Goal: Transaction & Acquisition: Purchase product/service

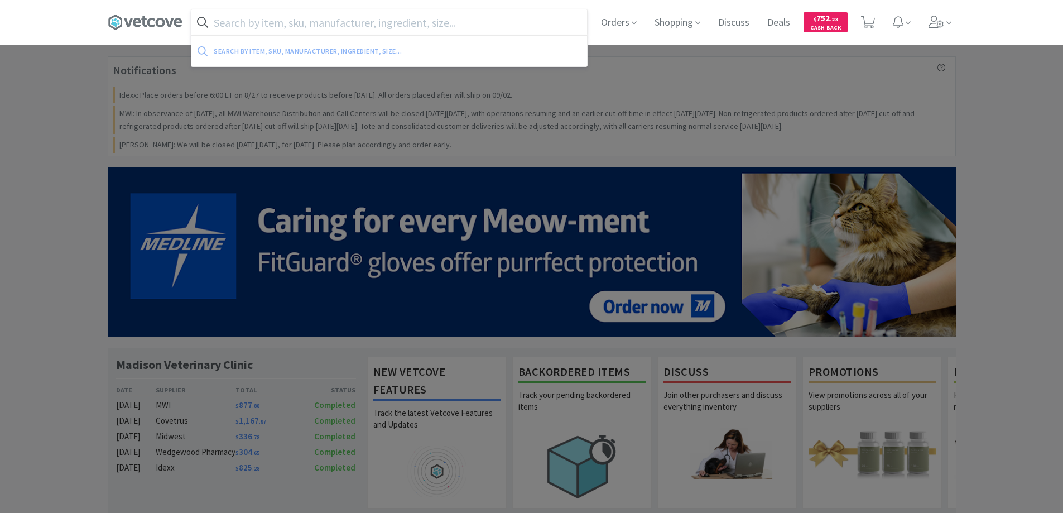
click at [234, 18] on input "text" at bounding box center [389, 22] width 396 height 26
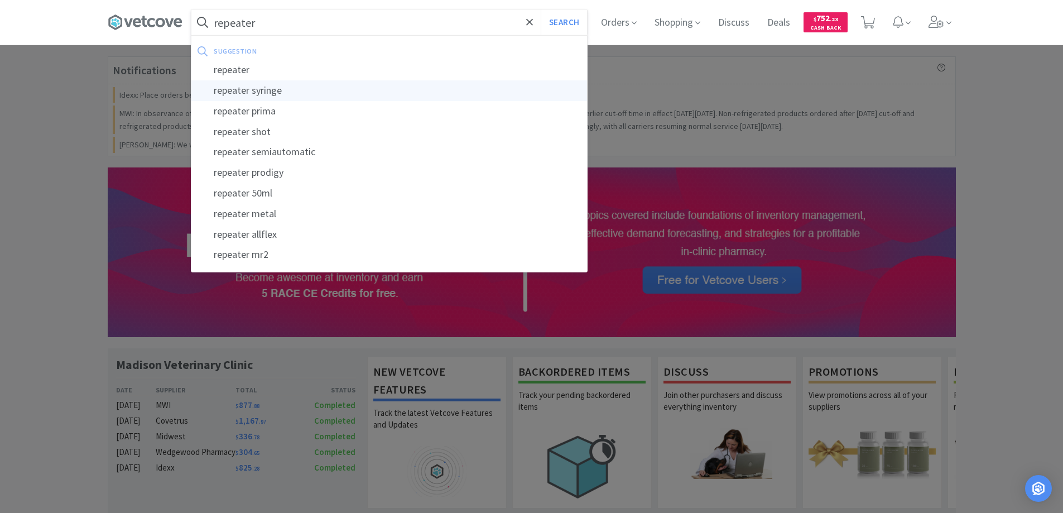
click at [248, 91] on div "repeater syringe" at bounding box center [389, 90] width 396 height 21
type input "repeater syringe"
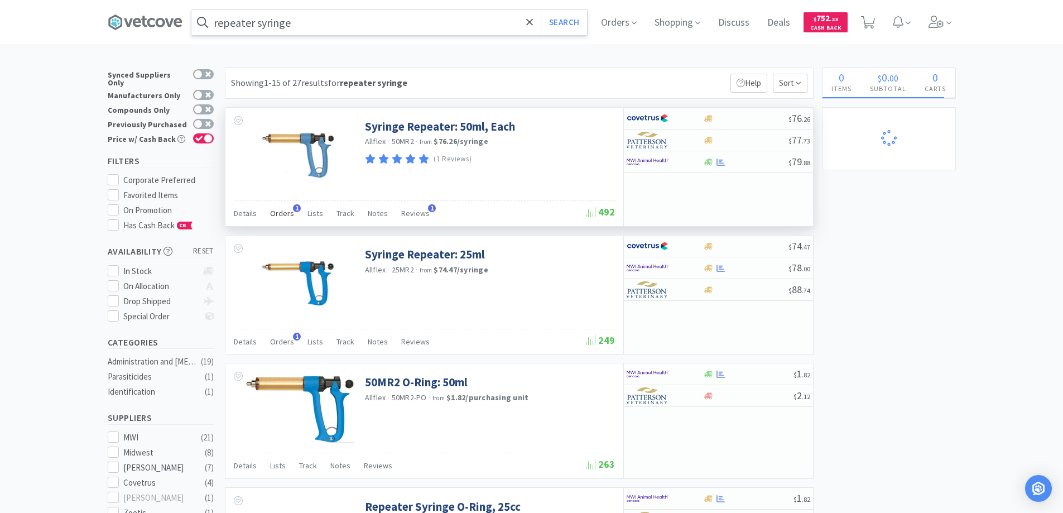
click at [295, 208] on span "1" at bounding box center [297, 208] width 8 height 8
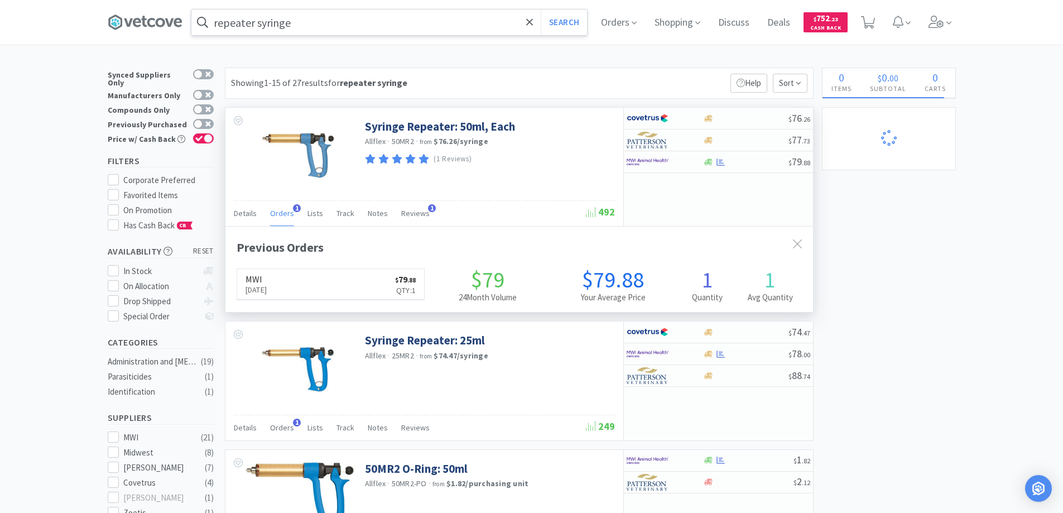
scroll to position [289, 588]
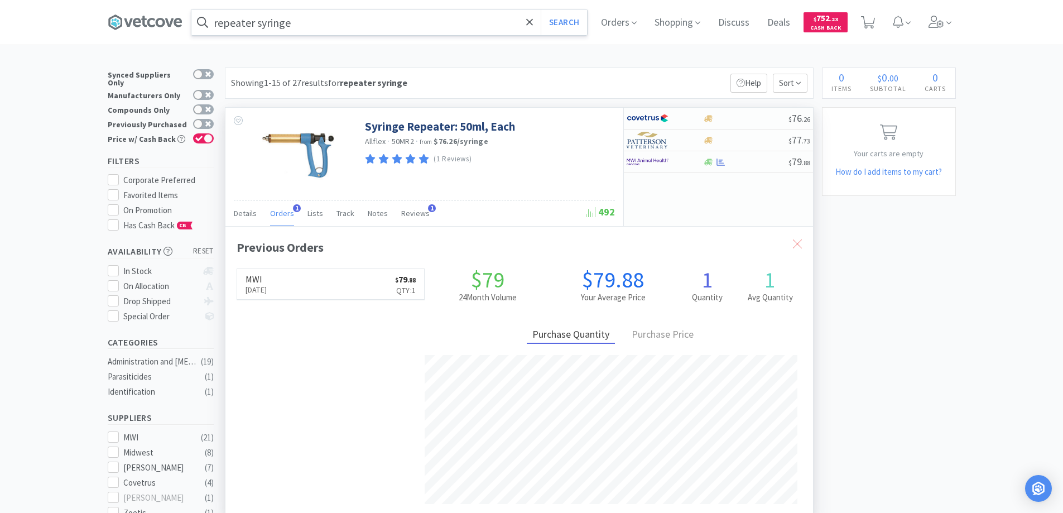
click at [794, 244] on icon at bounding box center [797, 243] width 9 height 9
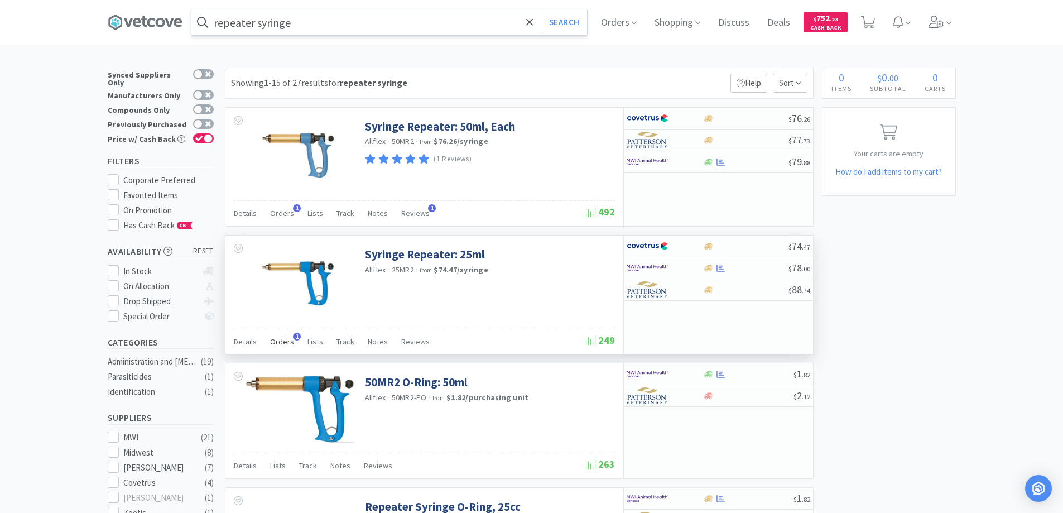
click at [293, 338] on span "1" at bounding box center [297, 337] width 8 height 8
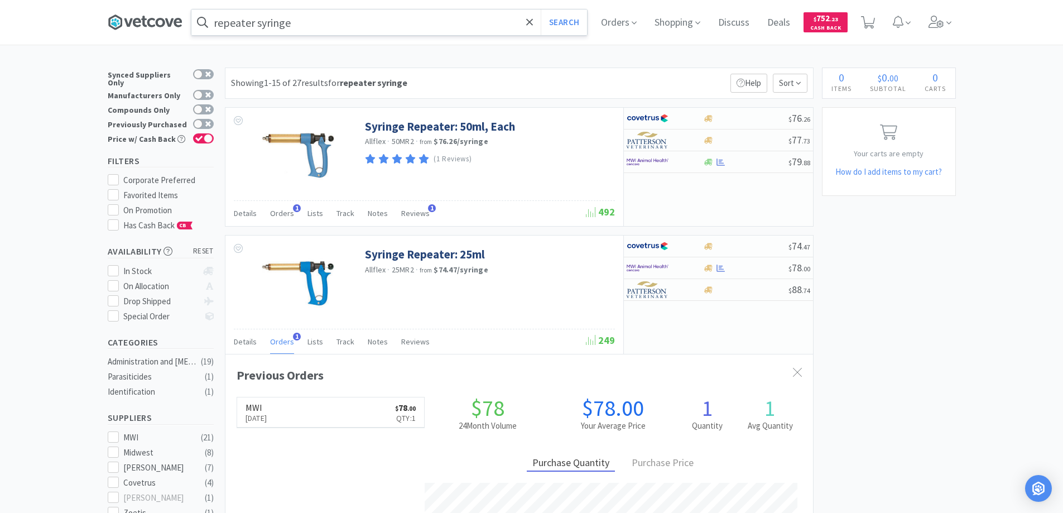
click at [147, 21] on icon at bounding box center [144, 21] width 6 height 11
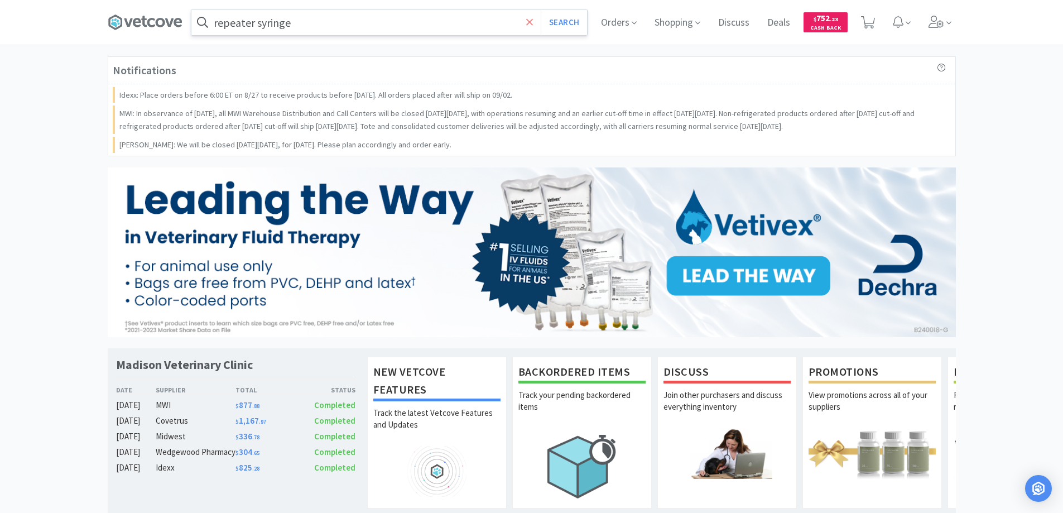
click at [524, 21] on span at bounding box center [529, 22] width 13 height 23
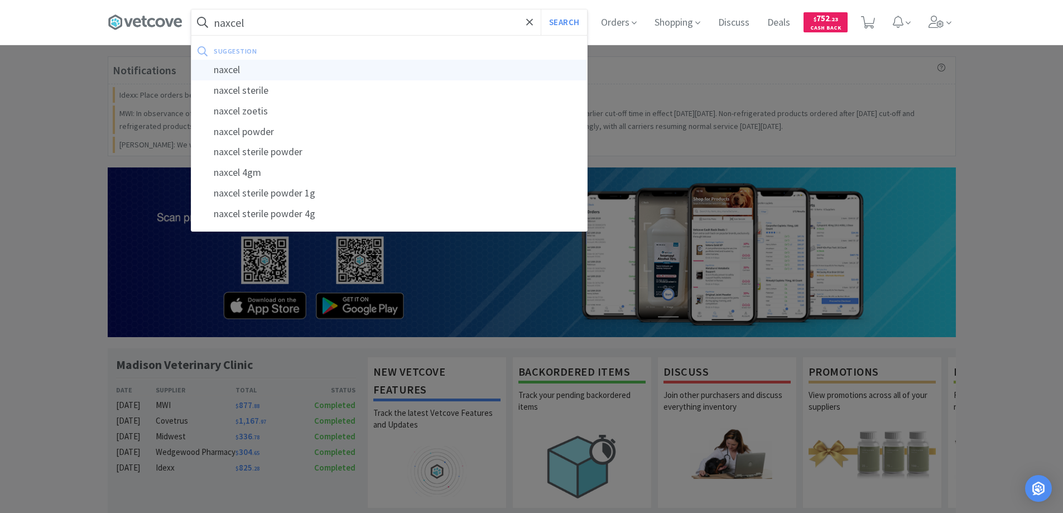
type input "naxcel"
click at [229, 68] on div "naxcel" at bounding box center [389, 70] width 396 height 21
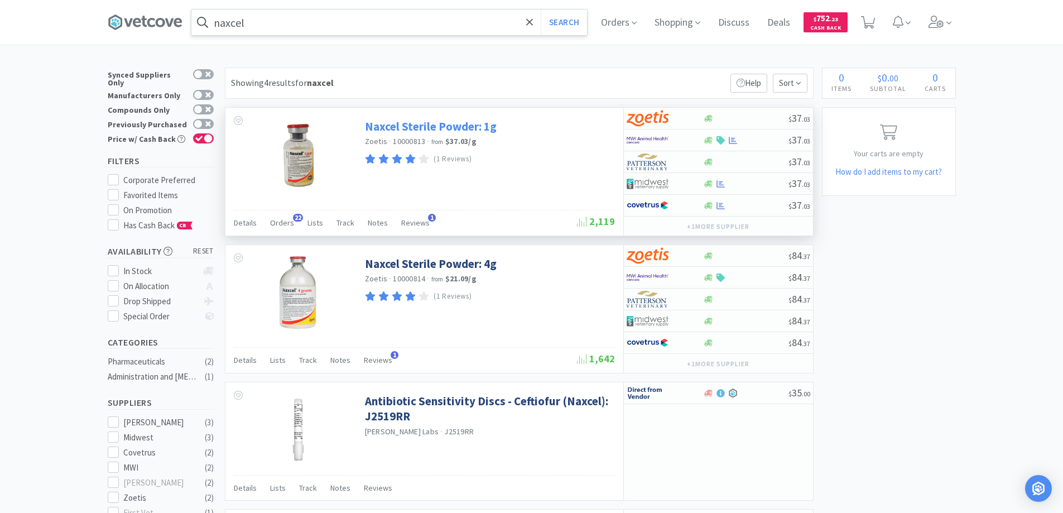
click at [383, 126] on link "Naxcel Sterile Powder: 1g" at bounding box center [431, 126] width 132 height 15
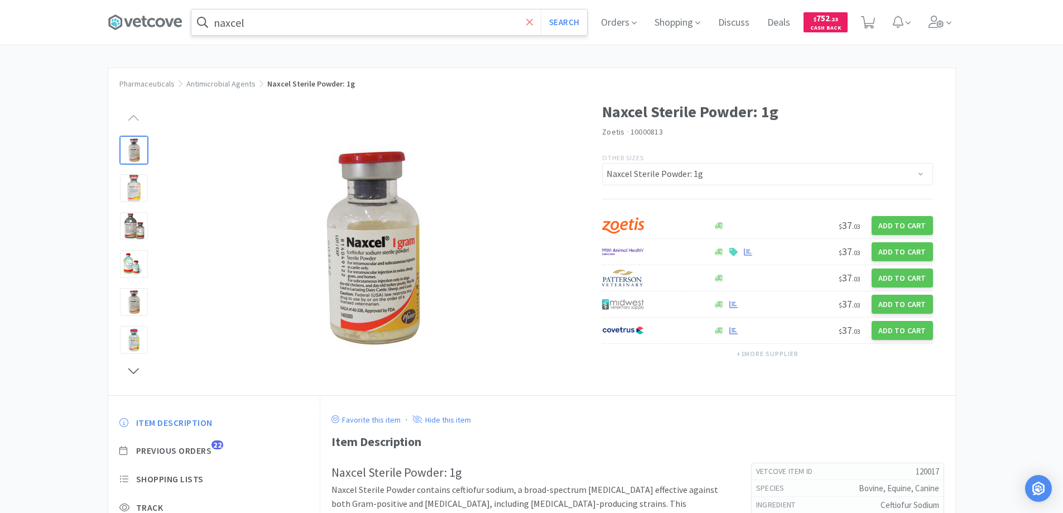
click at [530, 22] on icon at bounding box center [529, 22] width 7 height 11
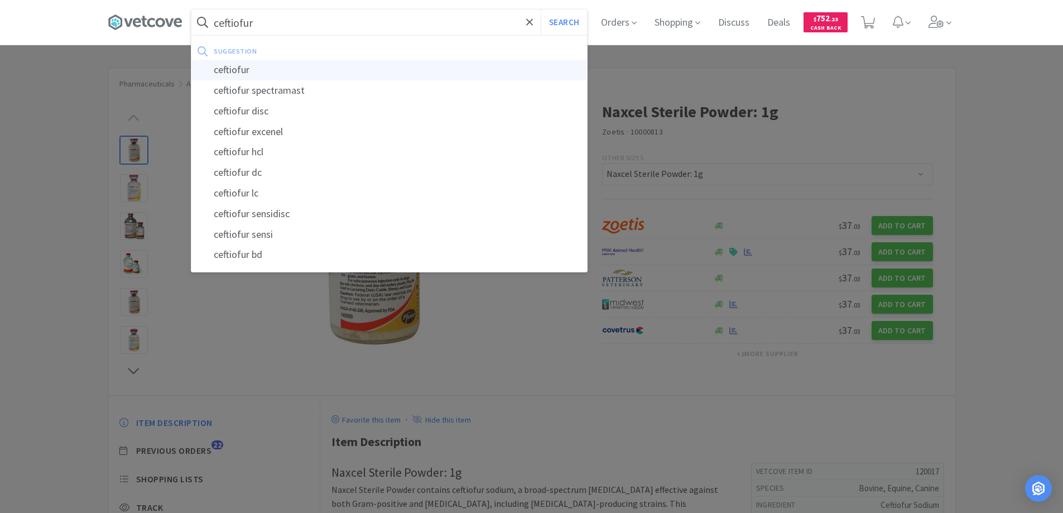
type input "ceftiofur"
click at [228, 70] on div "ceftiofur" at bounding box center [389, 70] width 396 height 21
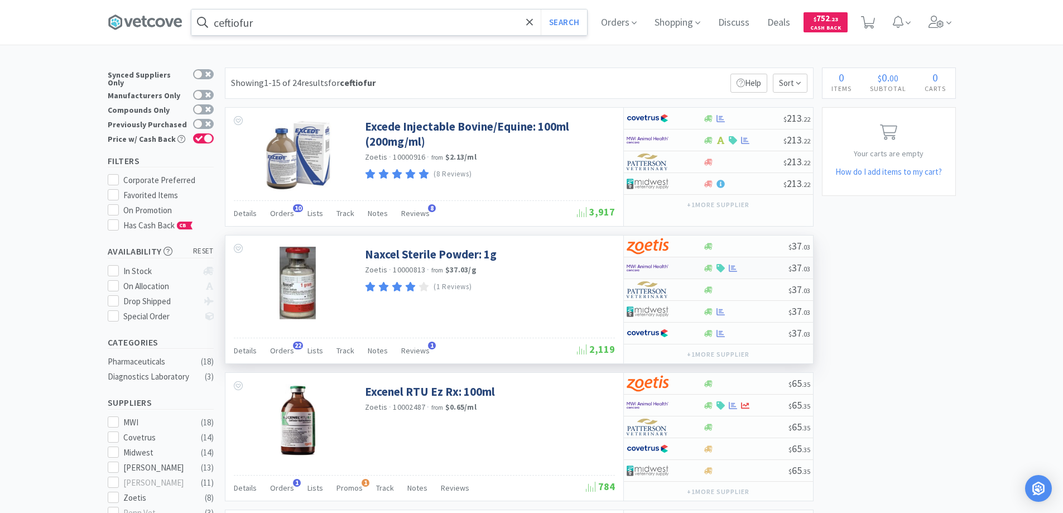
click at [678, 266] on div at bounding box center [657, 267] width 61 height 19
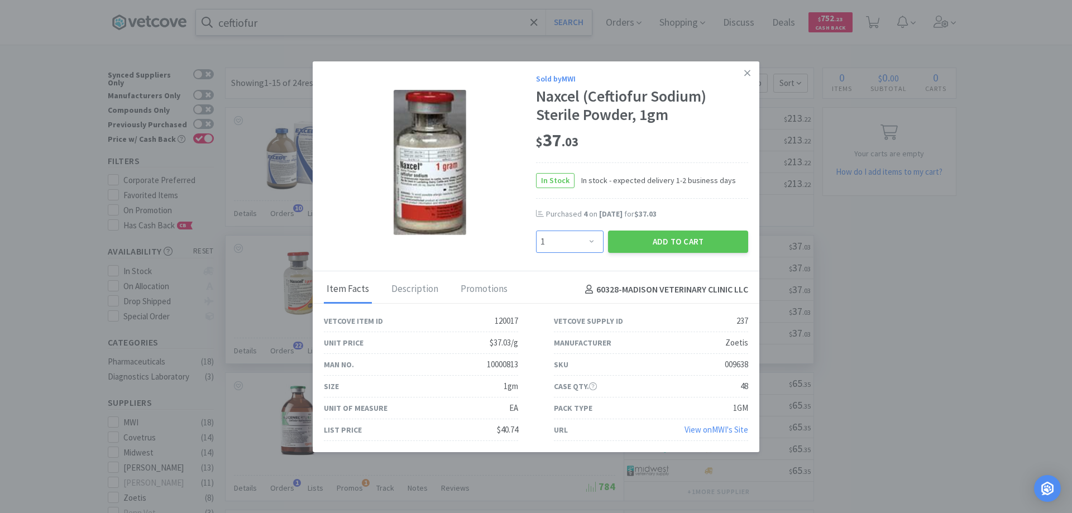
click at [587, 242] on select "Enter Quantity 1 2 3 4 5 6 7 8 9 10 11 12 13 14 15 16 17 18 19 20 Enter Quantity" at bounding box center [570, 241] width 68 height 22
select select "4"
click at [536, 230] on select "Enter Quantity 1 2 3 4 5 6 7 8 9 10 11 12 13 14 15 16 17 18 19 20 Enter Quantity" at bounding box center [570, 241] width 68 height 22
click at [654, 241] on button "Add to Cart" at bounding box center [678, 241] width 140 height 22
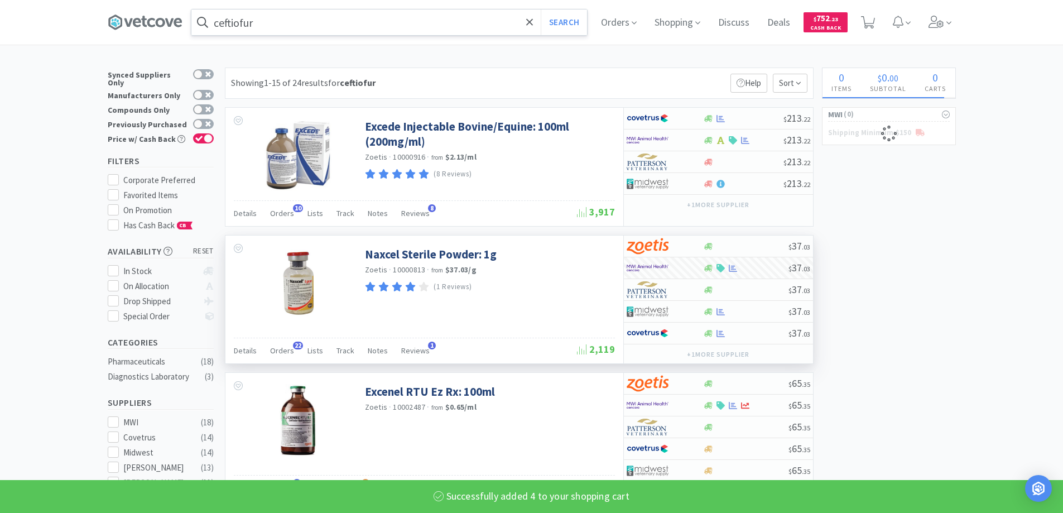
select select "4"
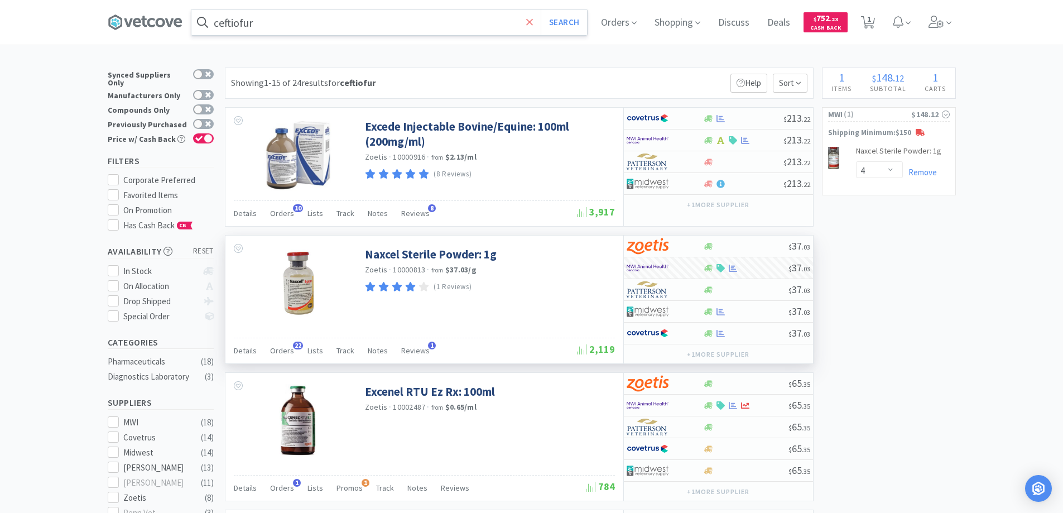
click at [531, 21] on icon at bounding box center [529, 22] width 7 height 11
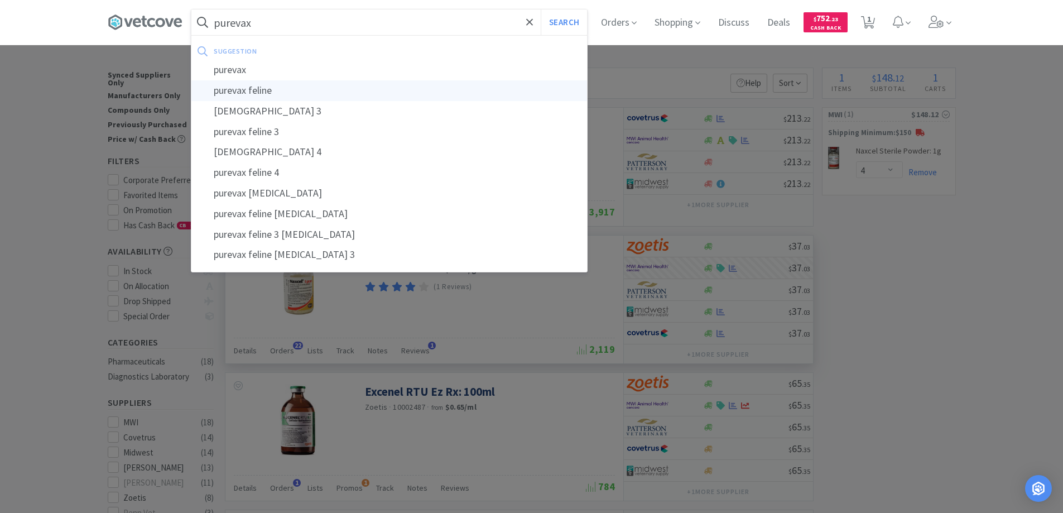
click at [243, 89] on div "purevax feline" at bounding box center [389, 90] width 396 height 21
type input "purevax feline"
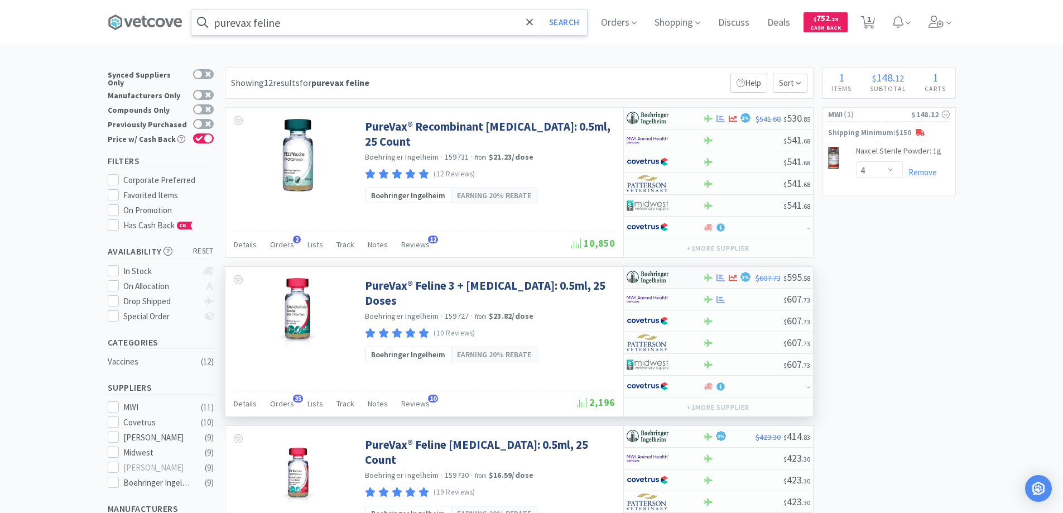
click at [675, 278] on div at bounding box center [657, 277] width 61 height 19
select select "1"
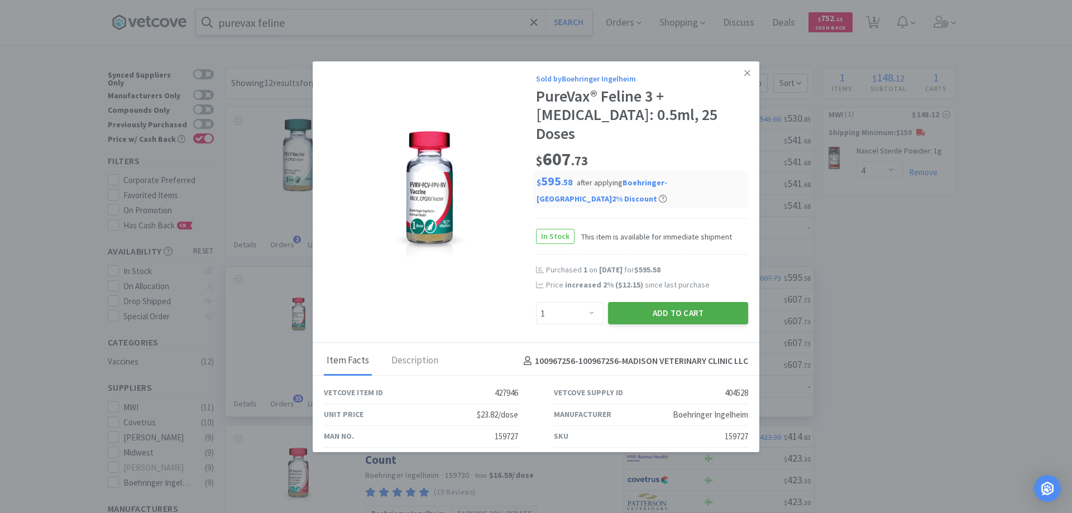
click at [657, 302] on button "Add to Cart" at bounding box center [678, 313] width 140 height 22
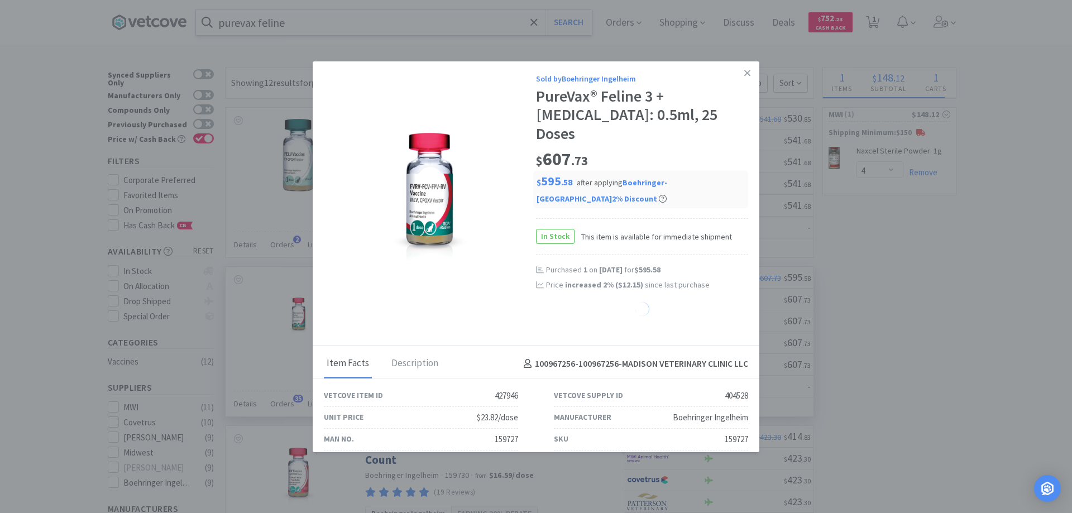
select select "1"
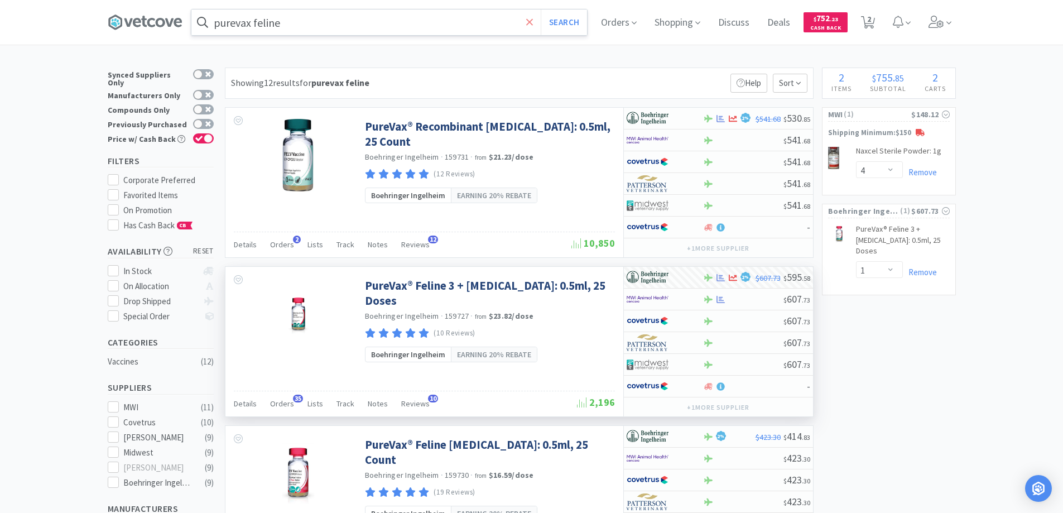
click at [532, 20] on icon at bounding box center [529, 22] width 7 height 11
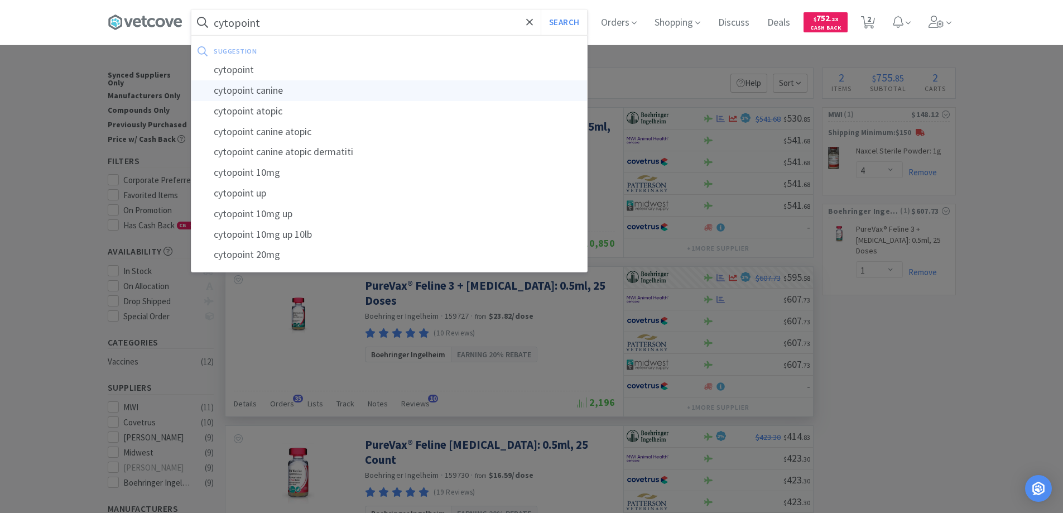
click at [233, 89] on div "cytopoint canine" at bounding box center [389, 90] width 396 height 21
type input "cytopoint canine"
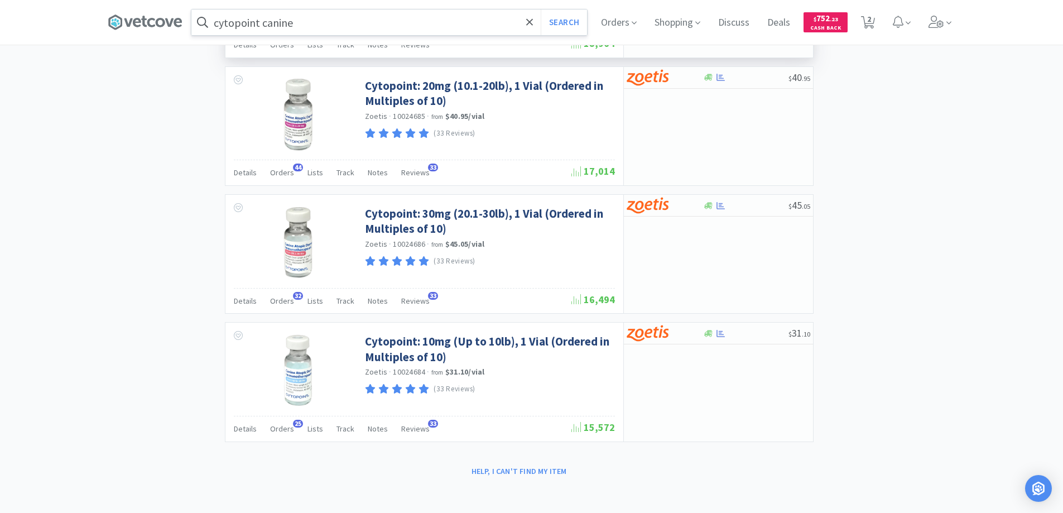
scroll to position [681, 0]
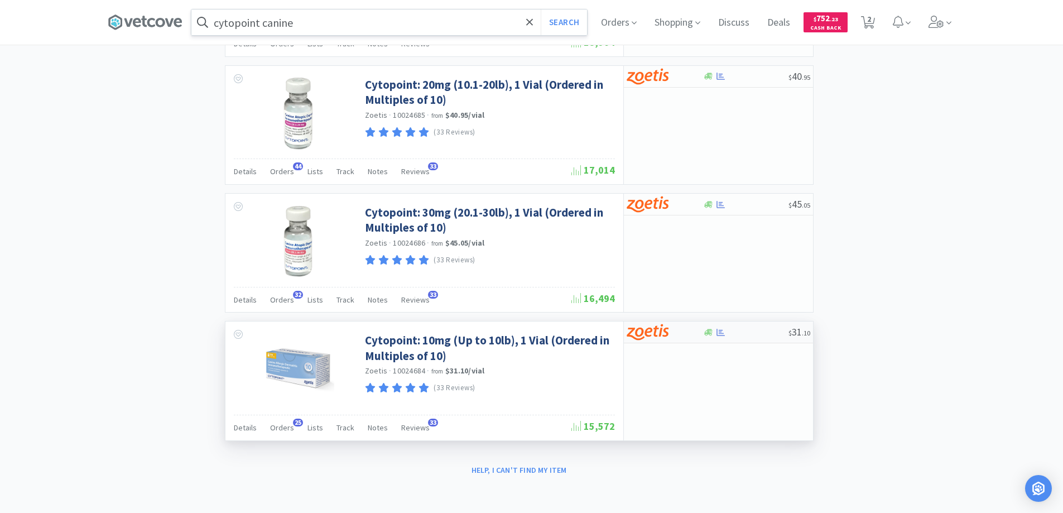
click at [679, 336] on div at bounding box center [657, 332] width 61 height 19
select select "10"
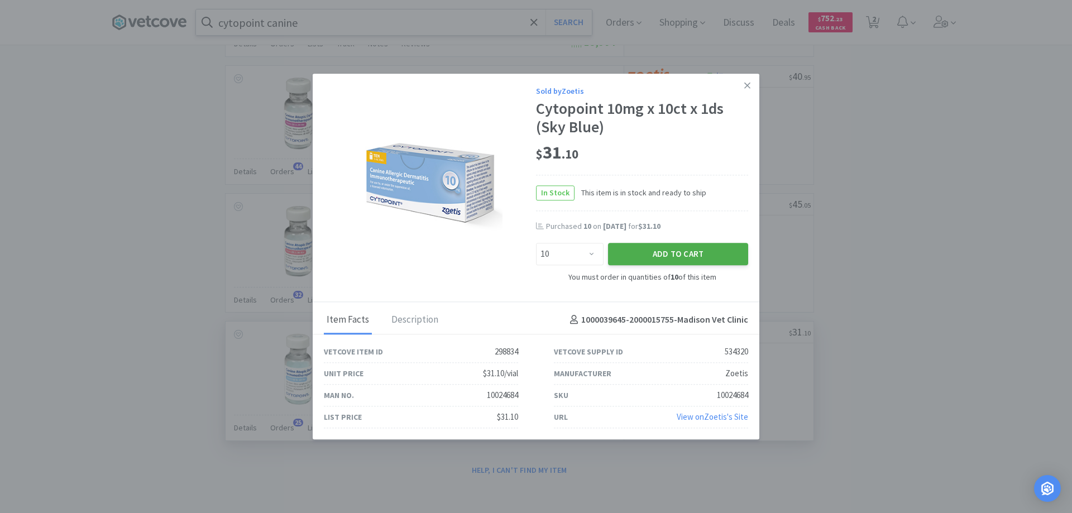
click at [642, 249] on button "Add to Cart" at bounding box center [678, 254] width 140 height 22
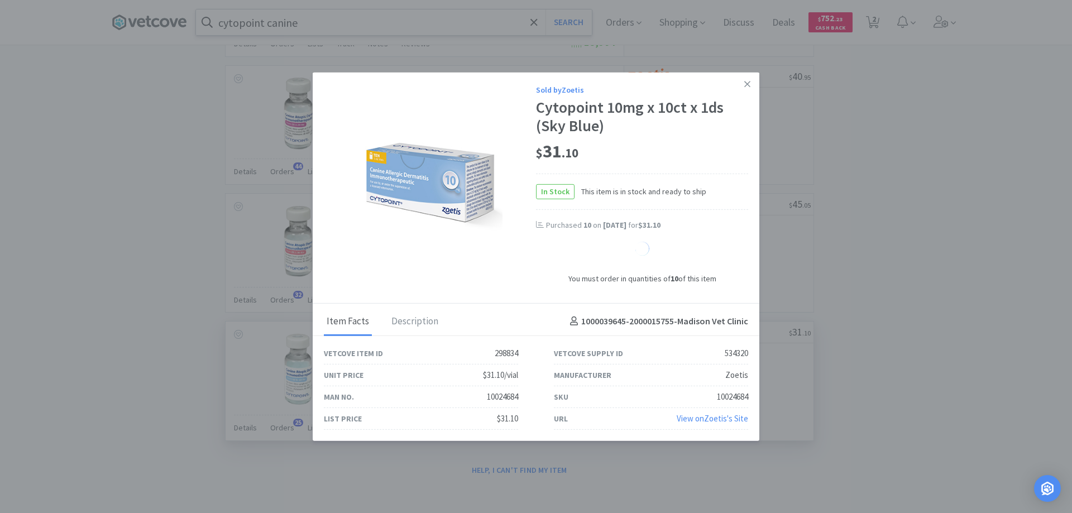
select select "10"
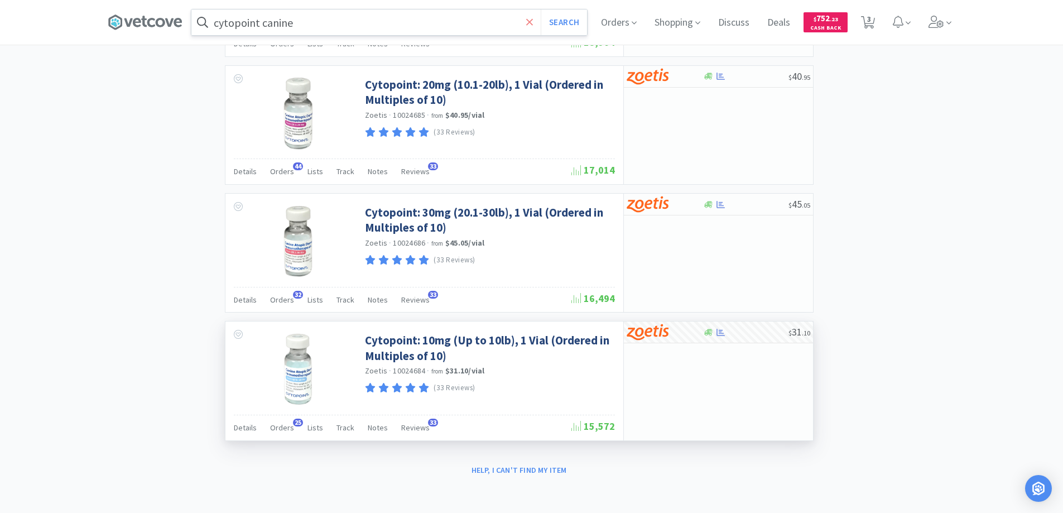
click at [531, 20] on icon at bounding box center [529, 21] width 7 height 7
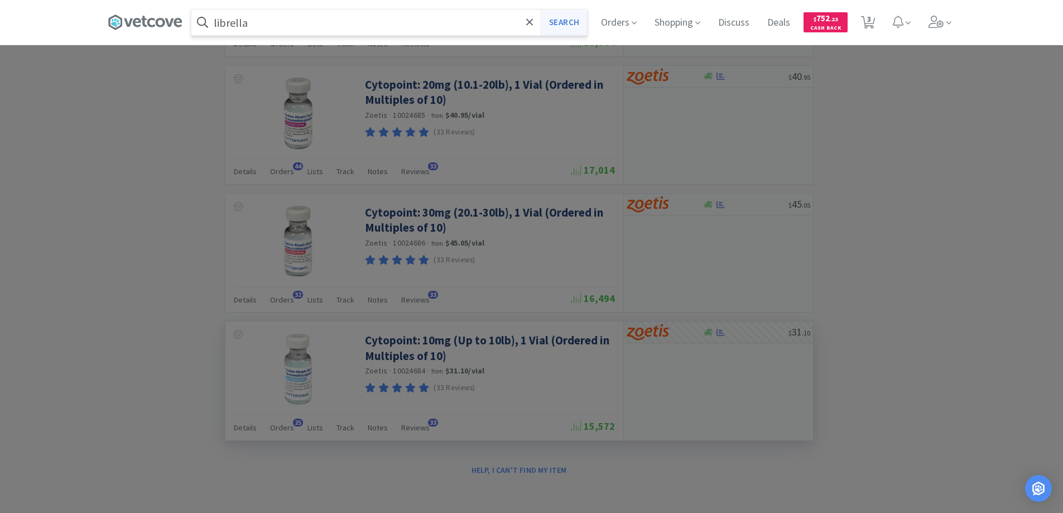
type input "librella"
click at [560, 21] on button "Search" at bounding box center [564, 22] width 46 height 26
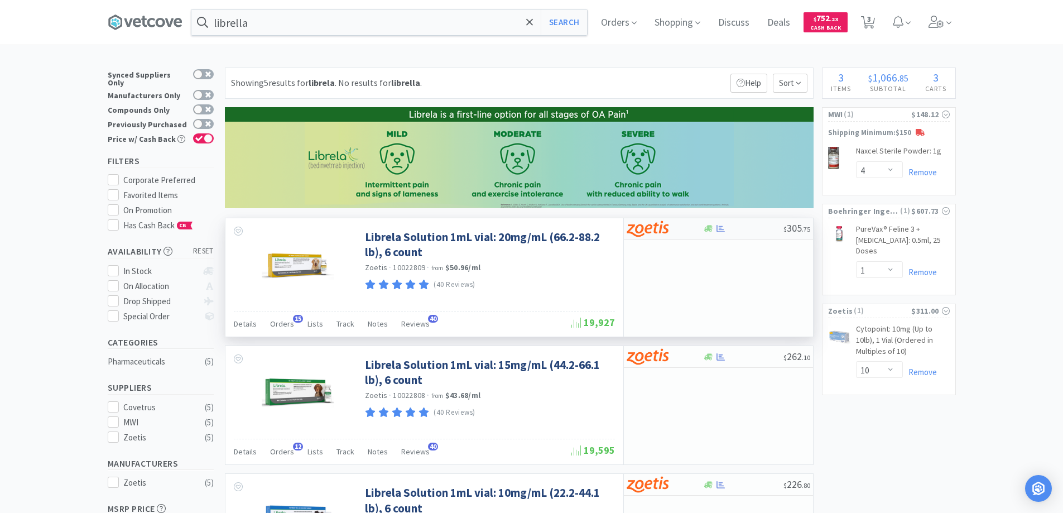
click at [686, 233] on div at bounding box center [657, 228] width 61 height 19
select select "1"
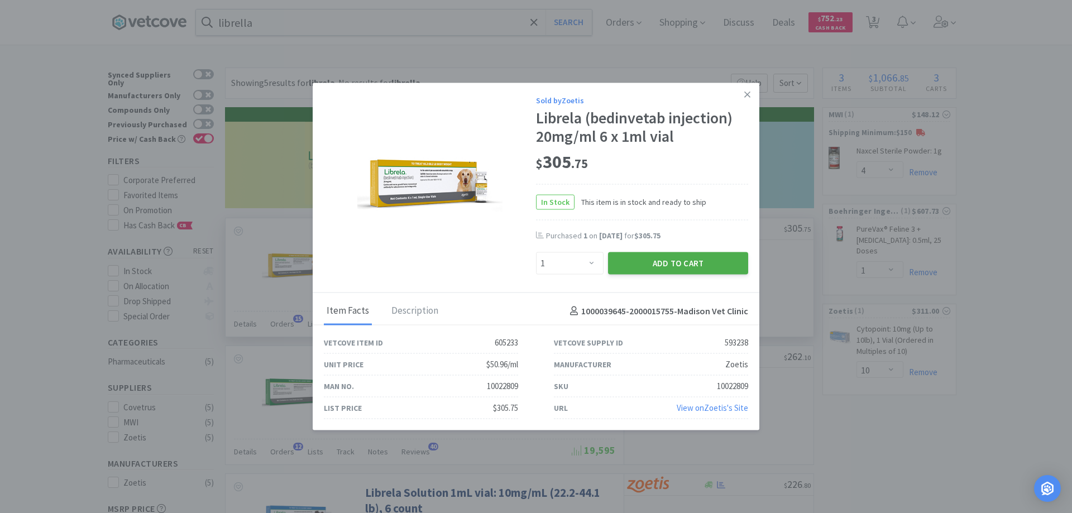
click at [662, 263] on button "Add to Cart" at bounding box center [678, 263] width 140 height 22
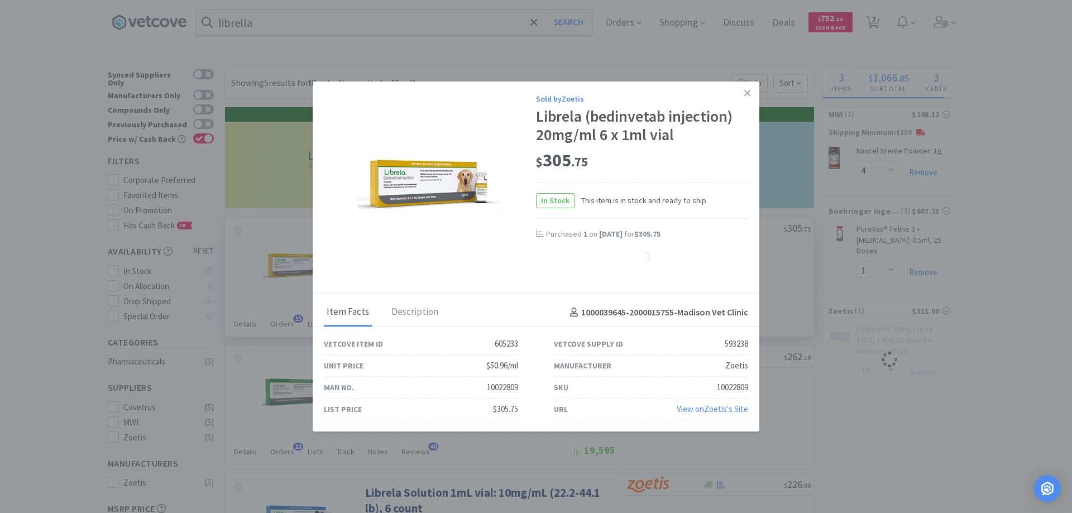
select select "1"
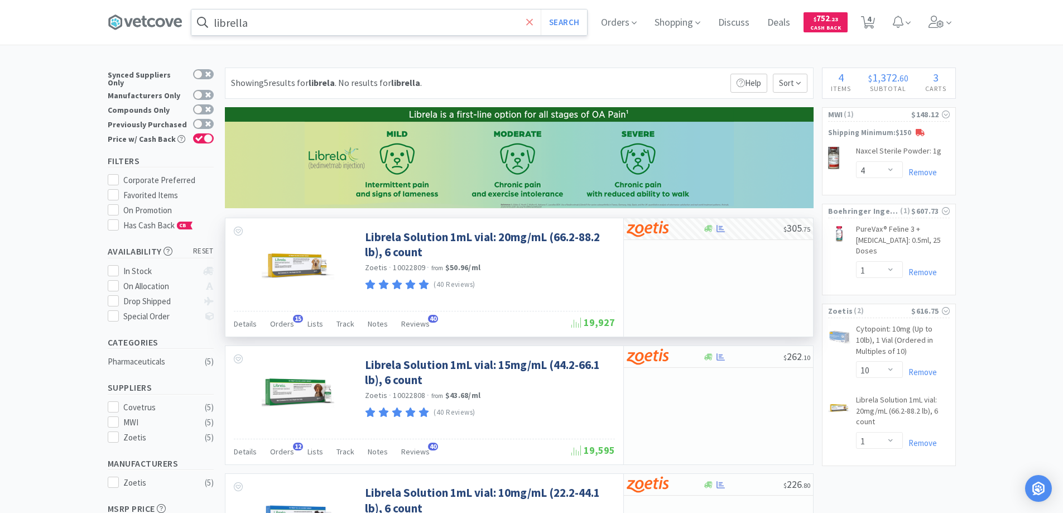
click at [533, 23] on icon at bounding box center [529, 22] width 7 height 11
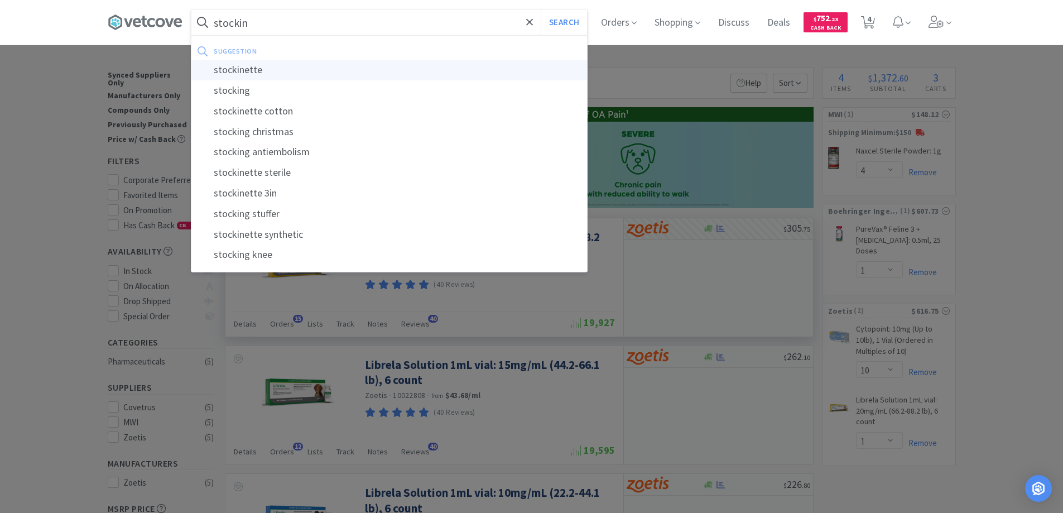
click at [262, 70] on div "stockinette" at bounding box center [389, 70] width 396 height 21
type input "stockinette"
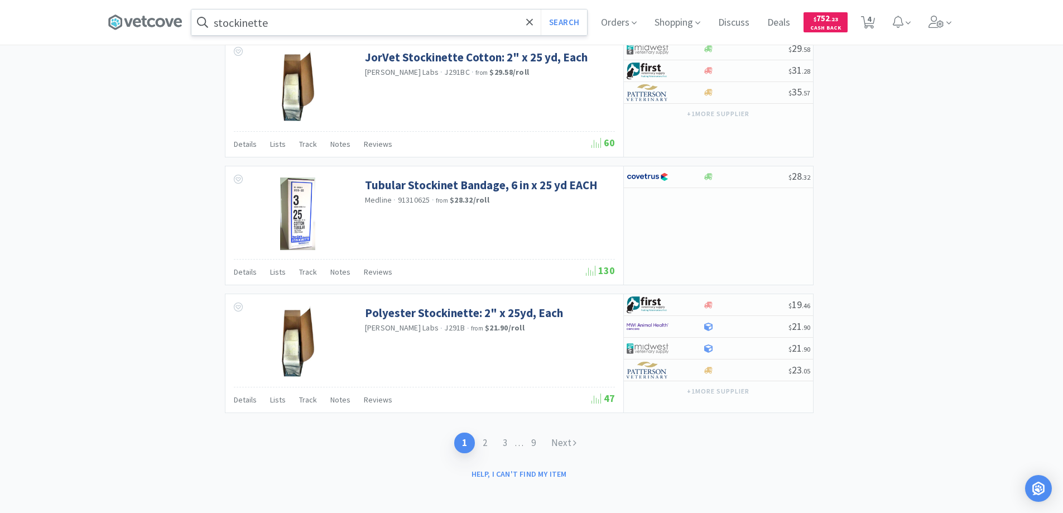
scroll to position [1594, 0]
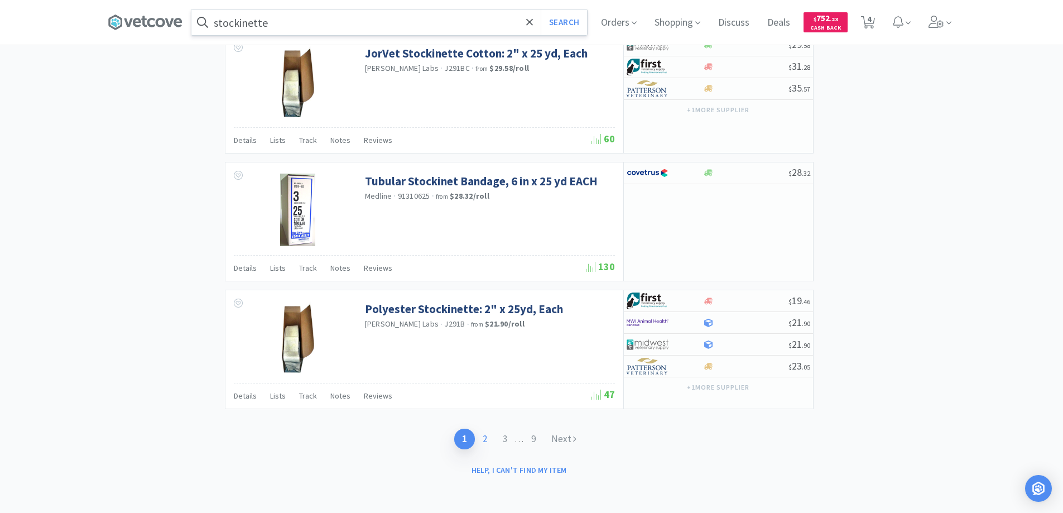
click at [483, 438] on link "2" at bounding box center [485, 439] width 20 height 21
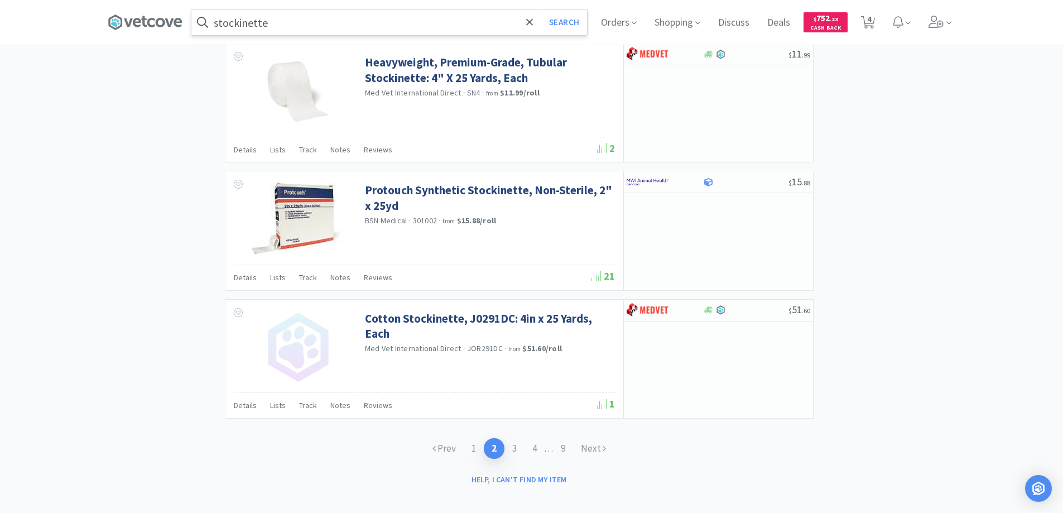
scroll to position [1608, 0]
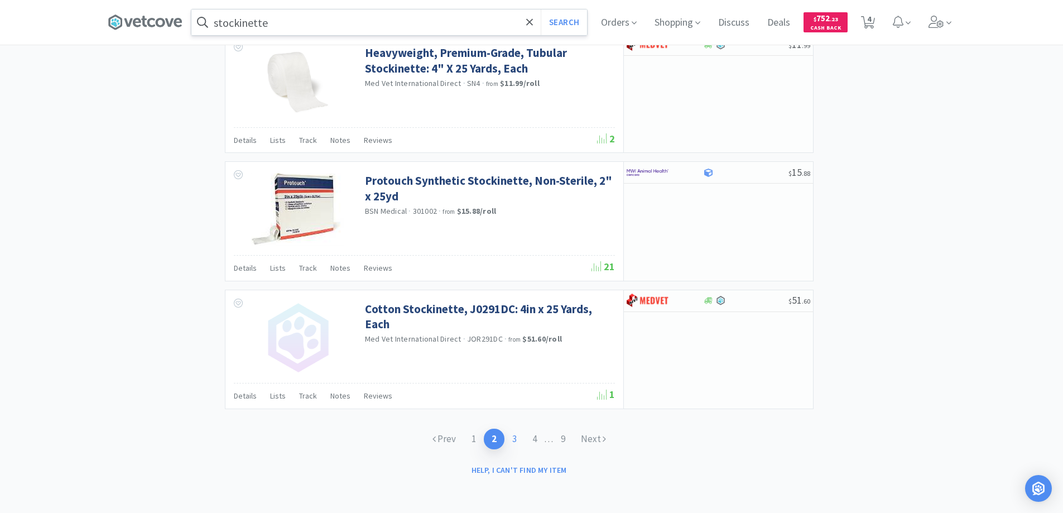
click at [512, 436] on link "3" at bounding box center [515, 439] width 20 height 21
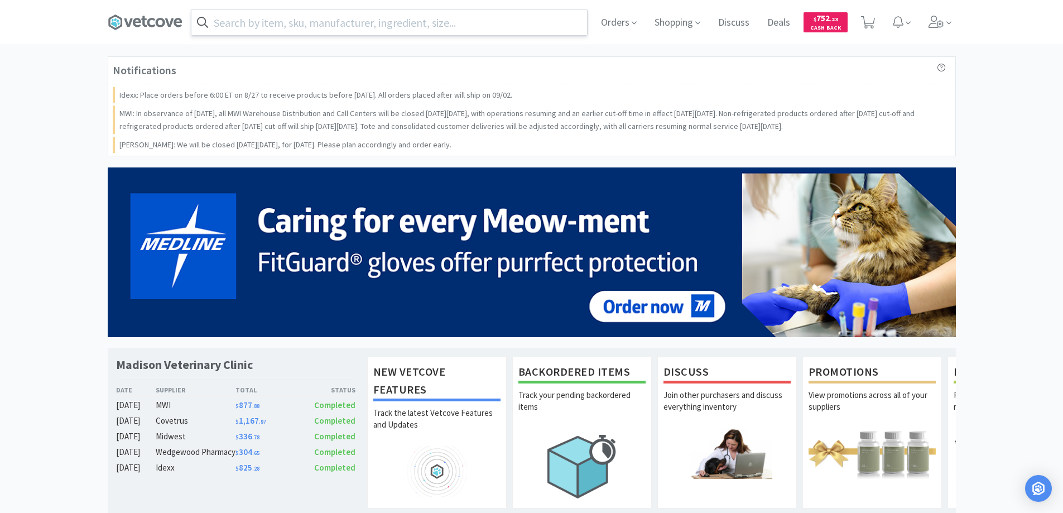
click at [218, 24] on input "text" at bounding box center [389, 22] width 396 height 26
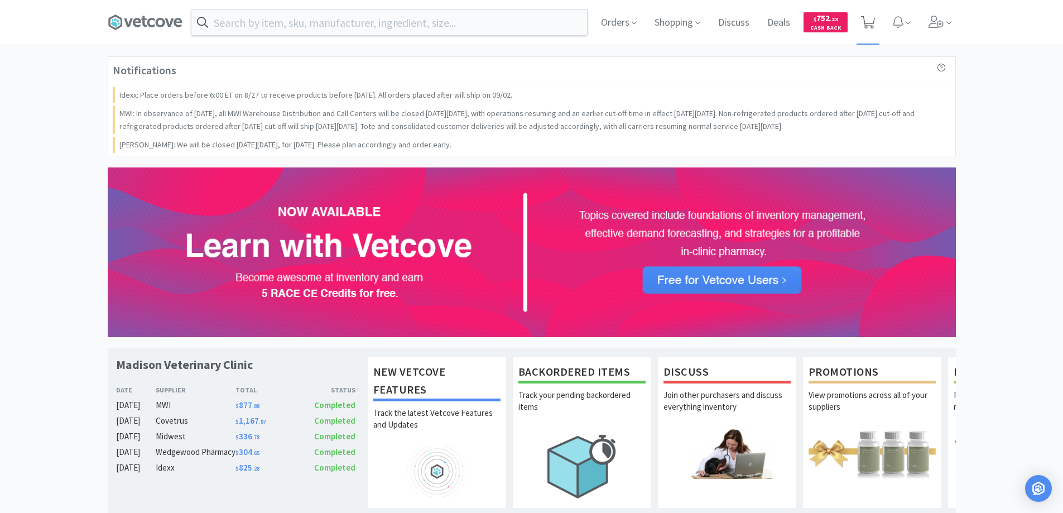
click at [866, 20] on icon at bounding box center [868, 22] width 14 height 12
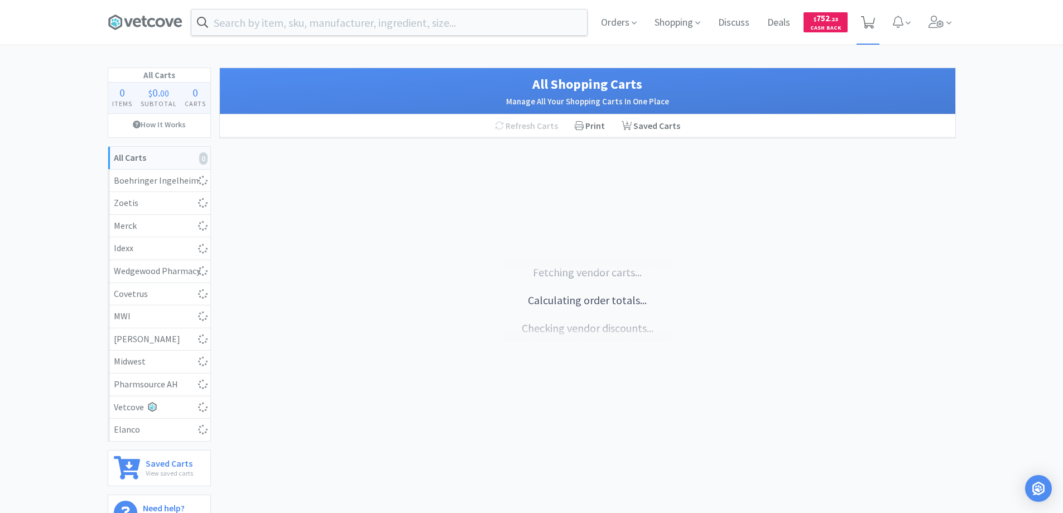
select select "1"
select select "10"
select select "1"
select select "4"
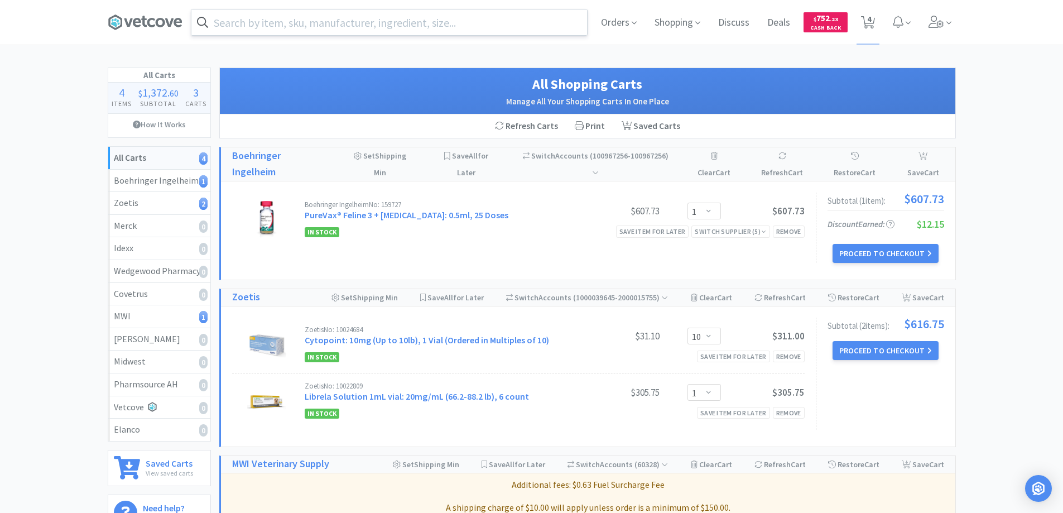
click at [218, 21] on input "text" at bounding box center [389, 22] width 396 height 26
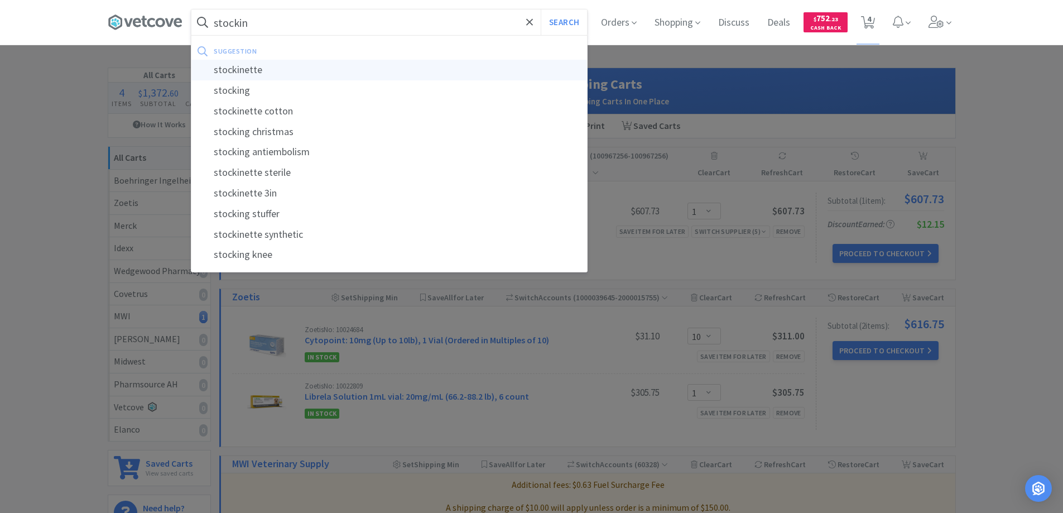
click at [229, 68] on div "stockinette" at bounding box center [389, 70] width 396 height 21
type input "stockinette"
select select "4"
select select "1"
select select "10"
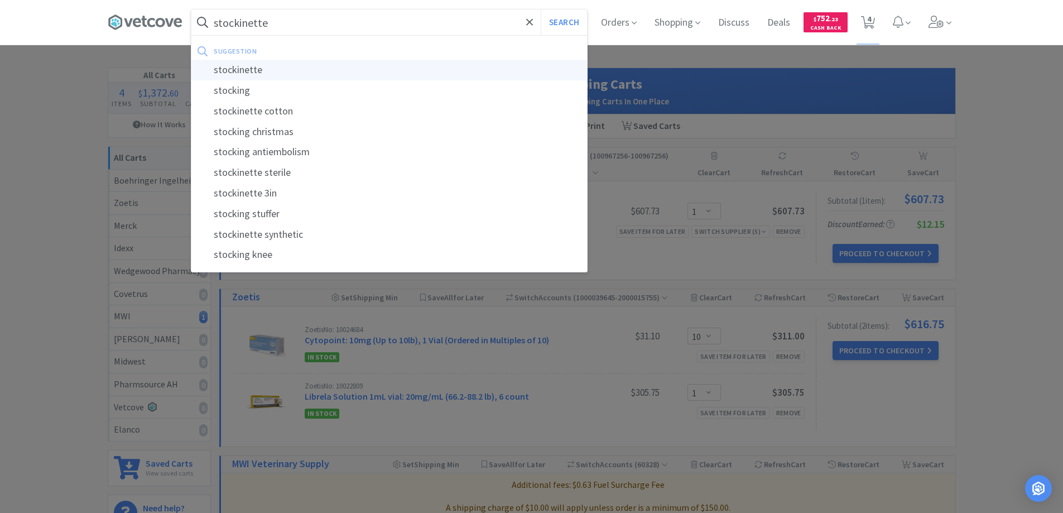
select select "1"
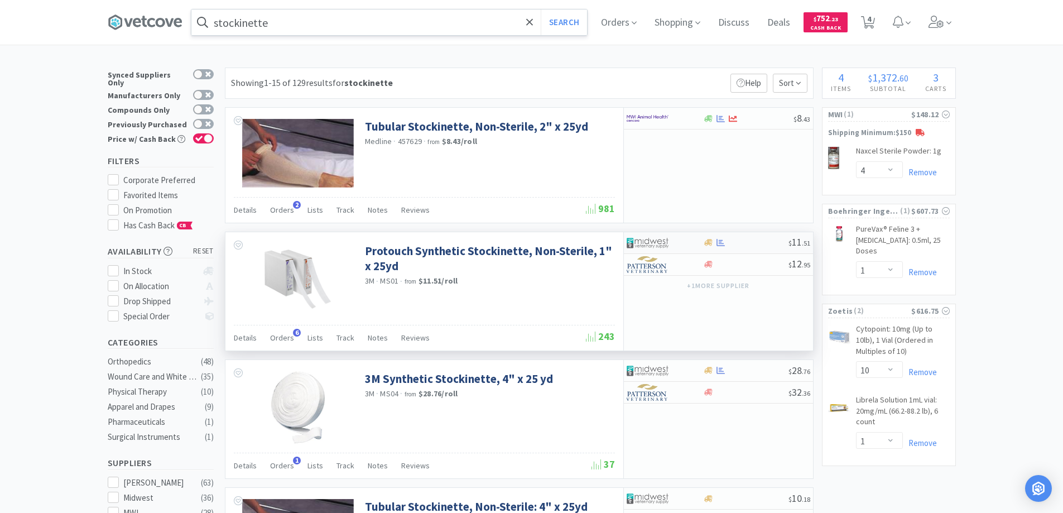
click at [693, 239] on div at bounding box center [665, 242] width 76 height 19
select select "1"
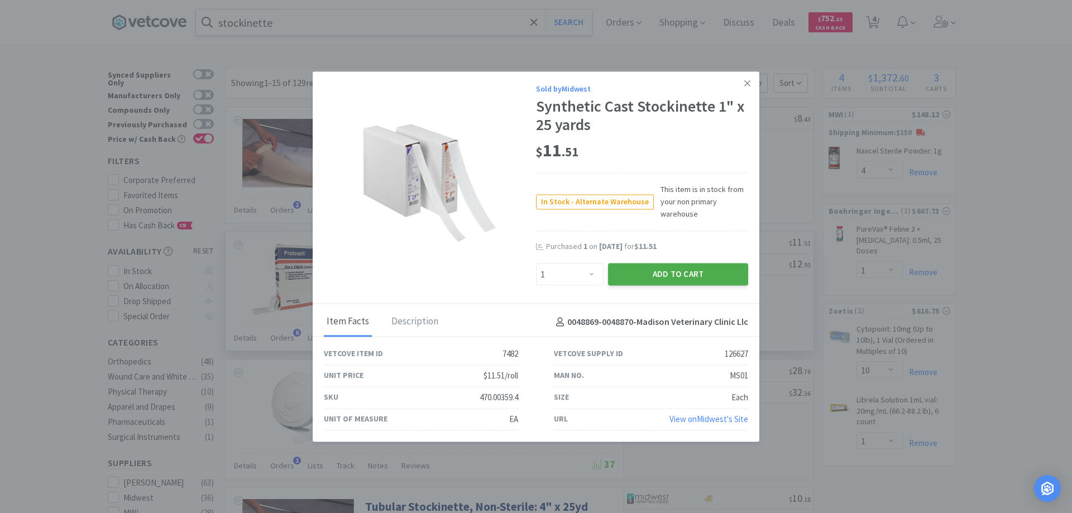
click at [659, 273] on button "Add to Cart" at bounding box center [678, 274] width 140 height 22
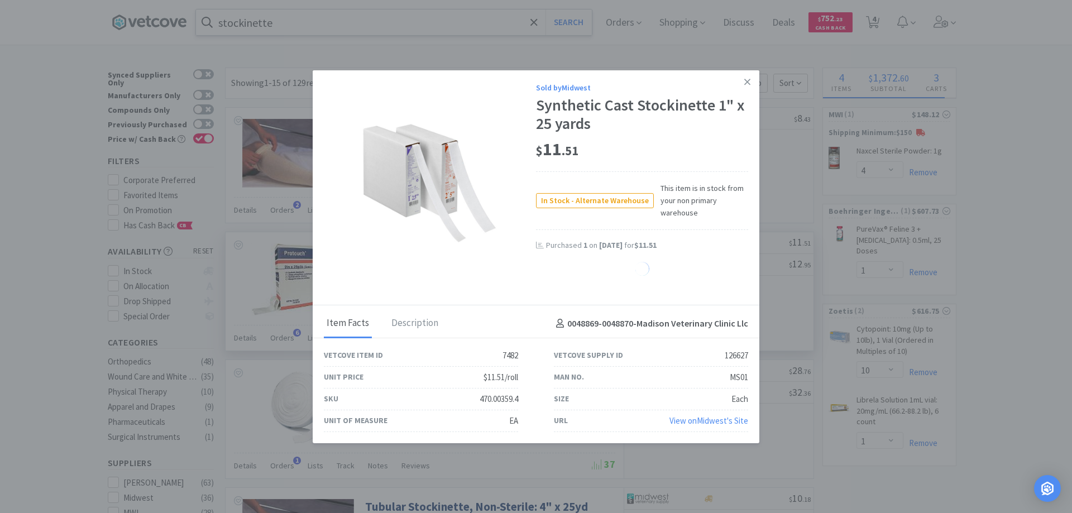
select select "1"
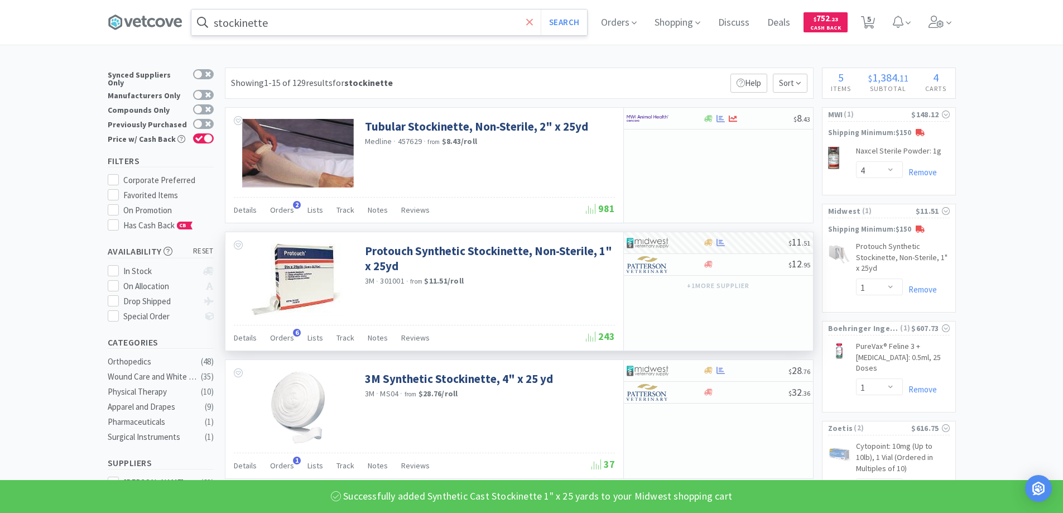
click at [532, 22] on icon at bounding box center [529, 22] width 7 height 11
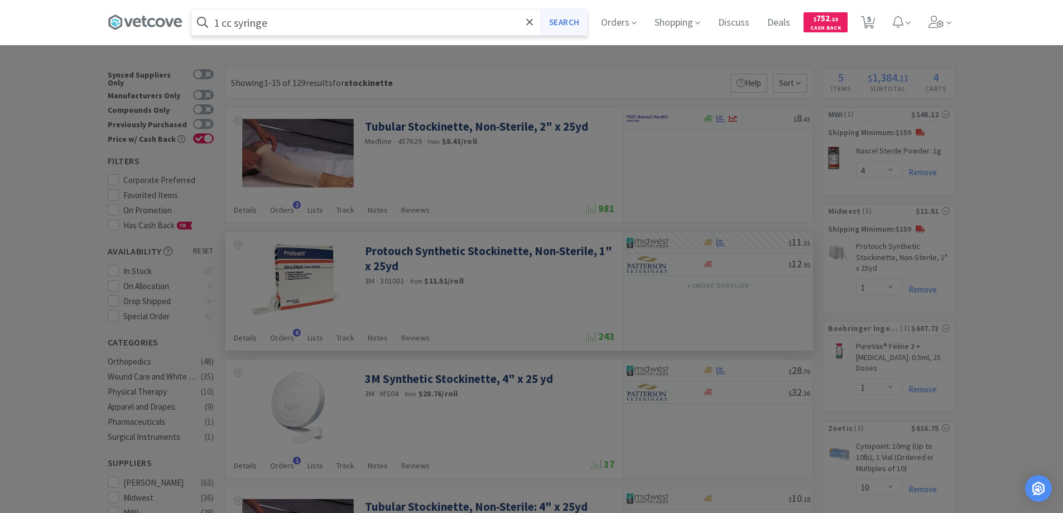
type input "1 cc syringe"
click at [567, 23] on button "Search" at bounding box center [564, 22] width 46 height 26
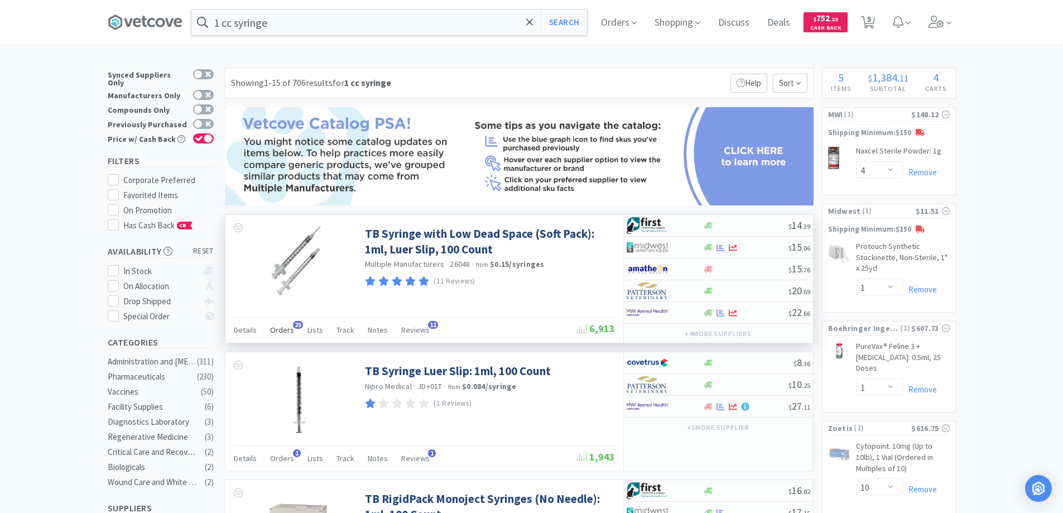
click at [296, 323] on span "25" at bounding box center [298, 325] width 10 height 8
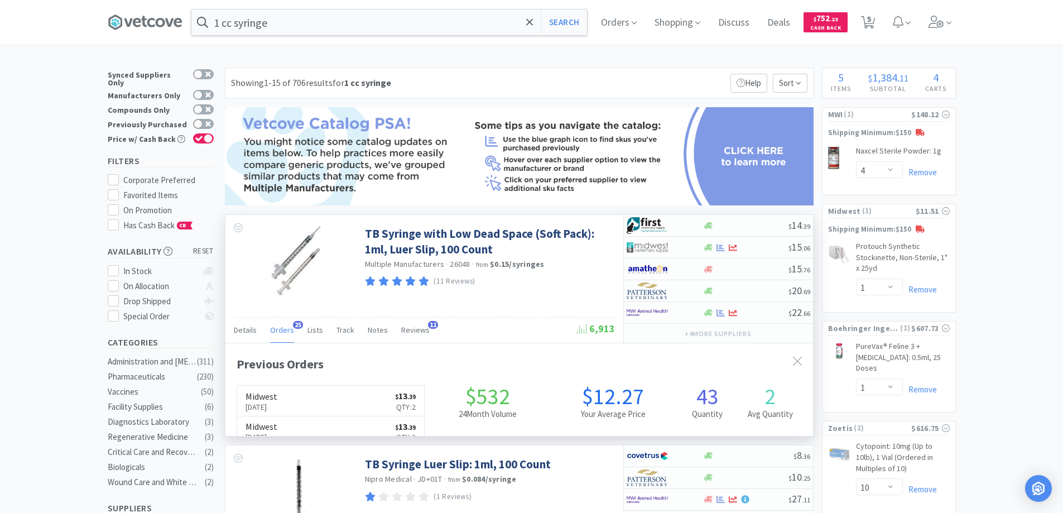
scroll to position [299, 588]
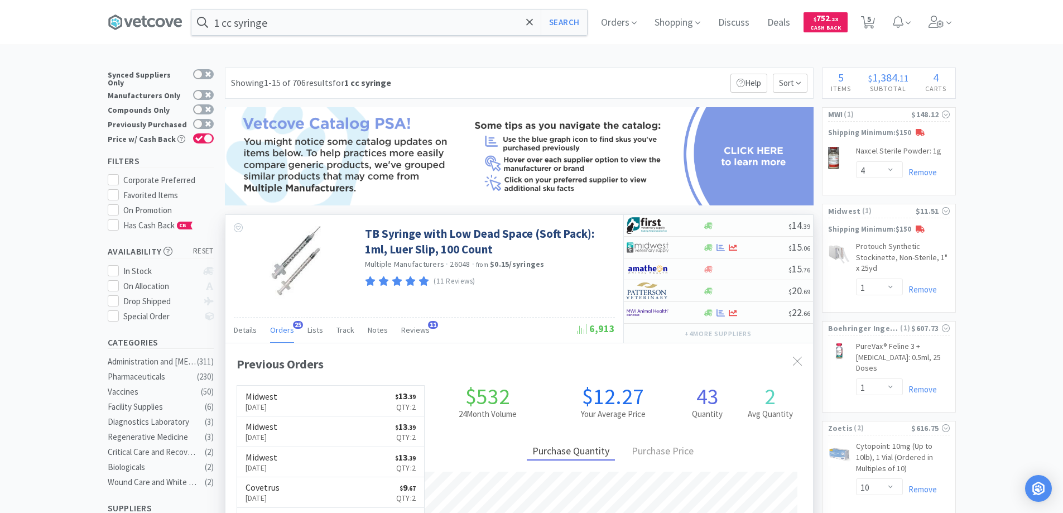
click at [296, 323] on span "25" at bounding box center [298, 325] width 10 height 8
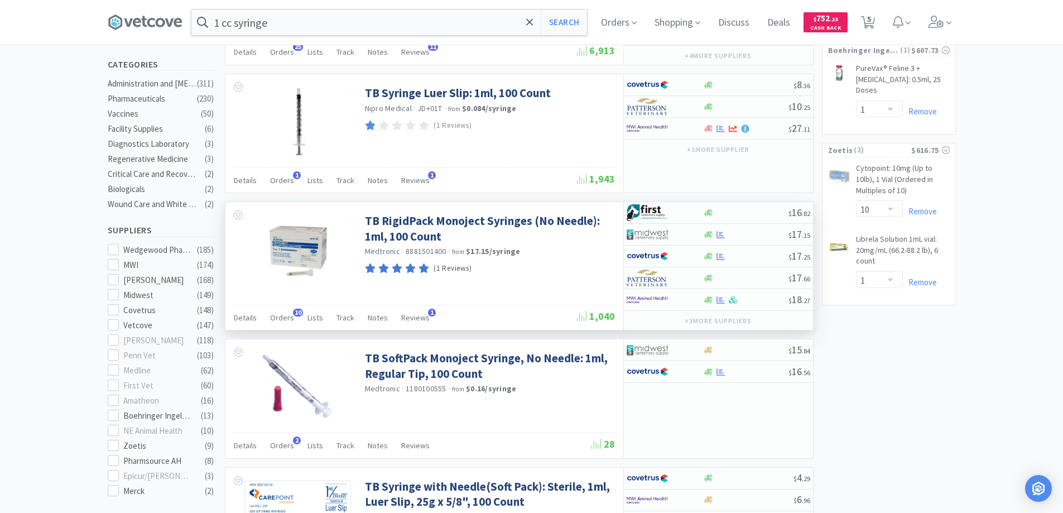
scroll to position [279, 0]
click at [295, 438] on span "2" at bounding box center [297, 439] width 8 height 8
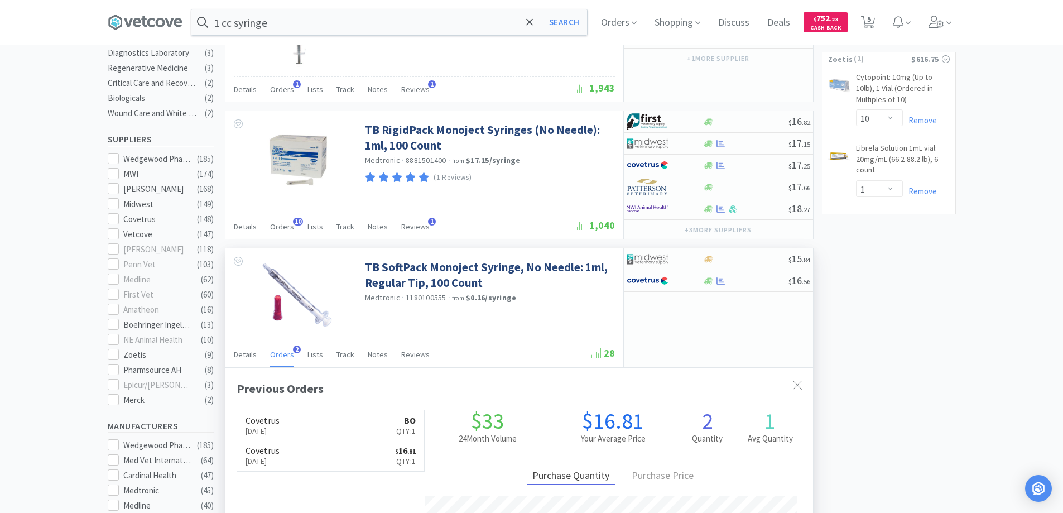
scroll to position [502, 0]
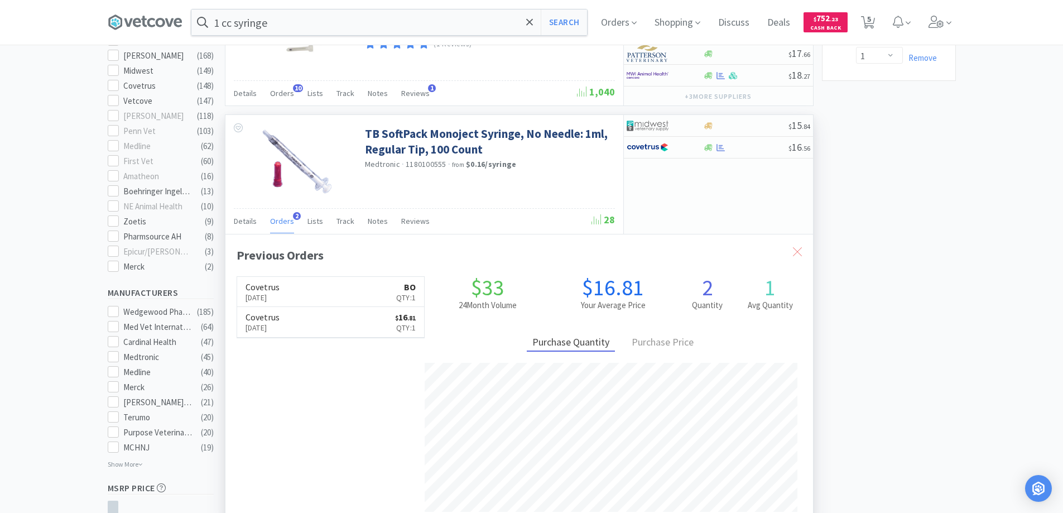
click at [795, 252] on icon at bounding box center [797, 251] width 9 height 9
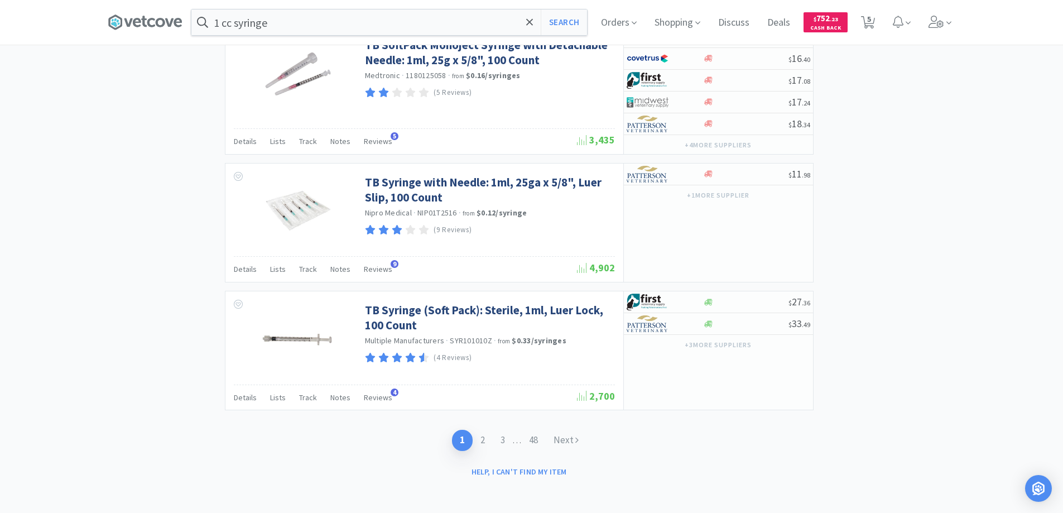
scroll to position [1866, 0]
click at [481, 435] on link "2" at bounding box center [483, 438] width 20 height 21
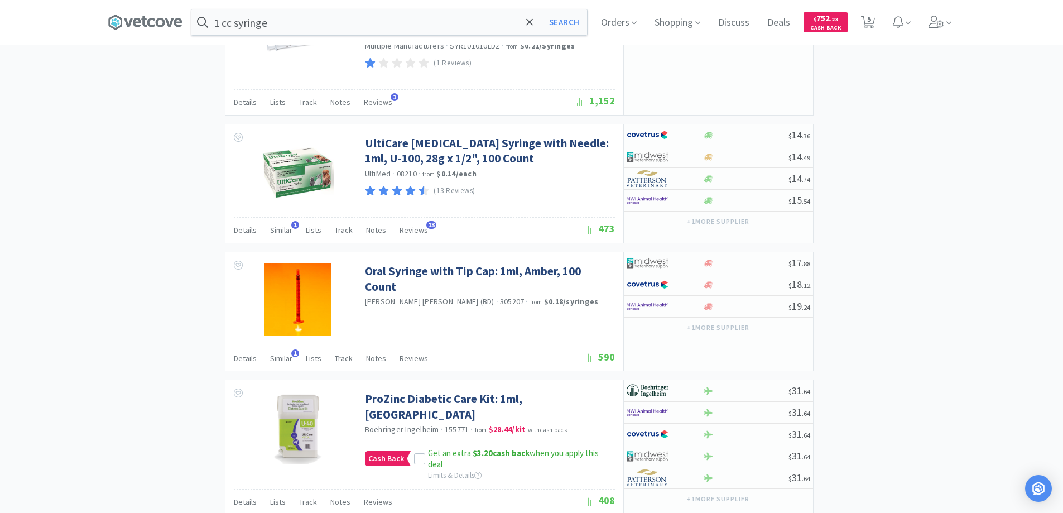
scroll to position [1663, 0]
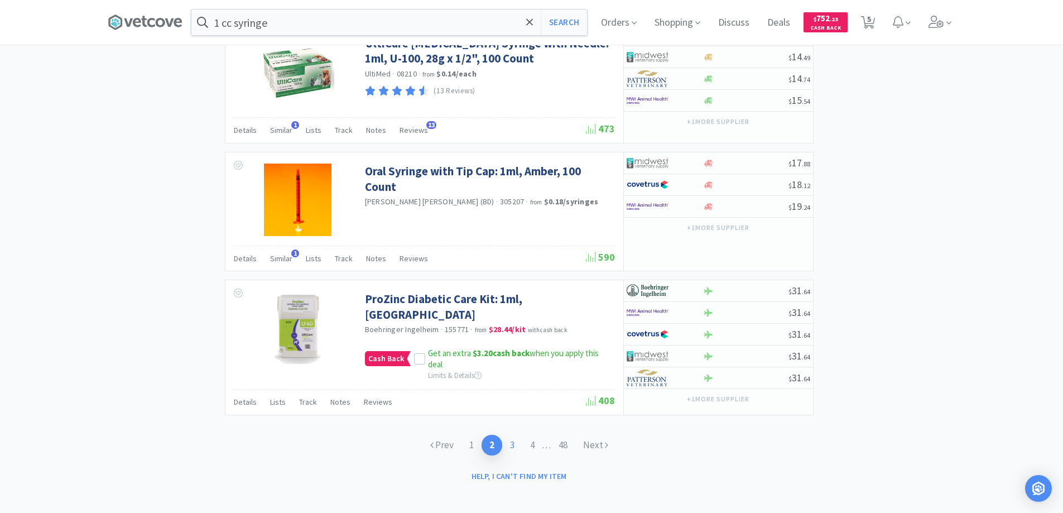
click at [510, 436] on link "3" at bounding box center [512, 445] width 20 height 21
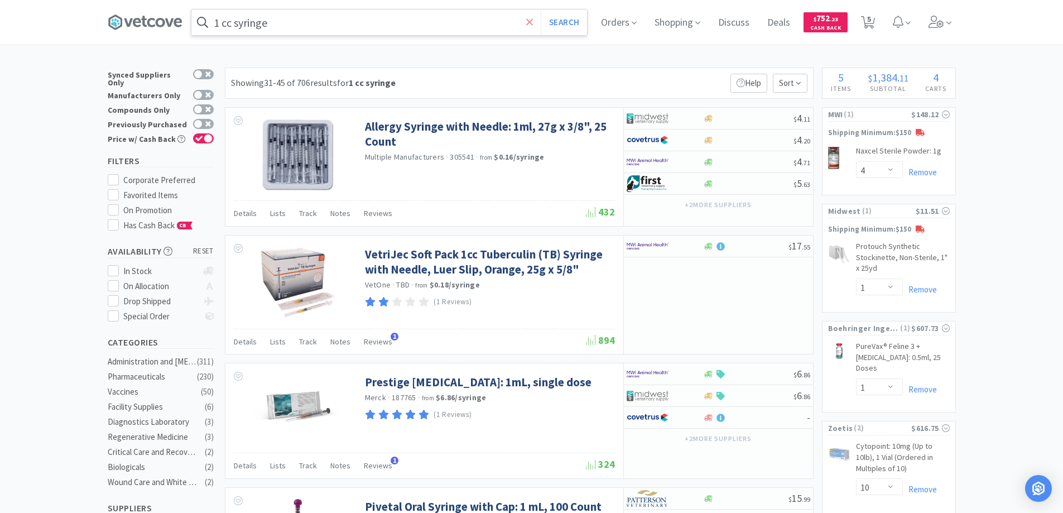
click at [530, 22] on icon at bounding box center [529, 22] width 7 height 11
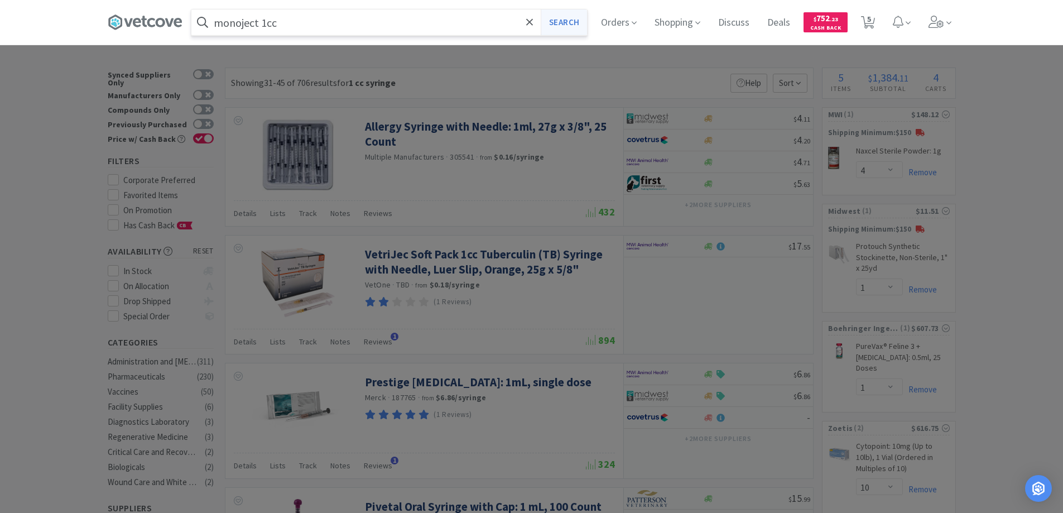
type input "monoject 1cc"
click at [563, 21] on button "Search" at bounding box center [564, 22] width 46 height 26
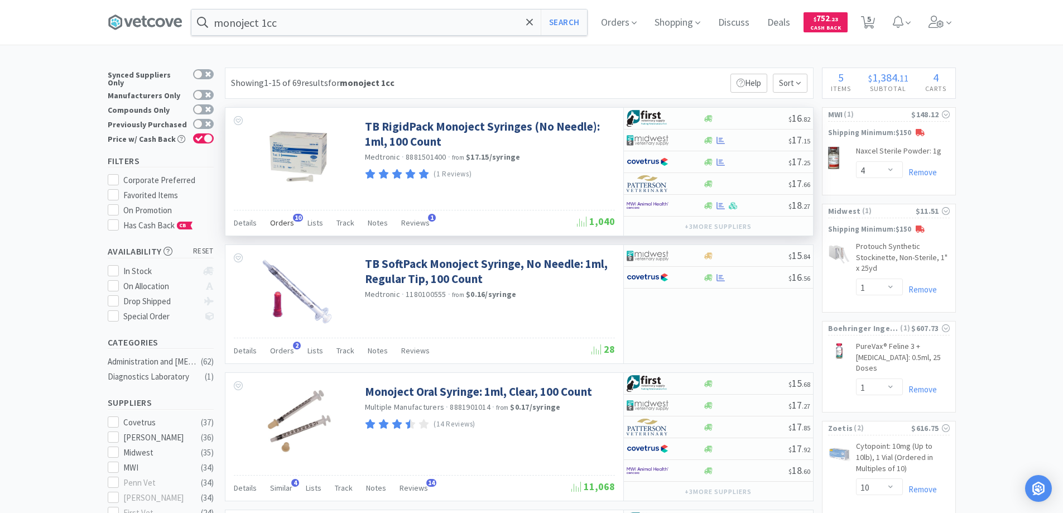
click at [294, 215] on span "10" at bounding box center [298, 218] width 10 height 8
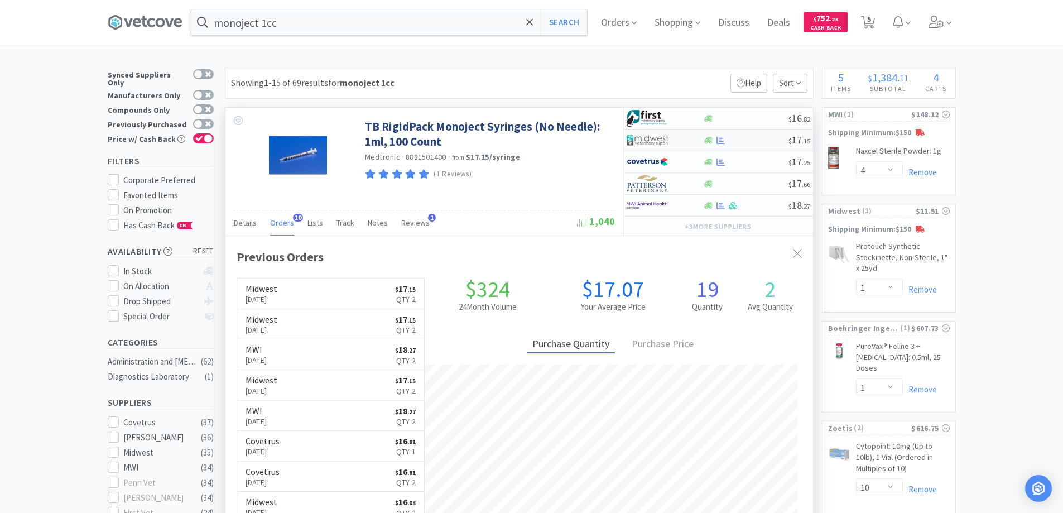
click at [683, 138] on div at bounding box center [657, 140] width 61 height 19
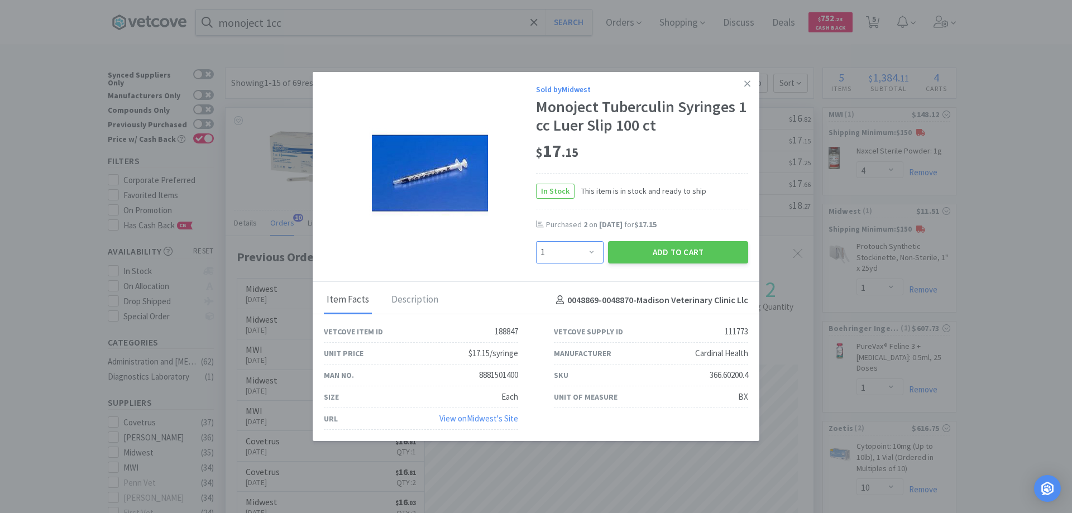
drag, startPoint x: 590, startPoint y: 253, endPoint x: 592, endPoint y: 244, distance: 9.7
click at [590, 253] on select "Enter Quantity 1 2 3 4 5 6 7 8 9 10 11 12 13 14 15 16 17 18 19 20 Enter Quantity" at bounding box center [570, 252] width 68 height 22
select select "2"
click at [536, 241] on select "Enter Quantity 1 2 3 4 5 6 7 8 9 10 11 12 13 14 15 16 17 18 19 20 Enter Quantity" at bounding box center [570, 252] width 68 height 22
click at [645, 252] on button "Add to Cart" at bounding box center [678, 252] width 140 height 22
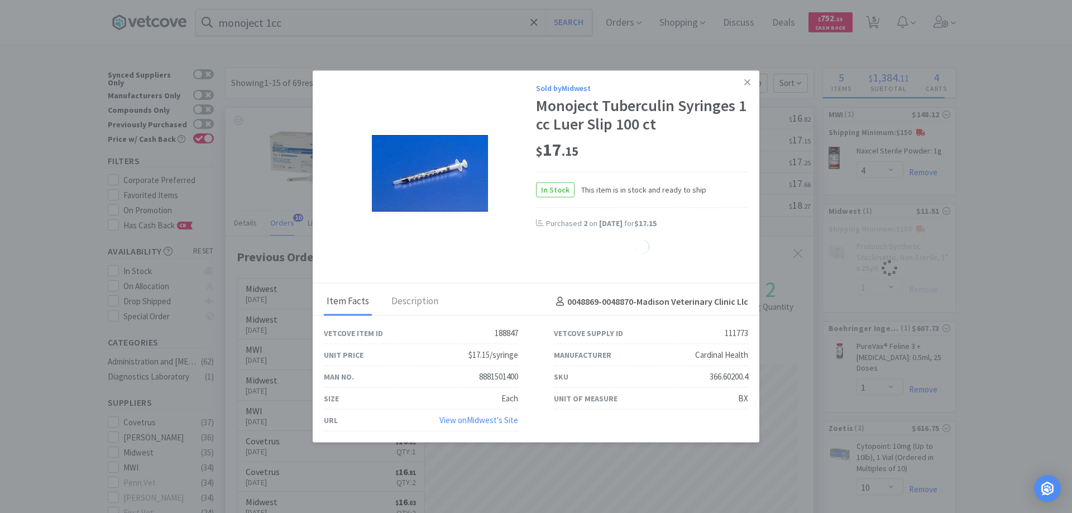
select select "2"
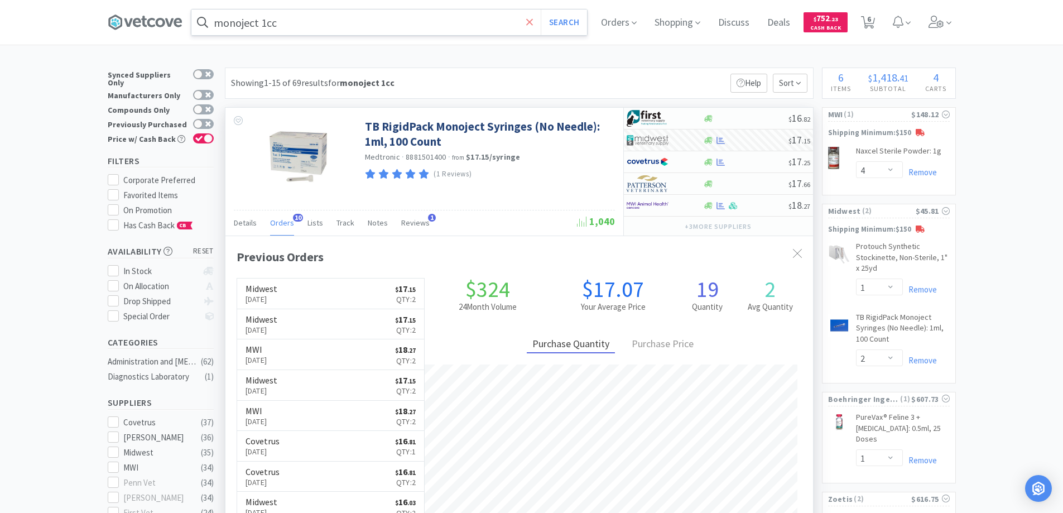
click at [534, 20] on icon at bounding box center [529, 22] width 7 height 11
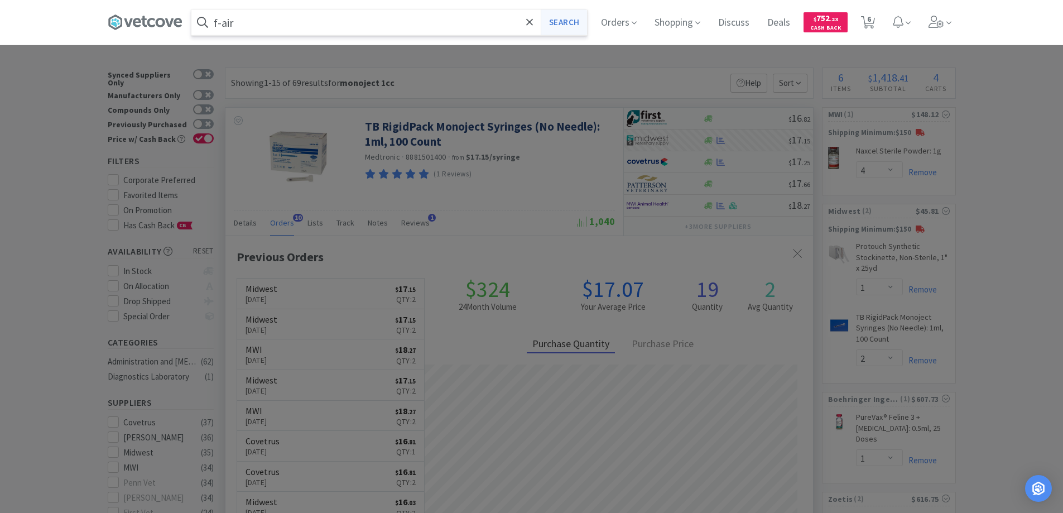
type input "f-air"
click at [561, 21] on button "Search" at bounding box center [564, 22] width 46 height 26
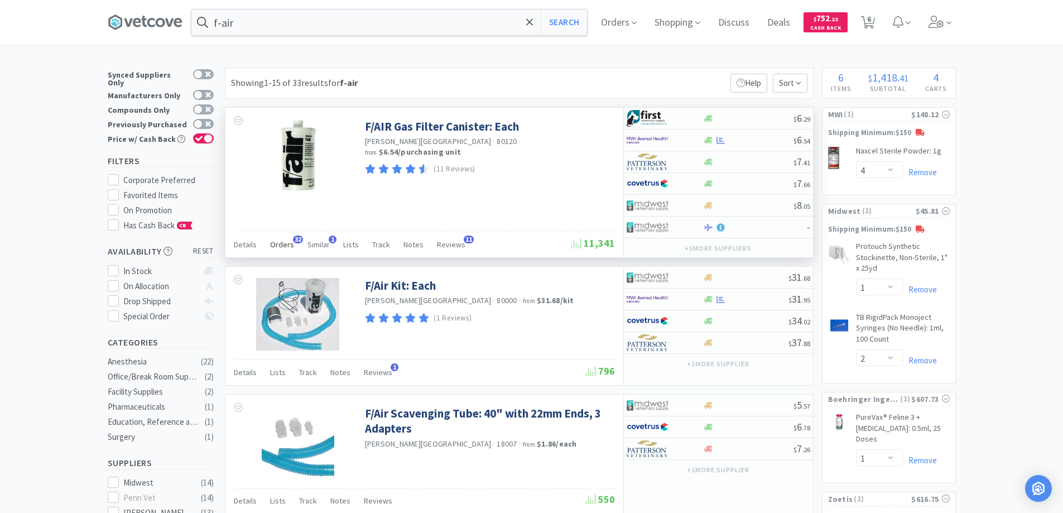
click at [294, 237] on span "32" at bounding box center [298, 240] width 10 height 8
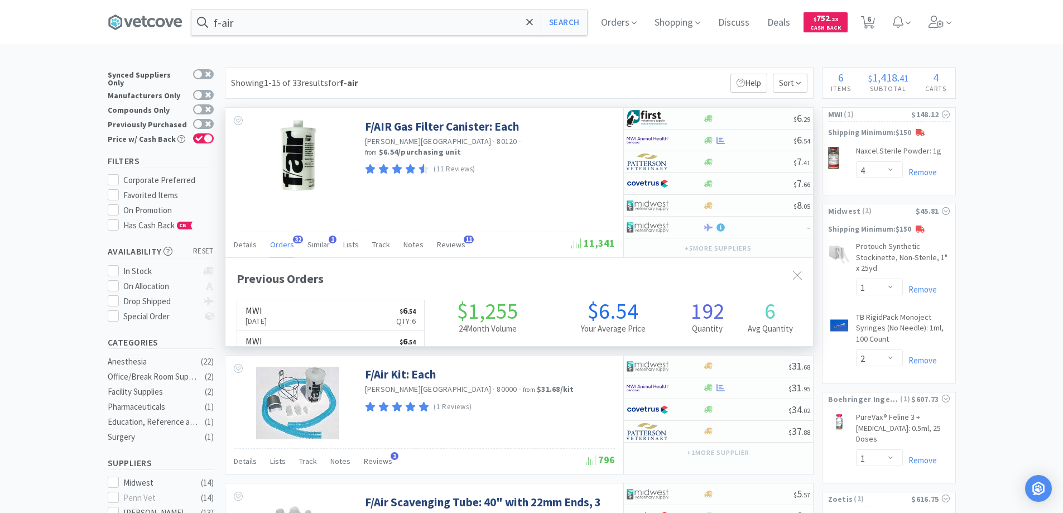
scroll to position [299, 588]
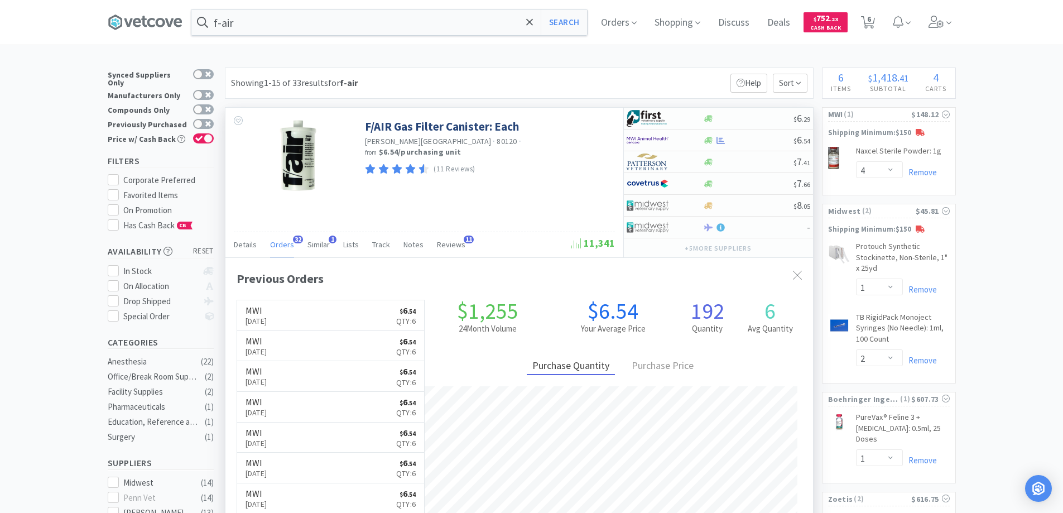
click at [294, 237] on span "32" at bounding box center [298, 240] width 10 height 8
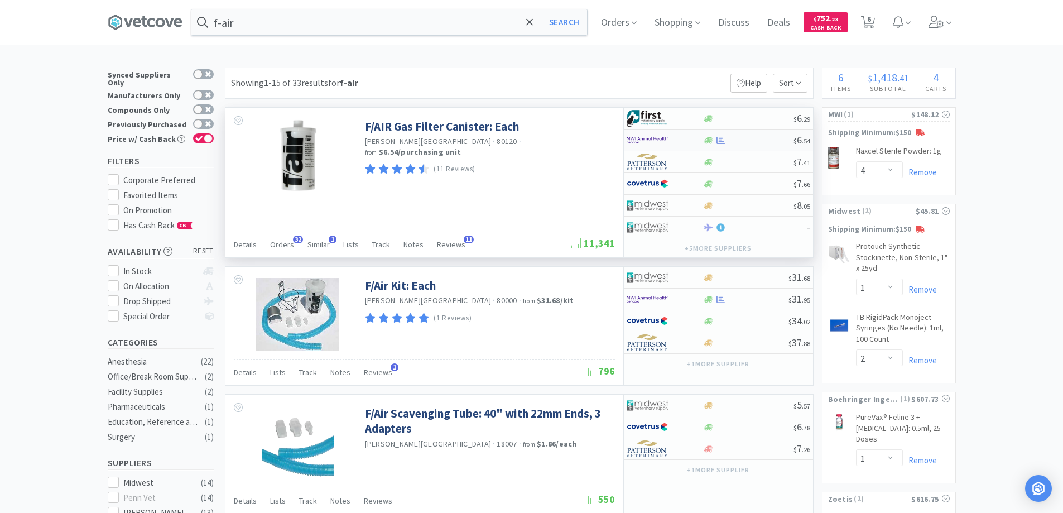
click at [671, 138] on div at bounding box center [657, 140] width 61 height 19
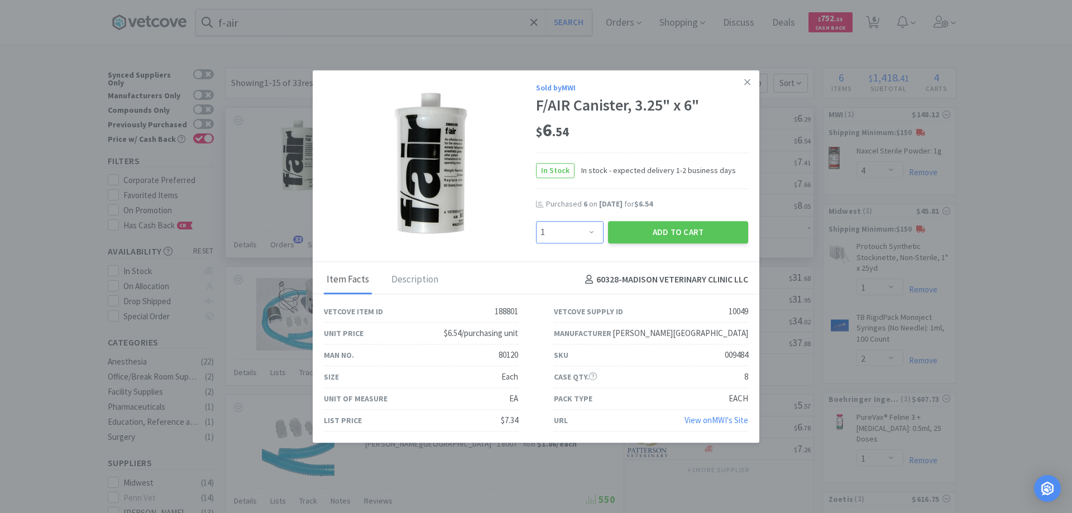
drag, startPoint x: 592, startPoint y: 233, endPoint x: 592, endPoint y: 221, distance: 12.3
click at [592, 233] on select "Enter Quantity 1 2 3 4 5 6 7 8 9 10 11 12 13 14 15 16 17 18 19 20 Enter Quantity" at bounding box center [570, 232] width 68 height 22
select select "6"
click at [536, 221] on select "Enter Quantity 1 2 3 4 5 6 7 8 9 10 11 12 13 14 15 16 17 18 19 20 Enter Quantity" at bounding box center [570, 232] width 68 height 22
click at [664, 230] on button "Add to Cart" at bounding box center [678, 232] width 140 height 22
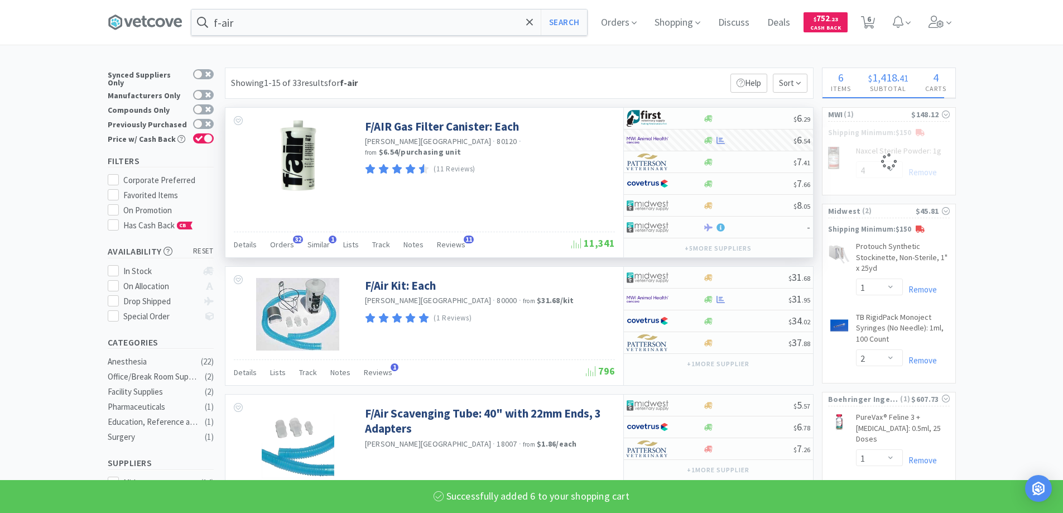
select select "6"
select select "4"
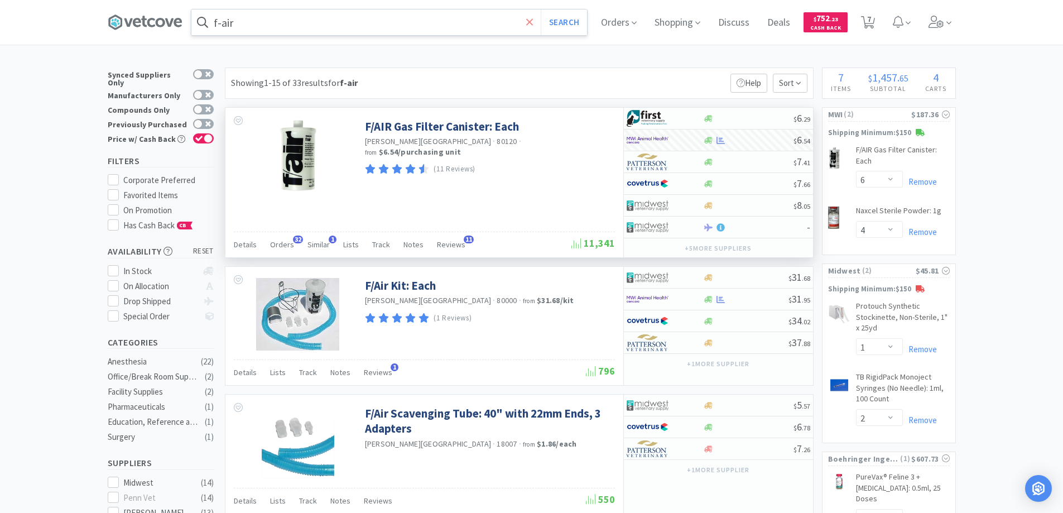
click at [532, 24] on icon at bounding box center [529, 21] width 7 height 7
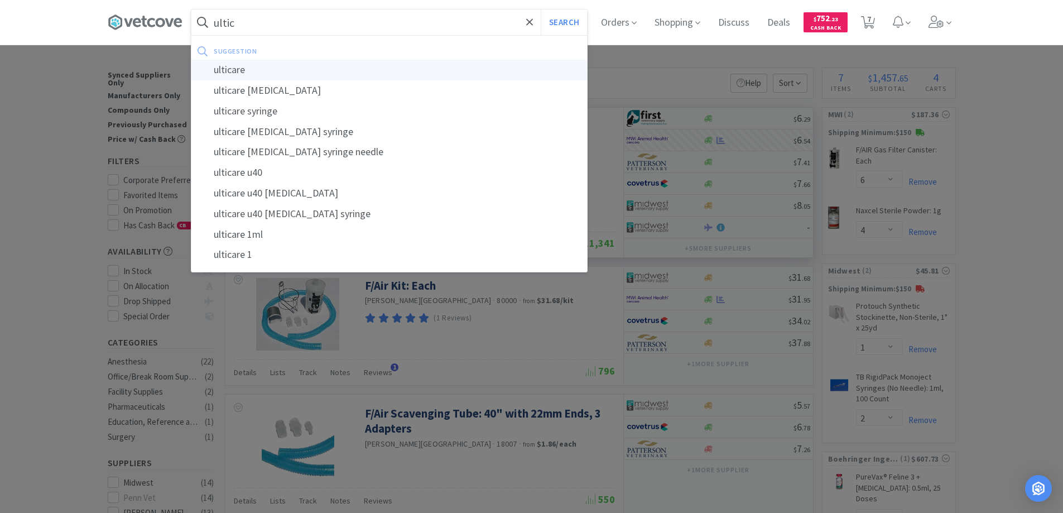
click at [237, 69] on div "ulticare" at bounding box center [389, 70] width 396 height 21
type input "ulticare"
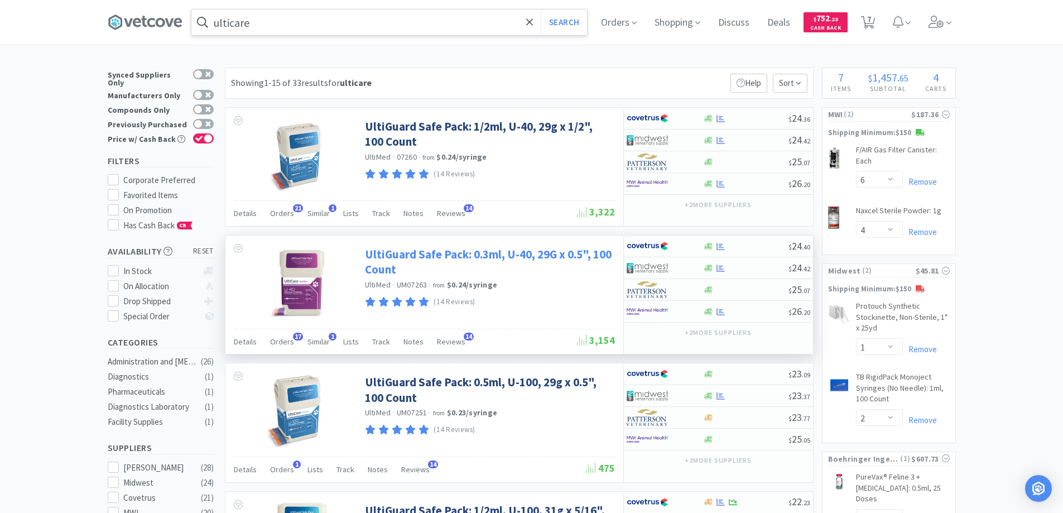
click at [395, 254] on link "UltiGuard Safe Pack: 0.3ml, U-40, 29G x 0.5", 100 Count" at bounding box center [488, 262] width 247 height 31
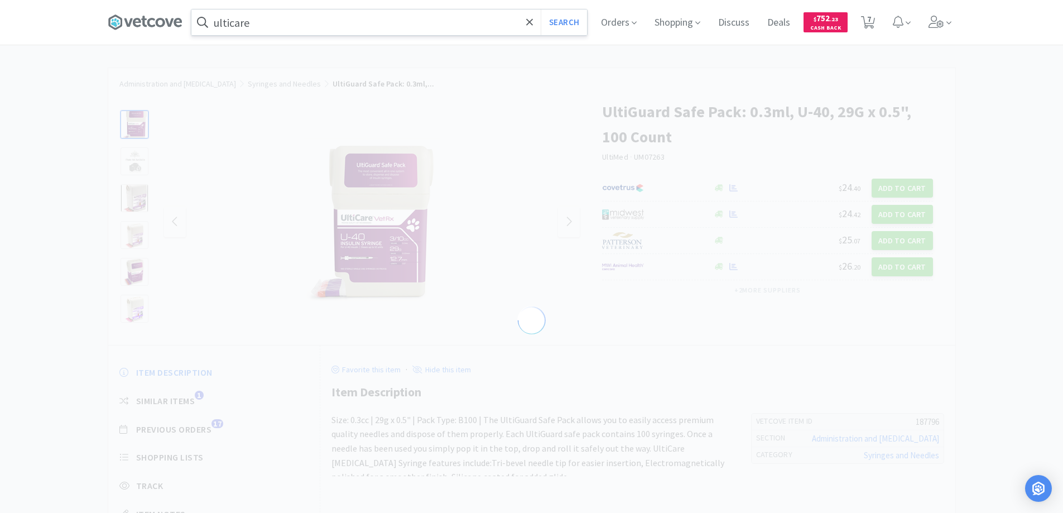
select select "187796"
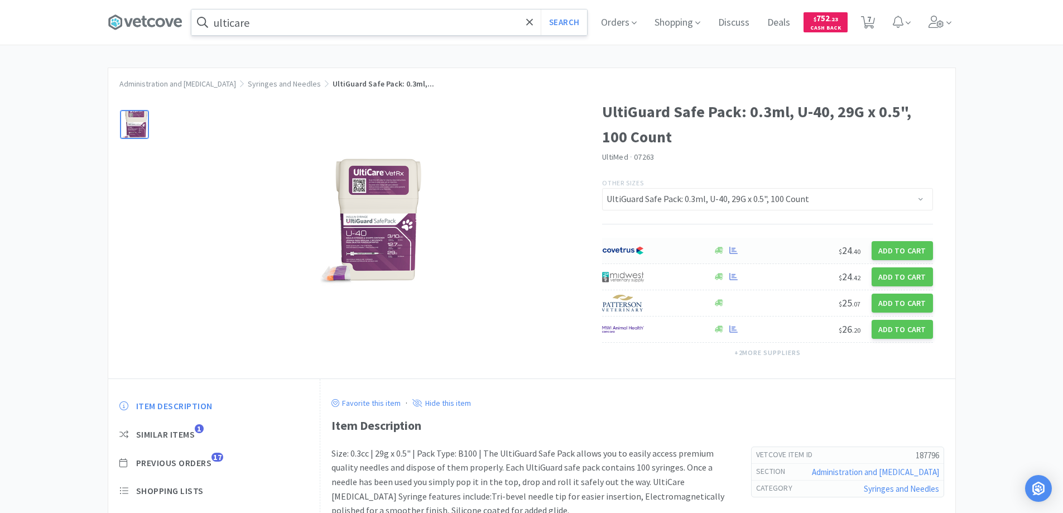
click at [670, 250] on div at bounding box center [651, 250] width 99 height 19
select select "1"
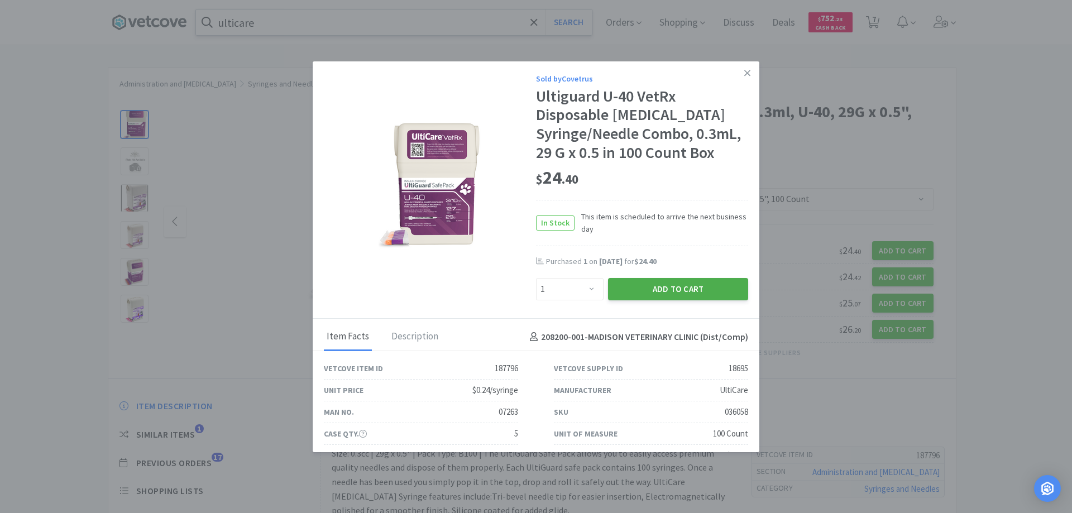
click at [655, 287] on button "Add to Cart" at bounding box center [678, 289] width 140 height 22
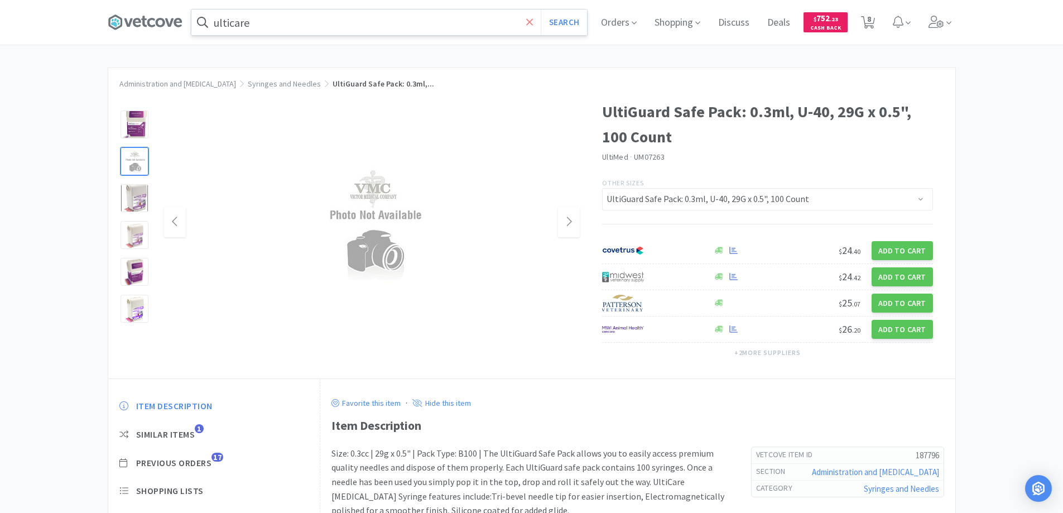
click at [532, 20] on icon at bounding box center [529, 22] width 7 height 11
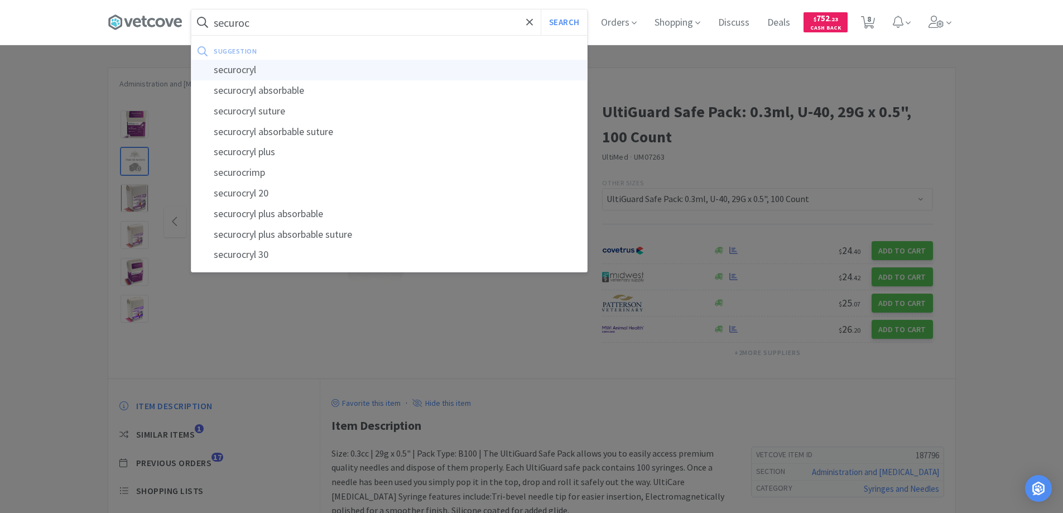
click at [243, 71] on div "securocryl" at bounding box center [389, 70] width 396 height 21
type input "securocryl"
select select "1"
select select "6"
select select "4"
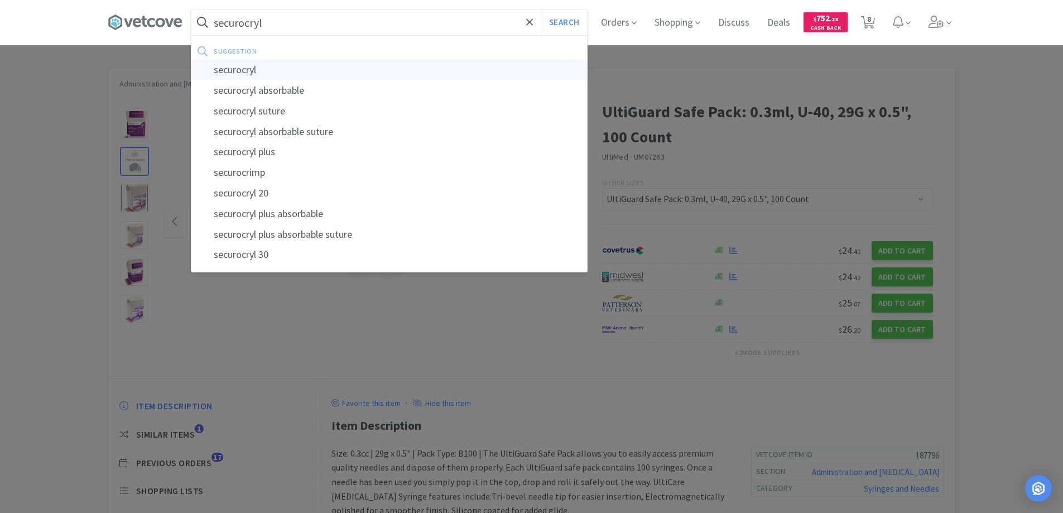
select select "1"
select select "2"
select select "1"
select select "10"
select select "1"
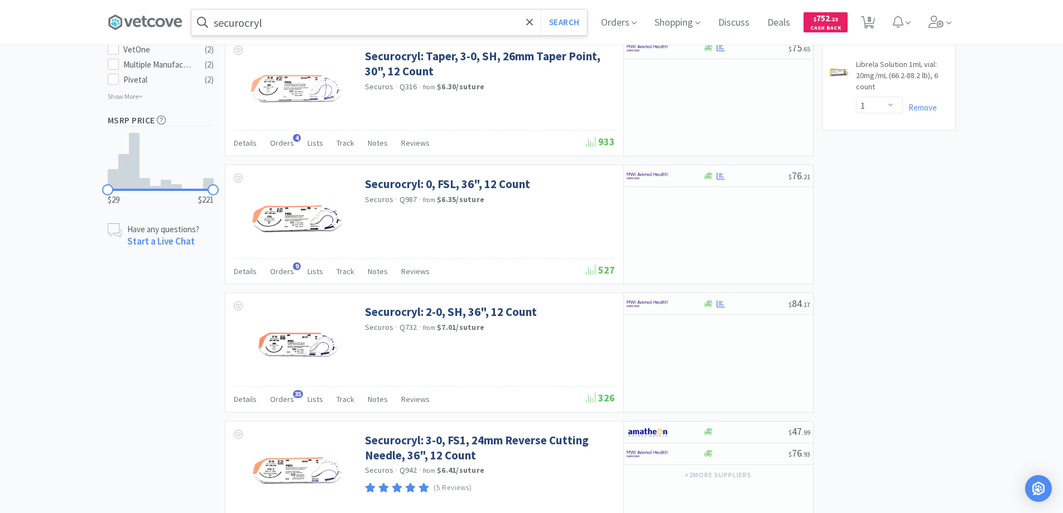
scroll to position [781, 0]
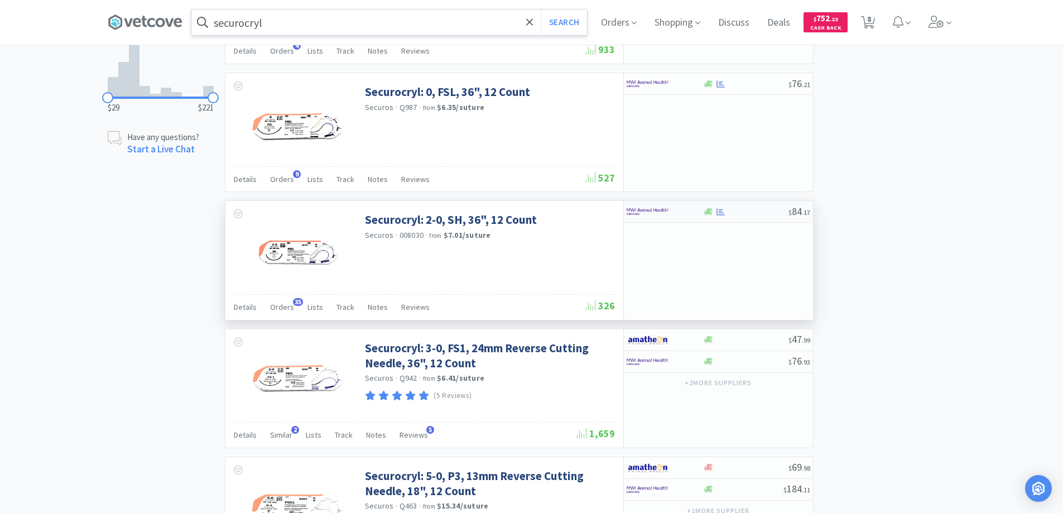
click at [681, 211] on div at bounding box center [657, 211] width 61 height 19
select select "1"
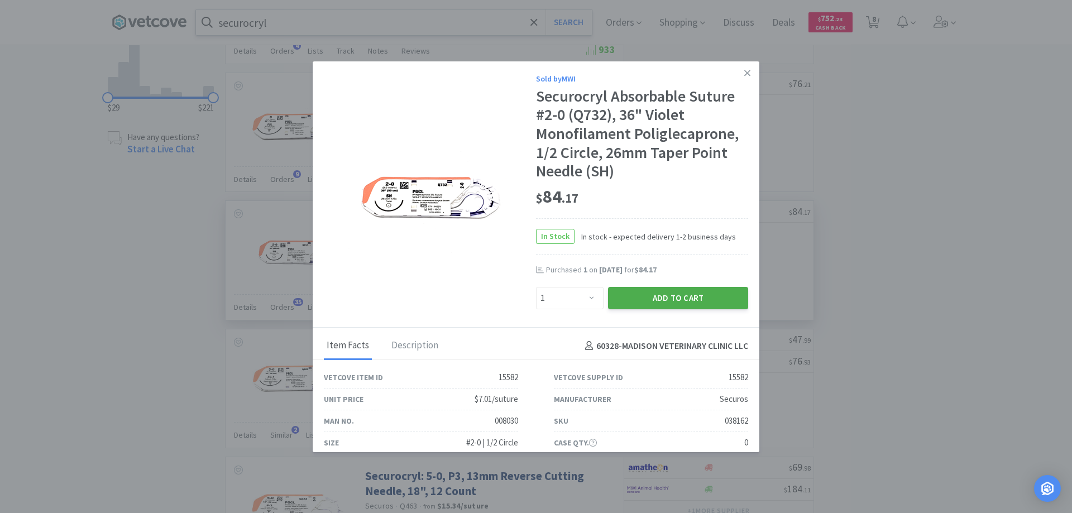
click at [637, 299] on button "Add to Cart" at bounding box center [678, 298] width 140 height 22
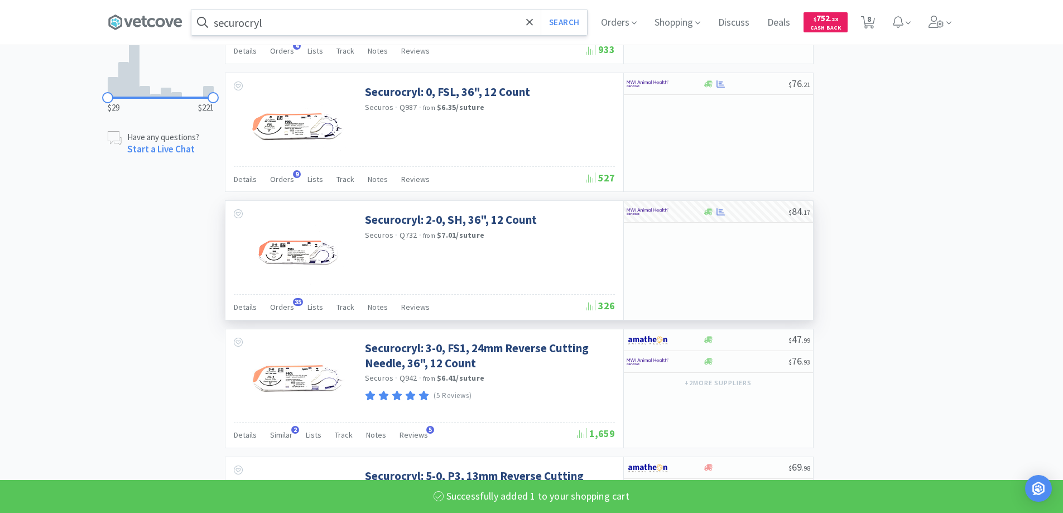
select select "1"
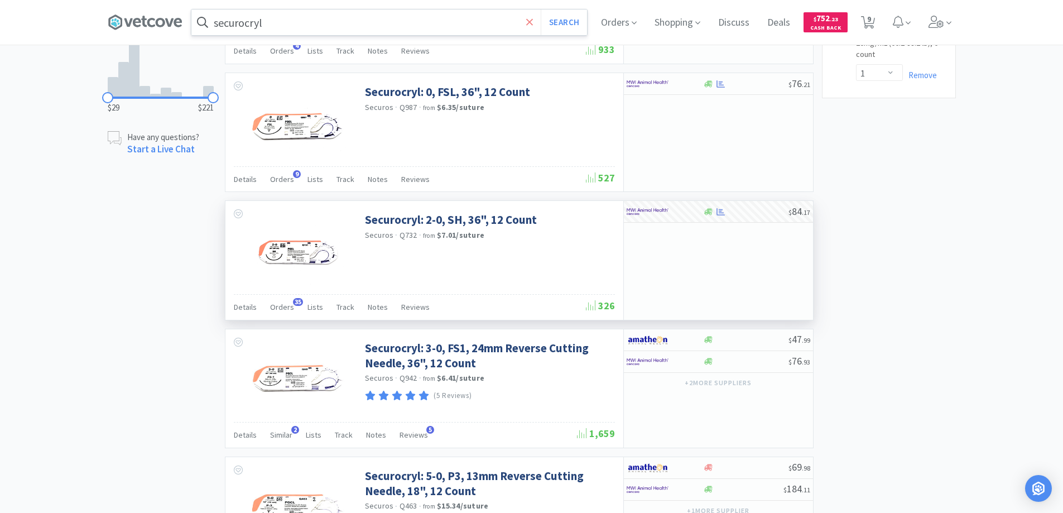
click at [533, 21] on icon at bounding box center [529, 22] width 7 height 11
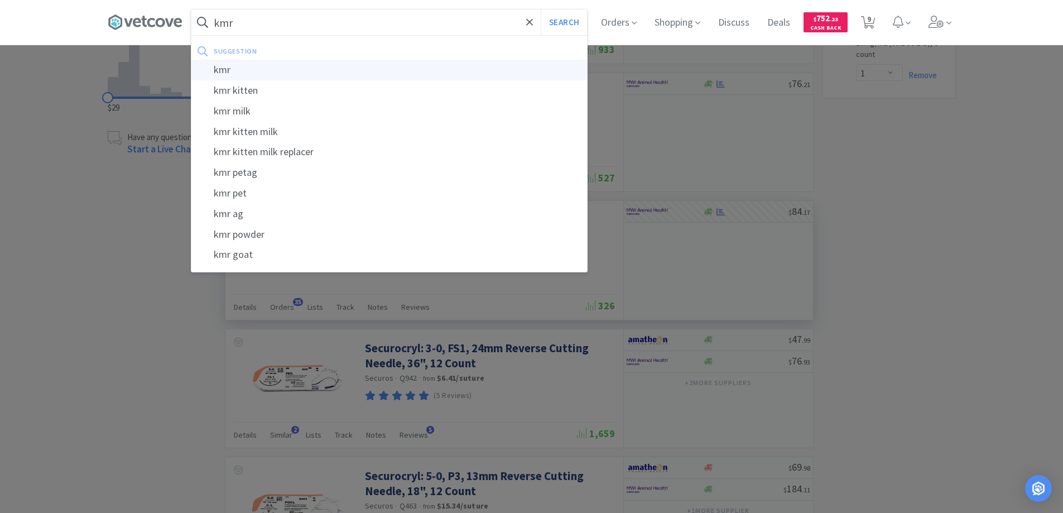
type input "kmr"
click at [226, 69] on div "kmr" at bounding box center [389, 70] width 396 height 21
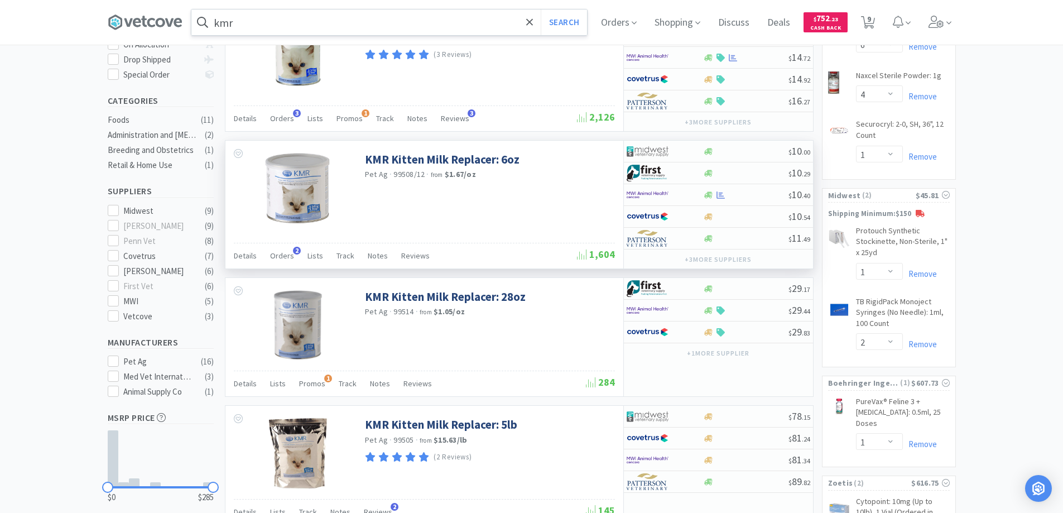
scroll to position [223, 0]
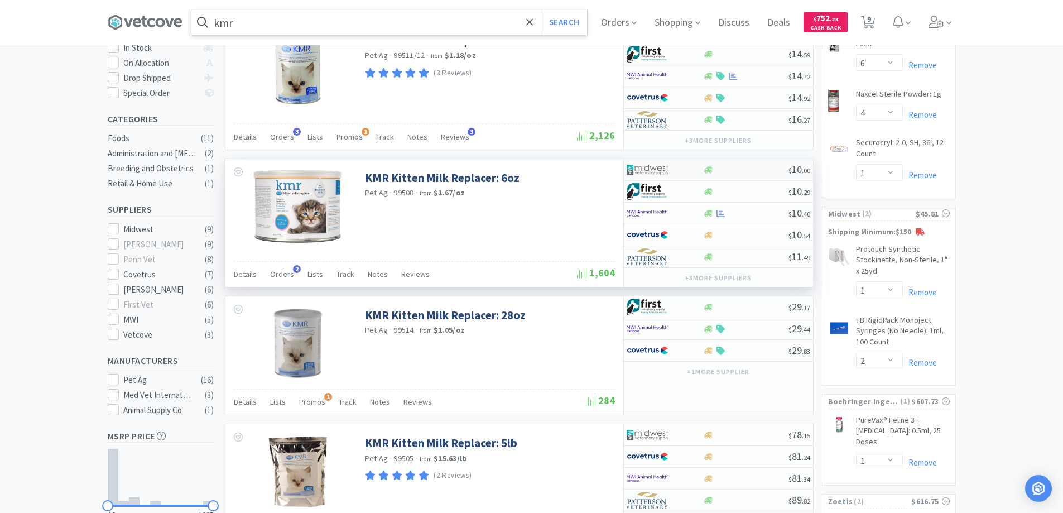
click at [685, 168] on div at bounding box center [657, 169] width 61 height 19
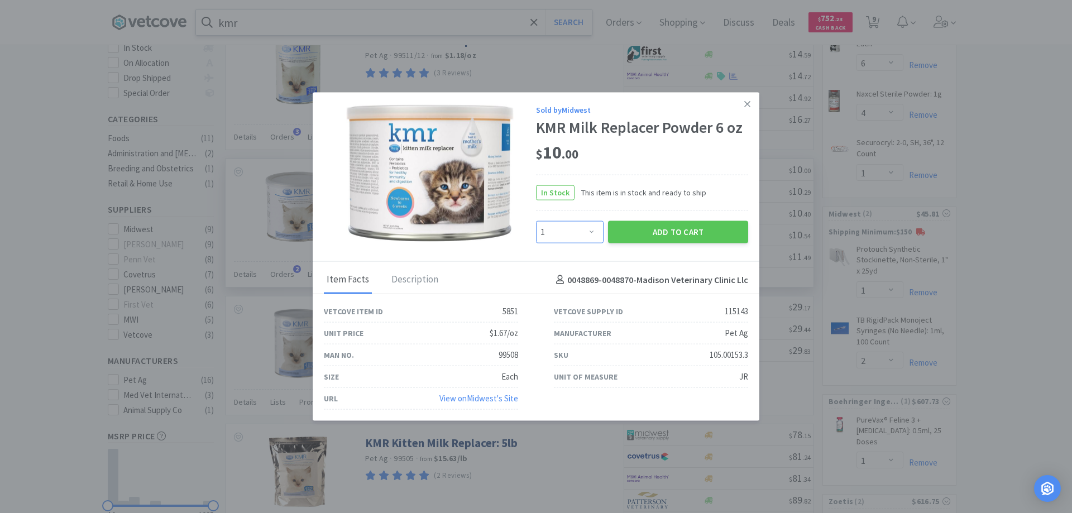
click at [588, 232] on select "Enter Quantity 1 2 3 4 5 6 7 8 9 10 11 12 13 14 15 16 17 18 19 20 Enter Quantity" at bounding box center [570, 232] width 68 height 22
select select "2"
click at [536, 221] on select "Enter Quantity 1 2 3 4 5 6 7 8 9 10 11 12 13 14 15 16 17 18 19 20 Enter Quantity" at bounding box center [570, 232] width 68 height 22
click at [654, 234] on button "Add to Cart" at bounding box center [678, 232] width 140 height 22
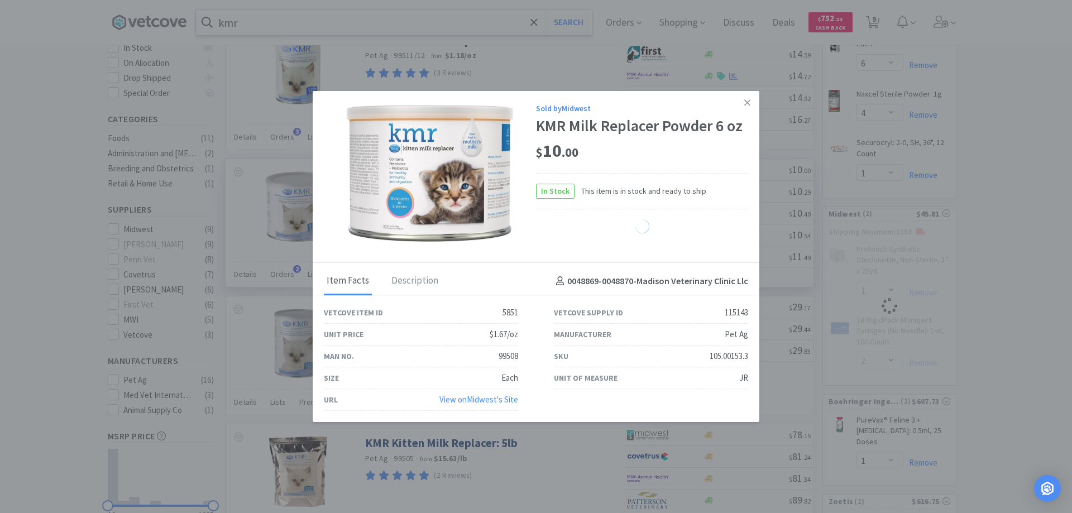
select select "2"
select select "1"
select select "2"
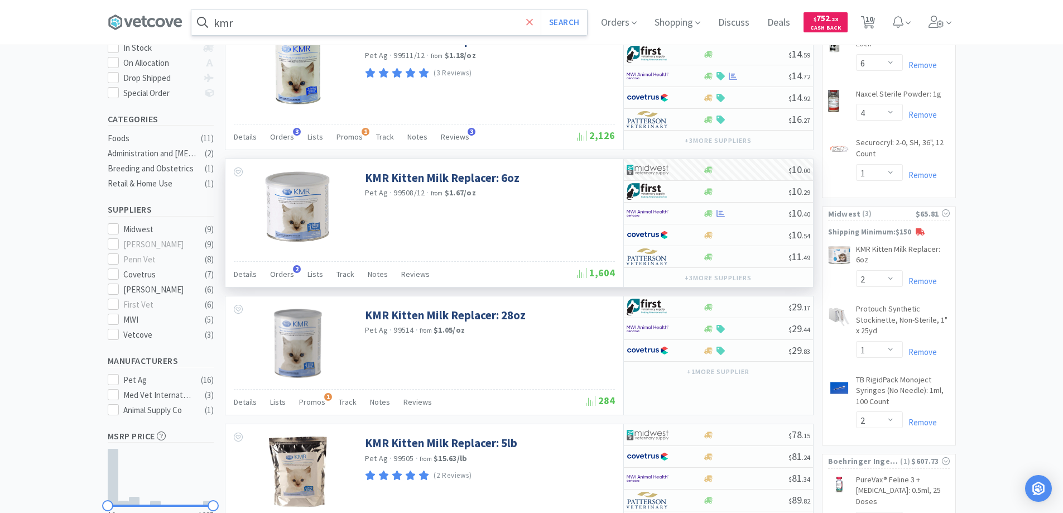
click at [532, 23] on icon at bounding box center [529, 21] width 7 height 7
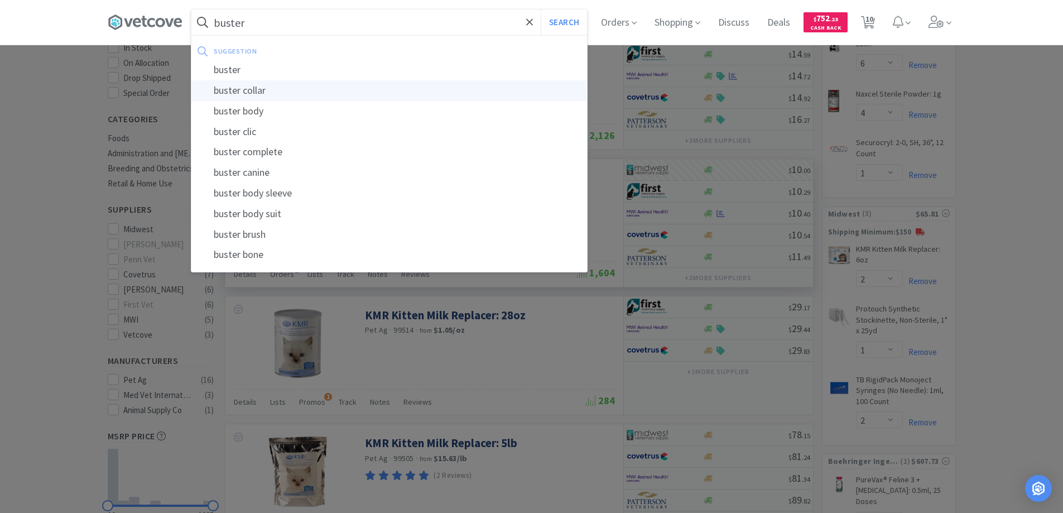
click at [254, 88] on div "buster collar" at bounding box center [389, 90] width 396 height 21
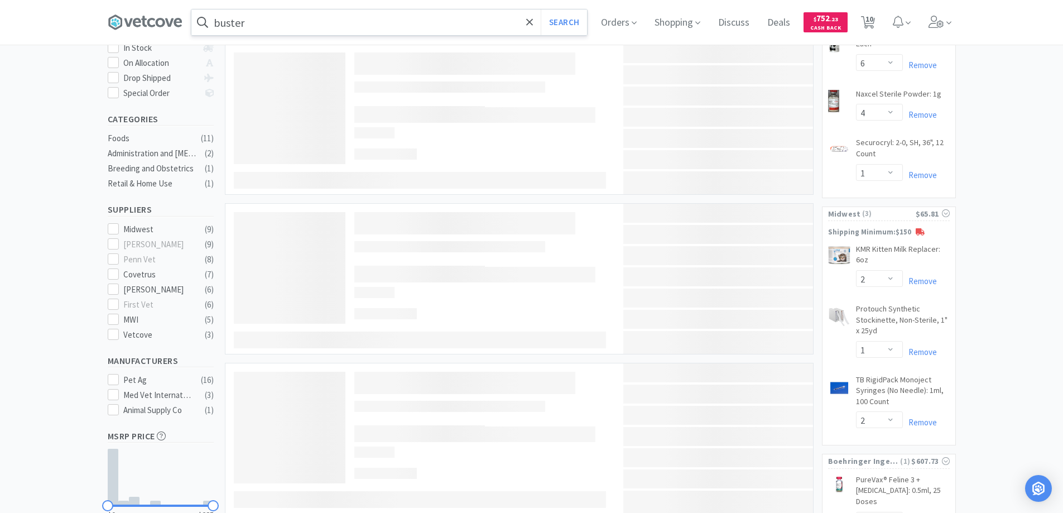
type input "buster collar"
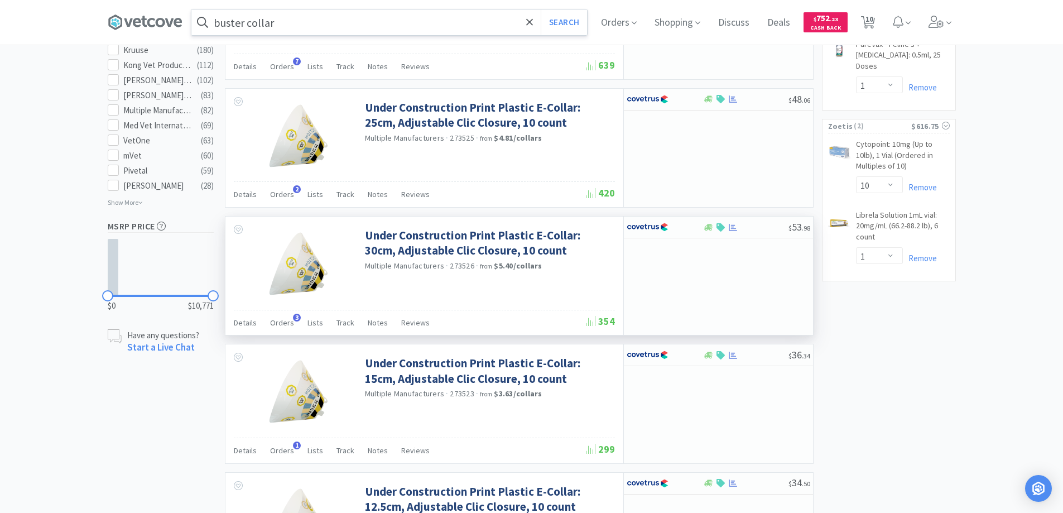
scroll to position [670, 0]
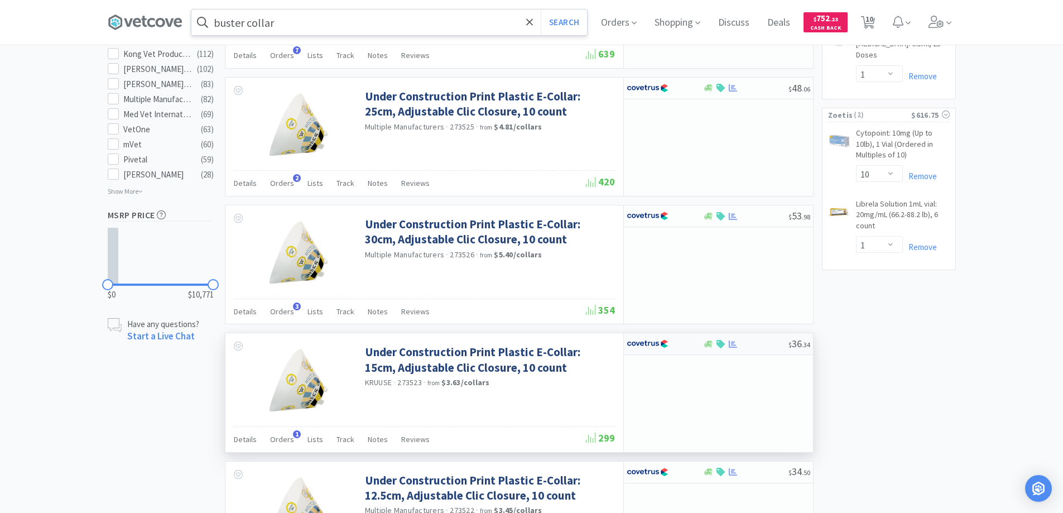
click at [690, 345] on div at bounding box center [665, 343] width 76 height 19
select select "1"
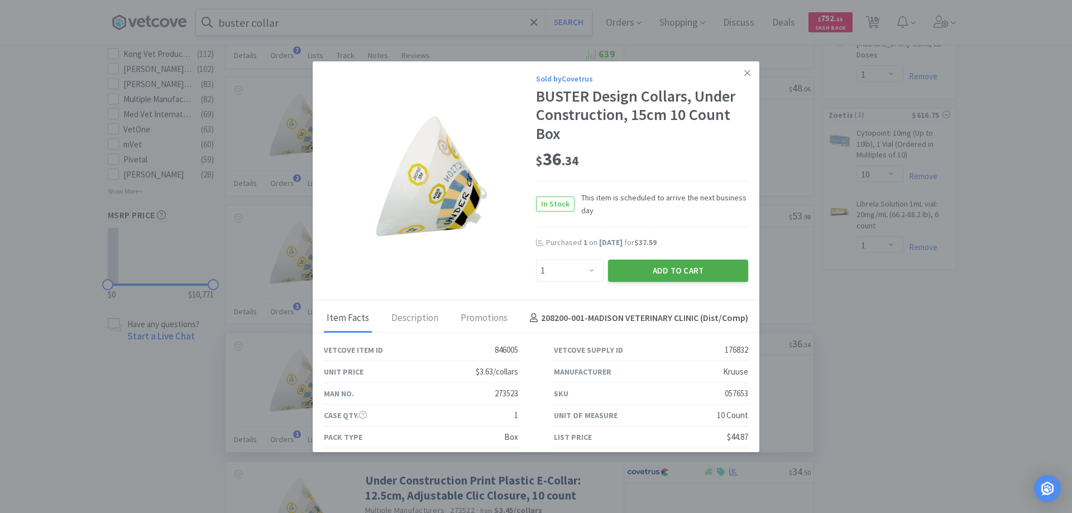
click at [642, 268] on button "Add to Cart" at bounding box center [678, 271] width 140 height 22
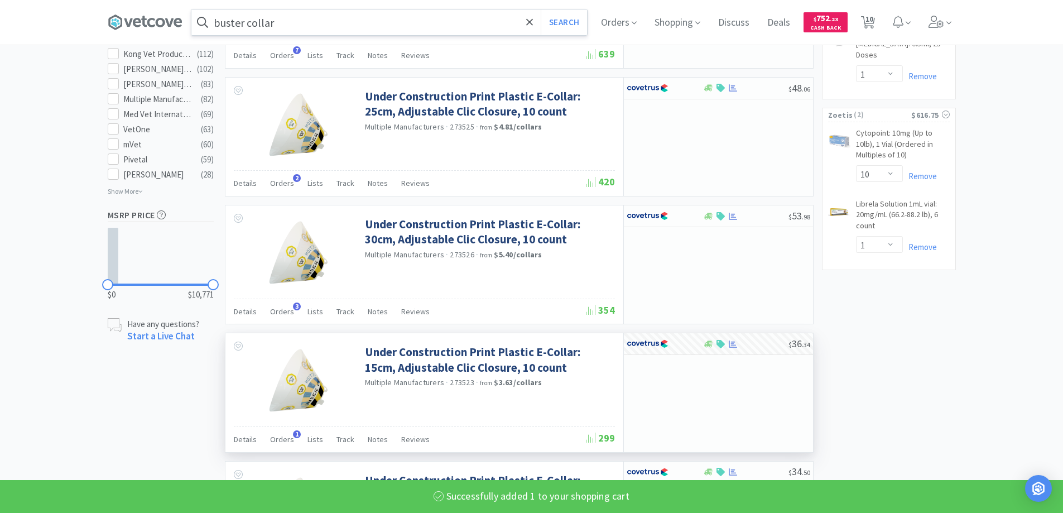
select select "1"
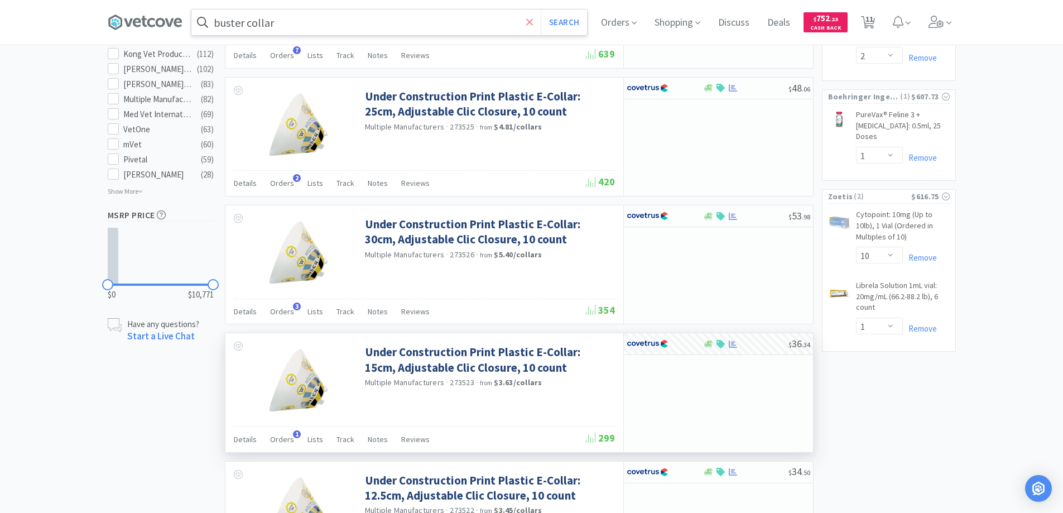
drag, startPoint x: 529, startPoint y: 17, endPoint x: 537, endPoint y: 21, distance: 9.0
click at [533, 20] on span at bounding box center [529, 22] width 13 height 23
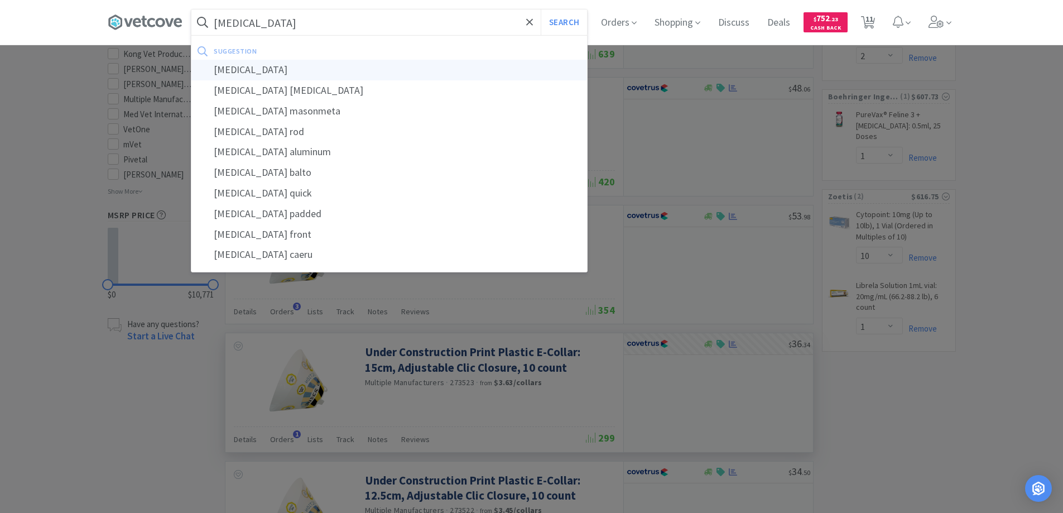
type input "[MEDICAL_DATA]"
click at [229, 69] on div "[MEDICAL_DATA]" at bounding box center [389, 70] width 396 height 21
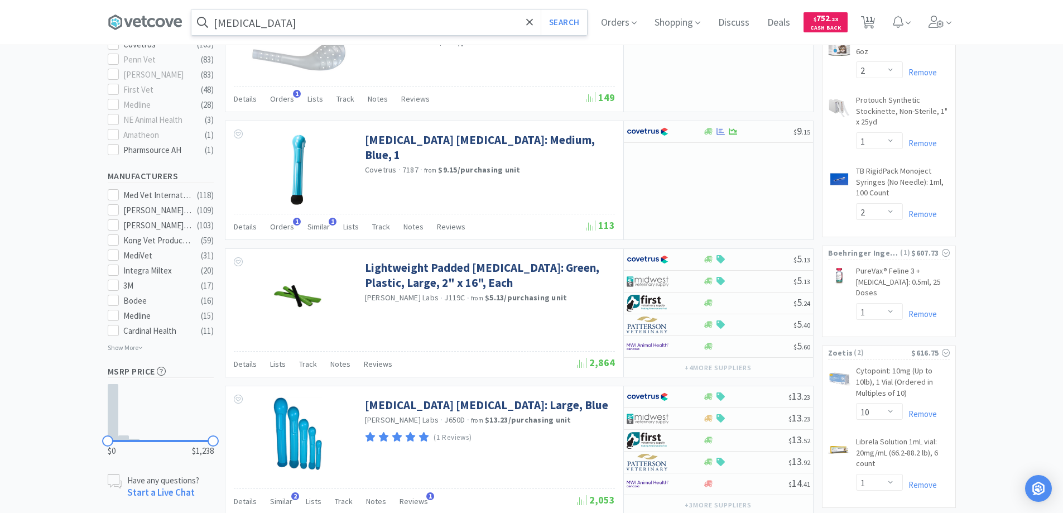
scroll to position [558, 0]
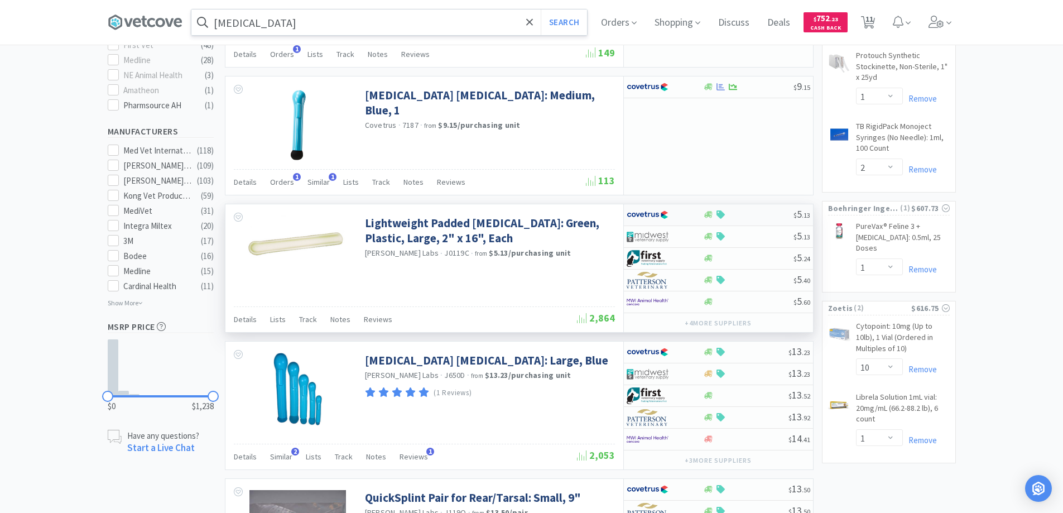
click at [684, 217] on div at bounding box center [657, 214] width 61 height 19
select select "1"
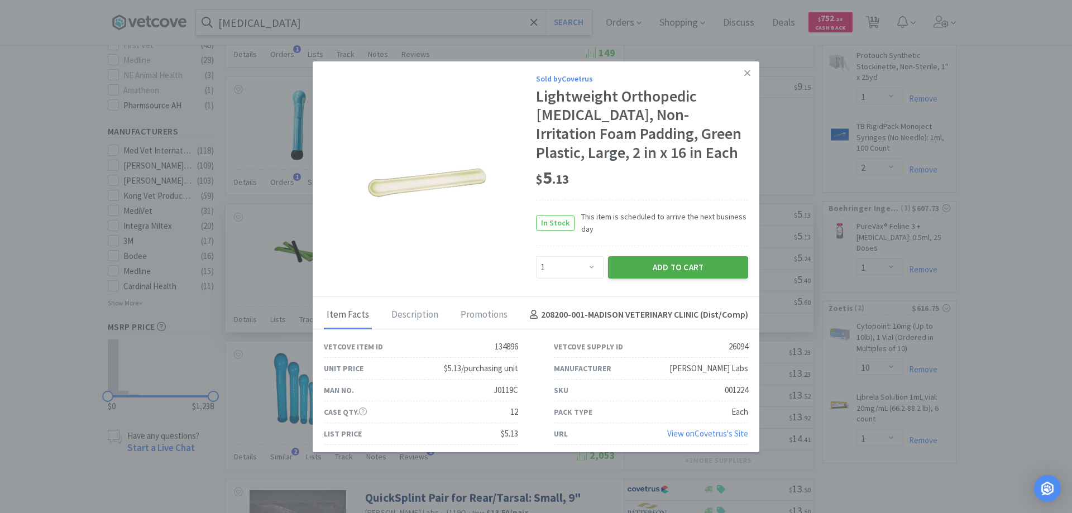
click at [639, 265] on button "Add to Cart" at bounding box center [678, 267] width 140 height 22
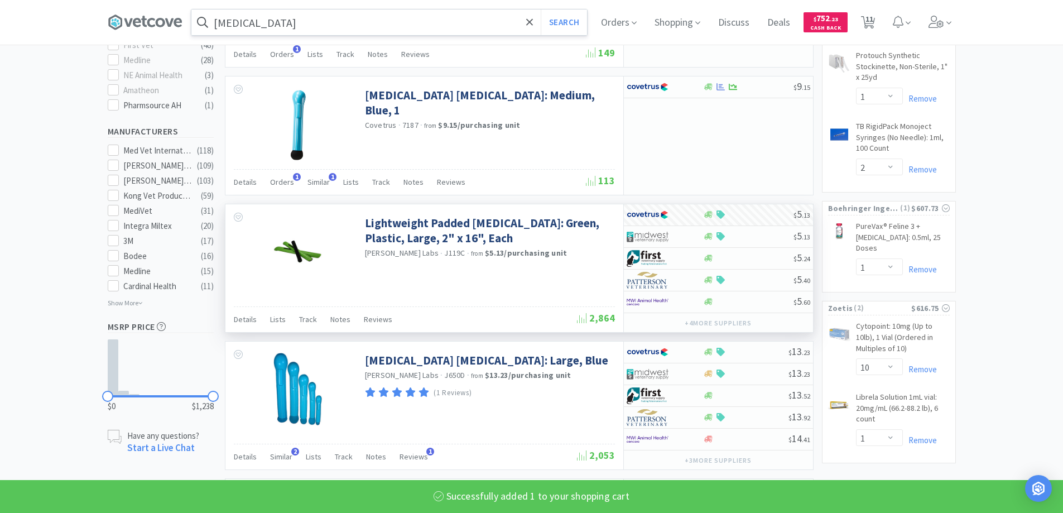
select select "1"
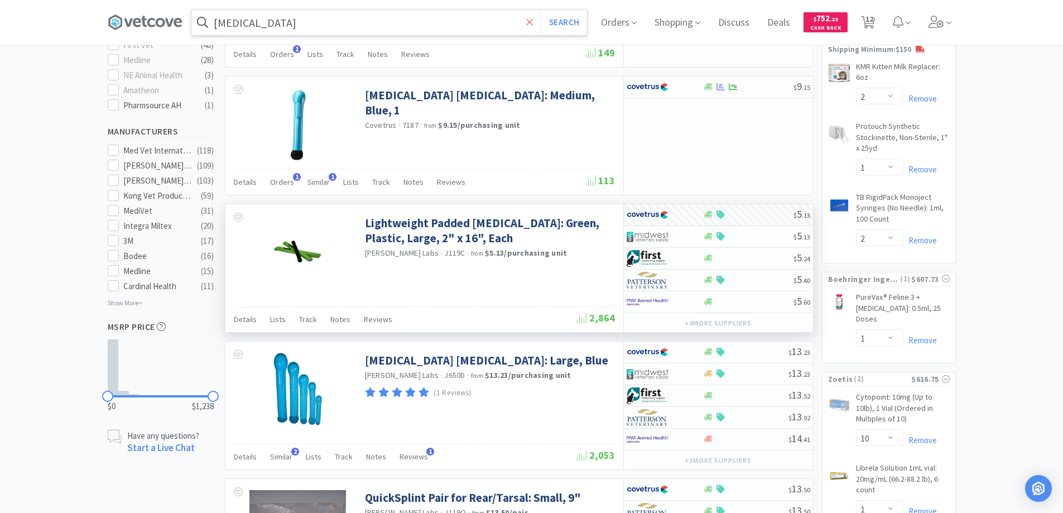
click at [533, 22] on icon at bounding box center [529, 21] width 7 height 7
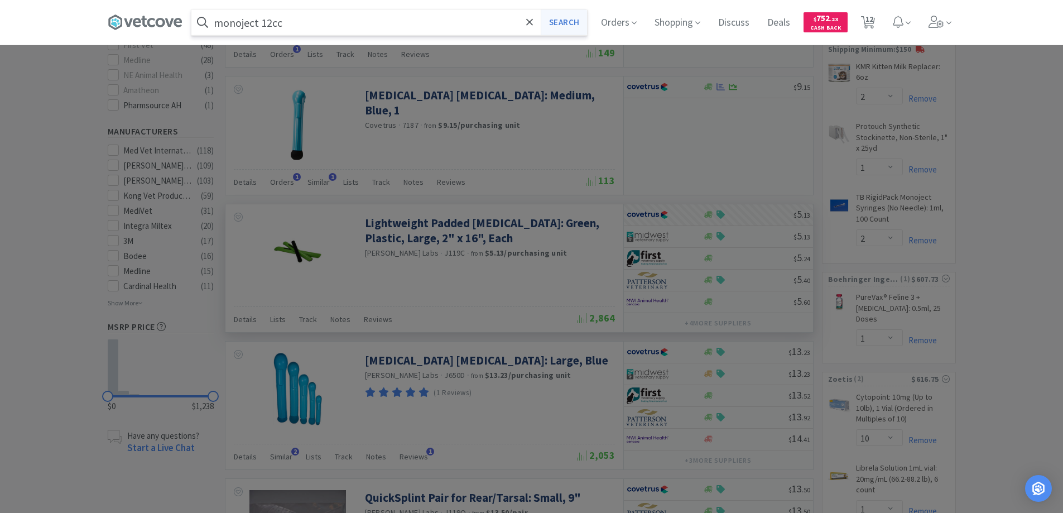
type input "monoject 12cc"
click at [568, 20] on button "Search" at bounding box center [564, 22] width 46 height 26
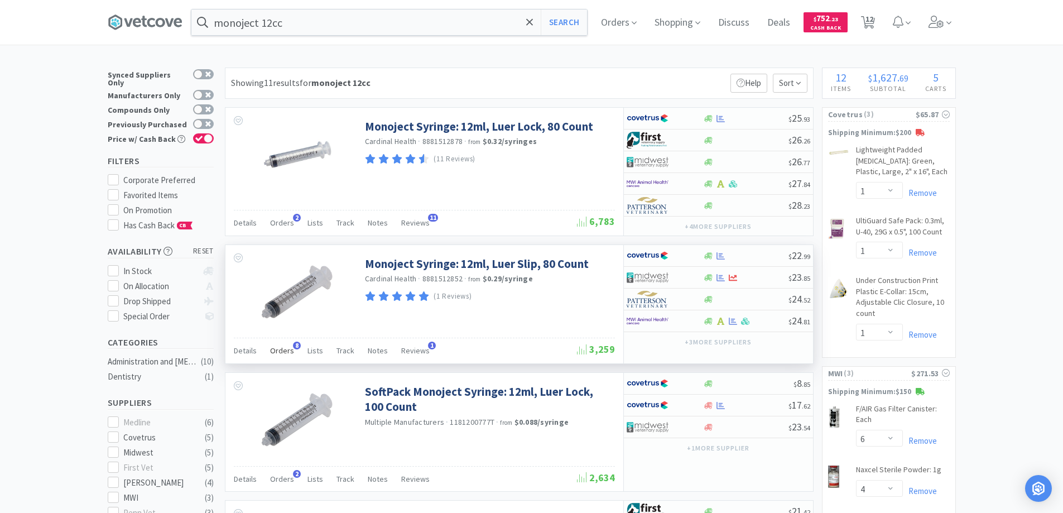
click at [294, 344] on span "8" at bounding box center [297, 346] width 8 height 8
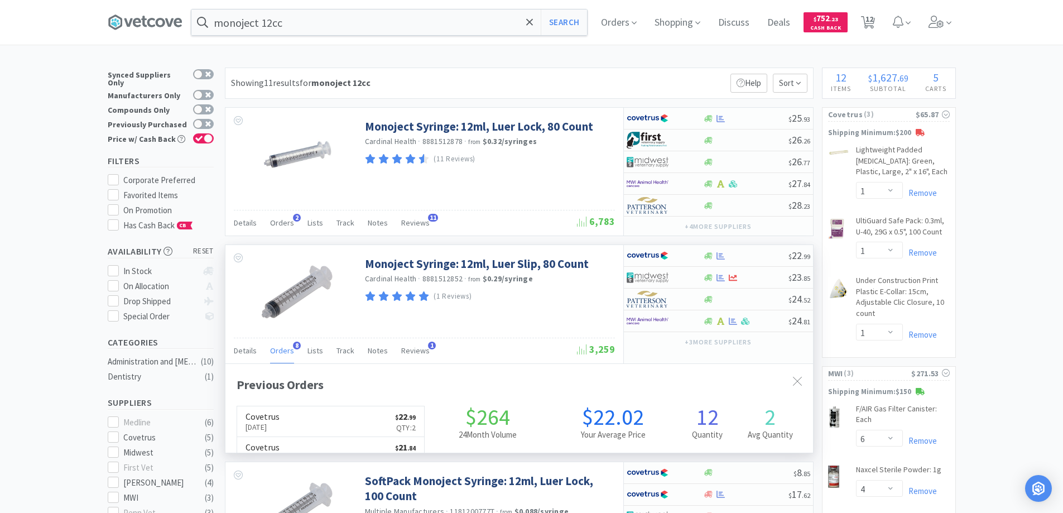
scroll to position [299, 588]
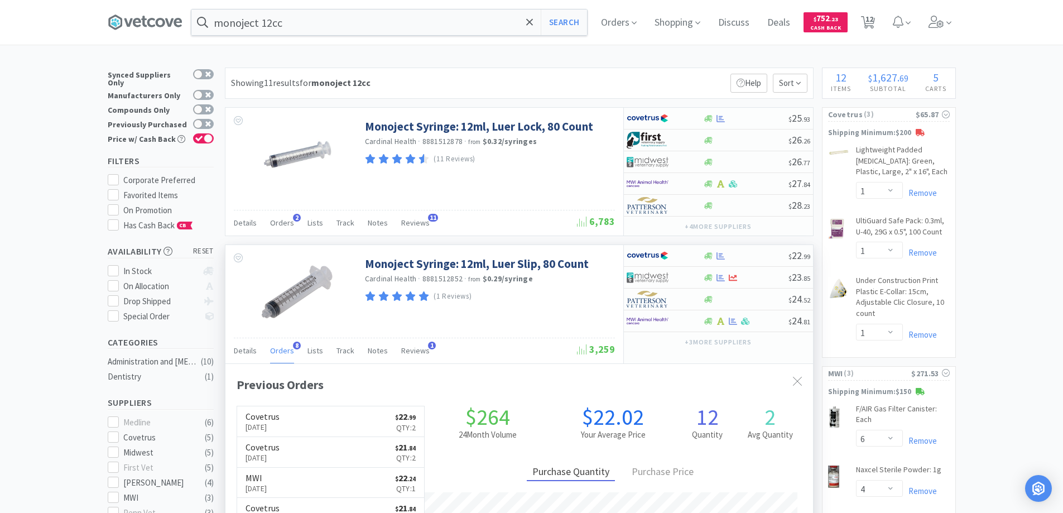
click at [294, 344] on span "8" at bounding box center [297, 346] width 8 height 8
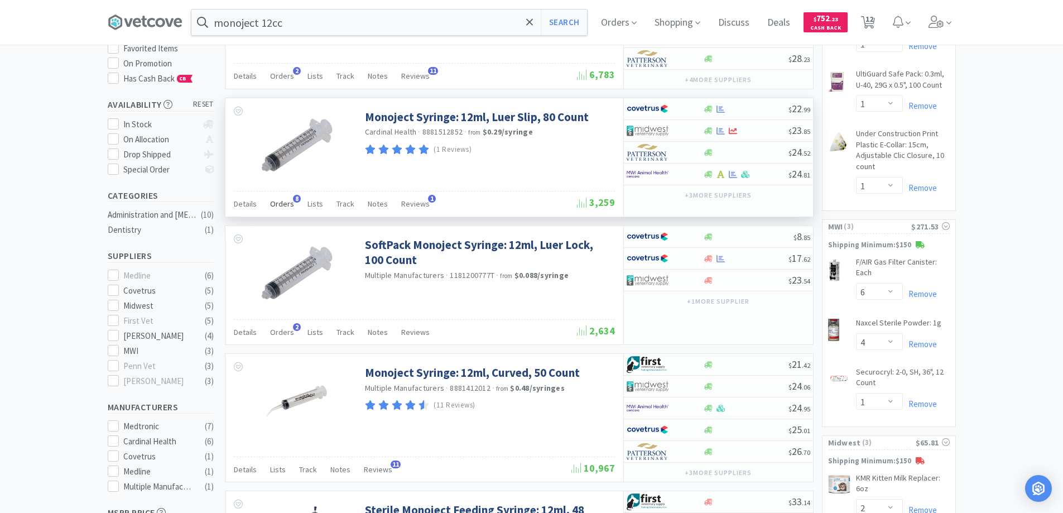
scroll to position [167, 0]
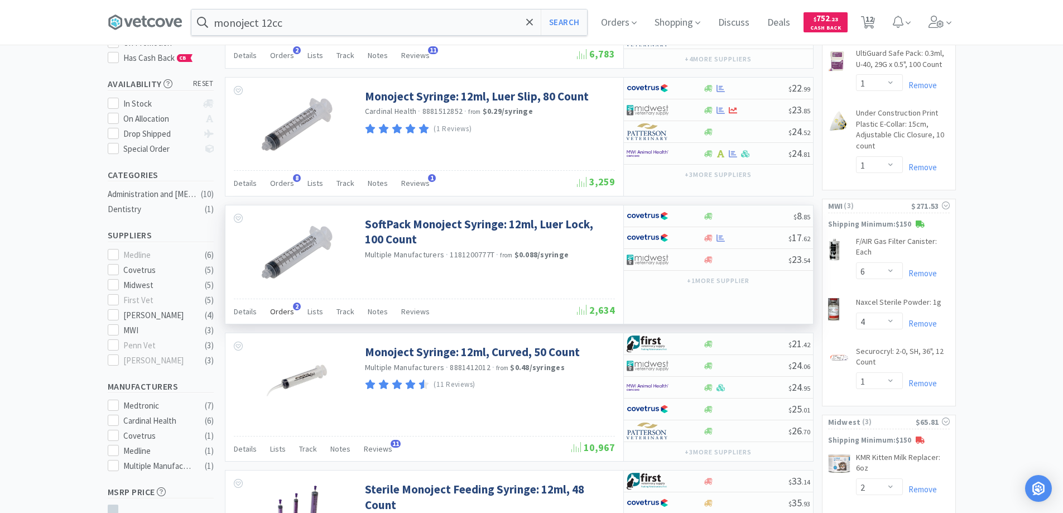
click at [294, 306] on span "2" at bounding box center [297, 306] width 8 height 8
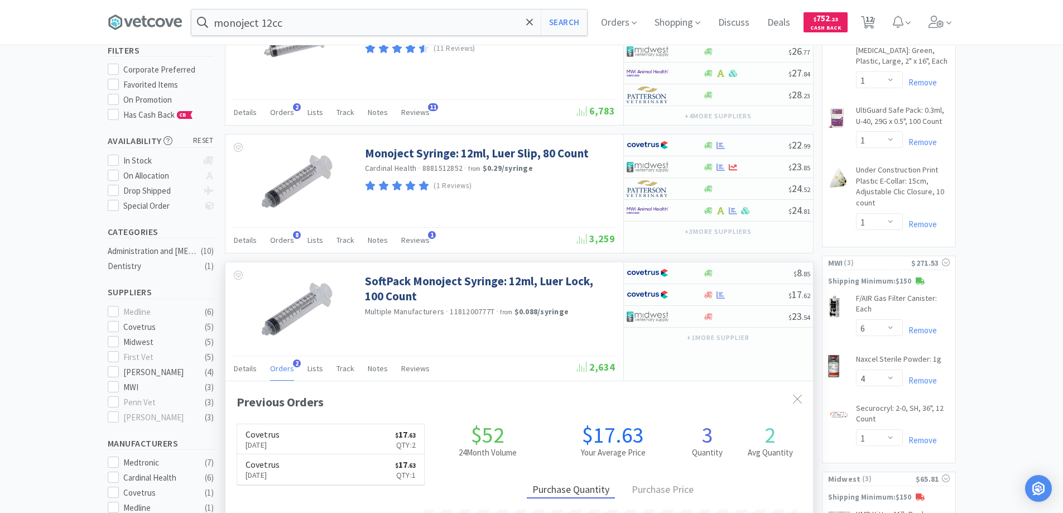
scroll to position [56, 0]
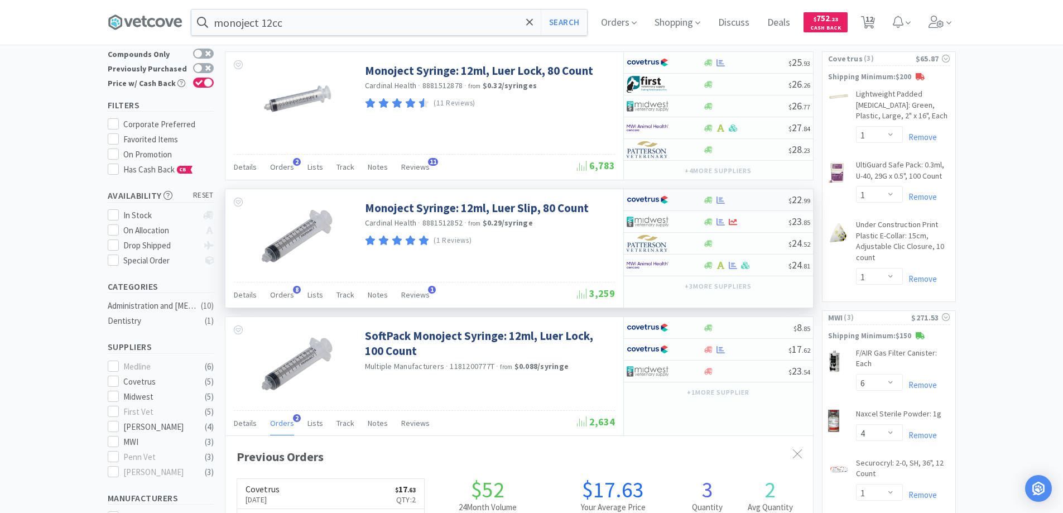
click at [685, 201] on div at bounding box center [657, 199] width 61 height 19
select select "1"
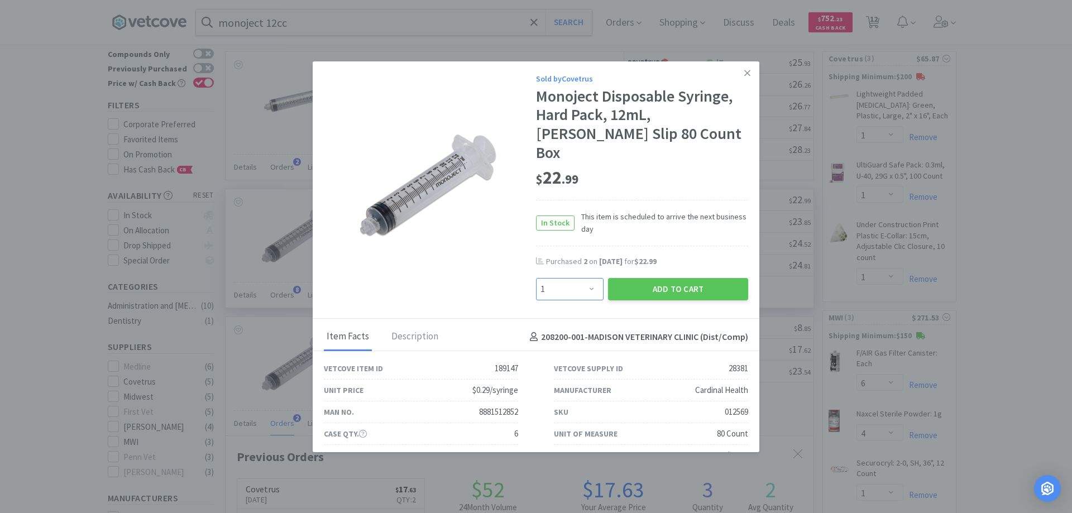
click at [588, 278] on select "Enter Quantity 1 2 3 4 5 6 7 8 9 10 11 12 13 14 15 16 17 18 19 20 Enter Quantity" at bounding box center [570, 289] width 68 height 22
click at [536, 278] on select "Enter Quantity 1 2 3 4 5 6 7 8 9 10 11 12 13 14 15 16 17 18 19 20 Enter Quantity" at bounding box center [570, 289] width 68 height 22
click at [662, 278] on button "Add to Cart" at bounding box center [678, 289] width 140 height 22
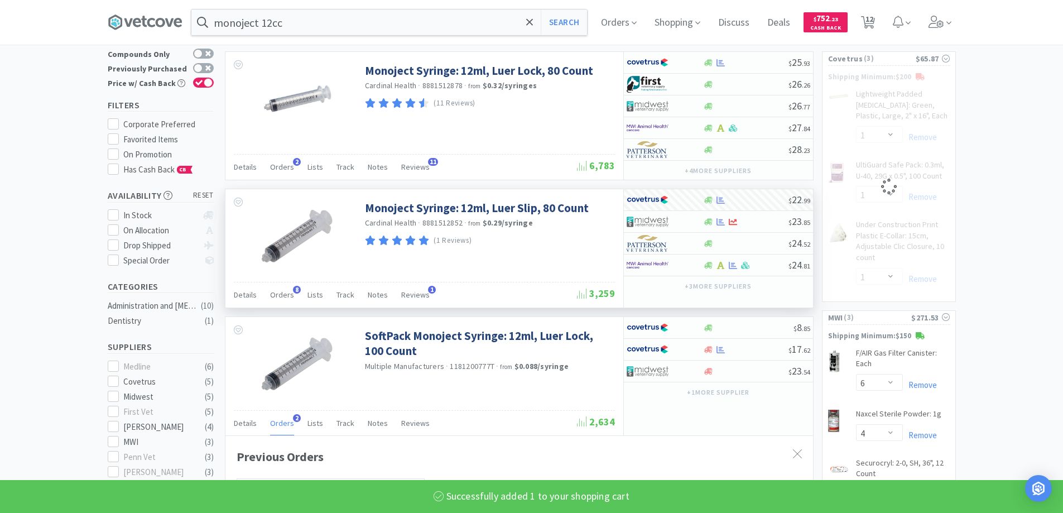
select select "1"
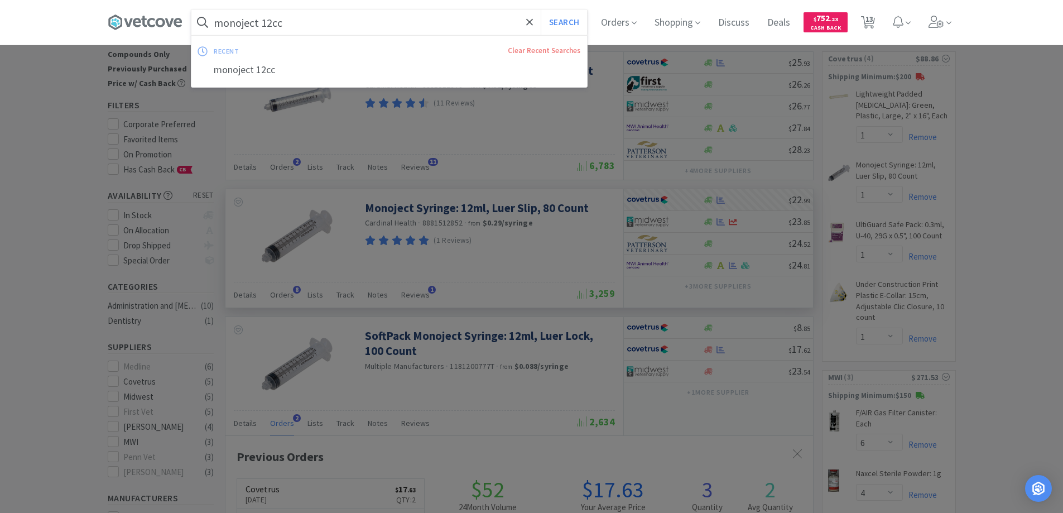
click at [290, 25] on input "monoject 12cc" at bounding box center [389, 22] width 396 height 26
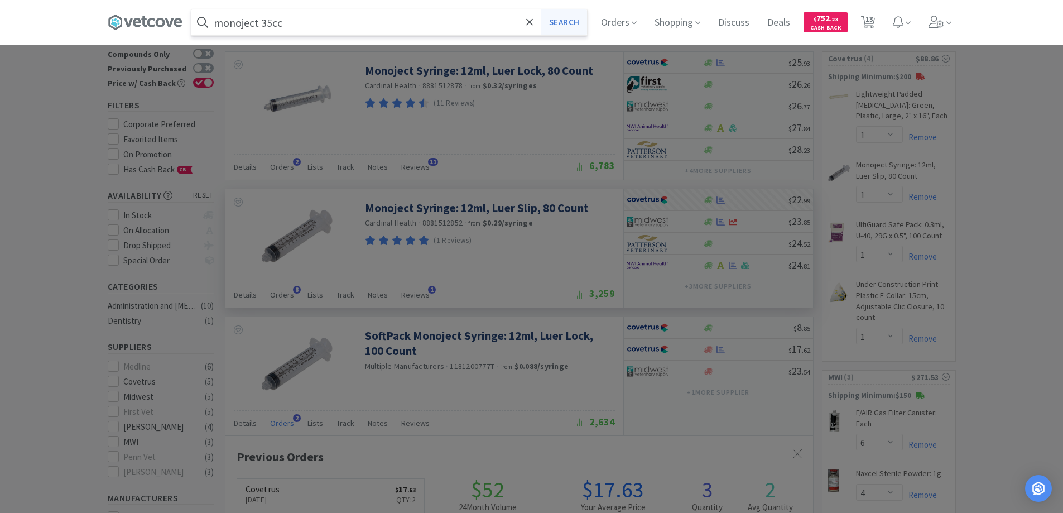
type input "monoject 35cc"
click at [563, 19] on button "Search" at bounding box center [564, 22] width 46 height 26
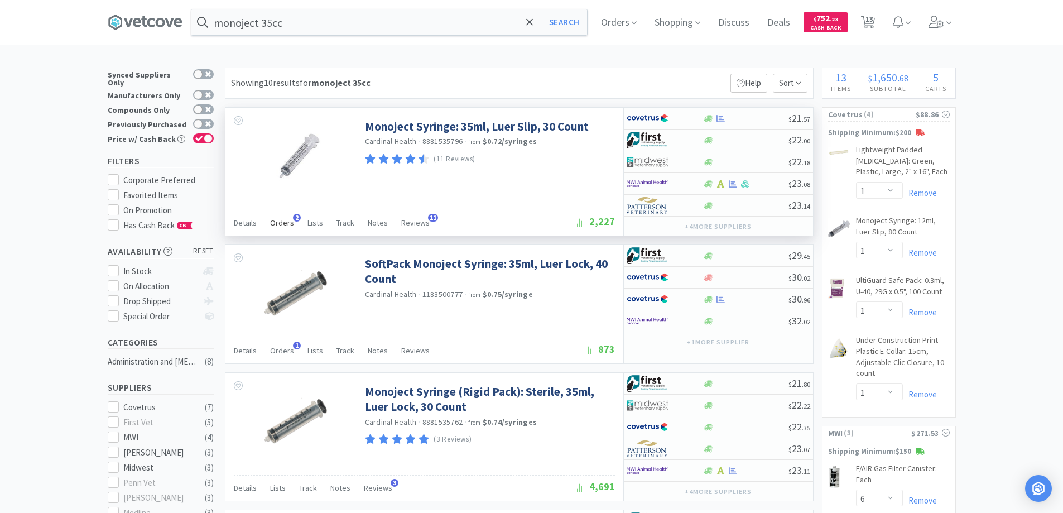
click at [293, 217] on span "2" at bounding box center [297, 218] width 8 height 8
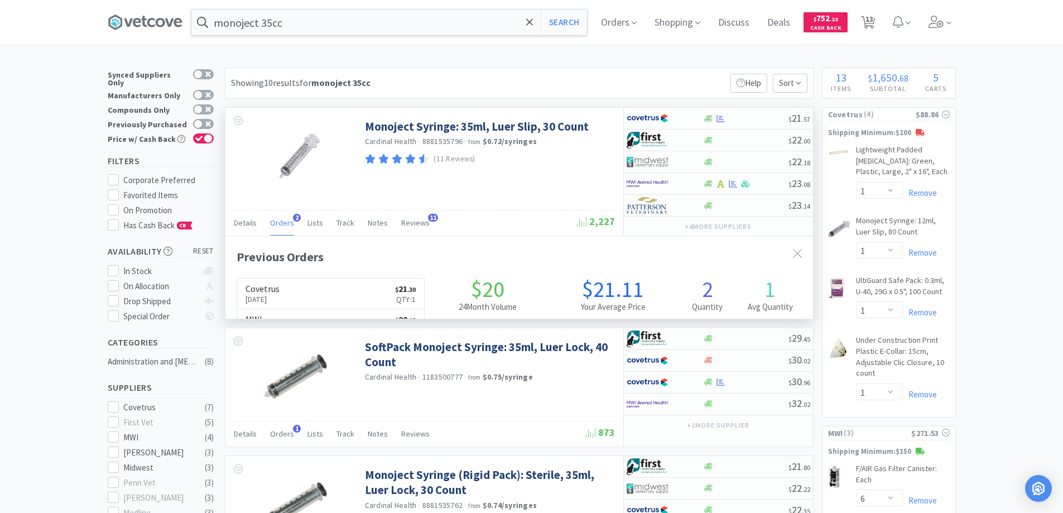
scroll to position [289, 588]
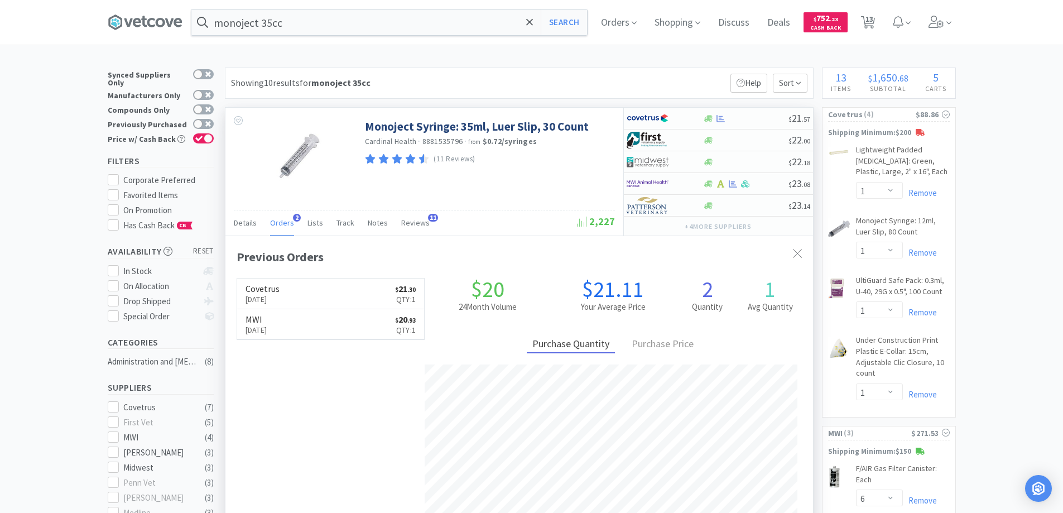
click at [294, 217] on span "2" at bounding box center [297, 218] width 8 height 8
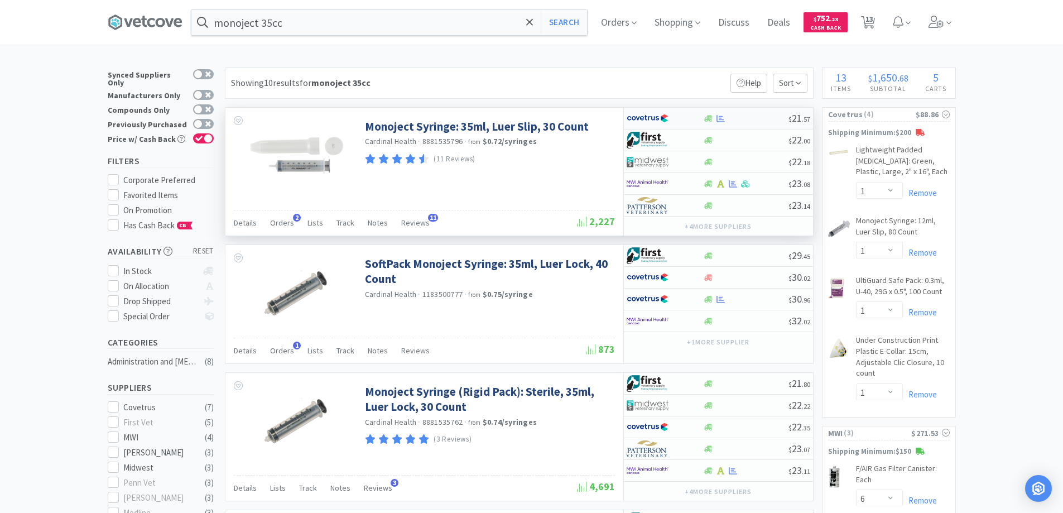
click at [674, 119] on div at bounding box center [657, 118] width 61 height 19
select select "1"
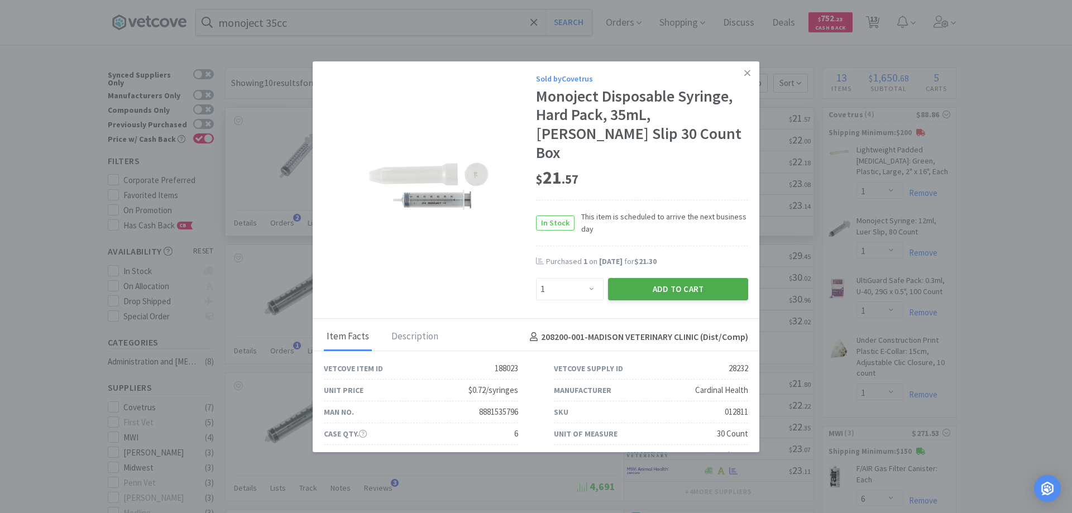
click at [632, 278] on button "Add to Cart" at bounding box center [678, 289] width 140 height 22
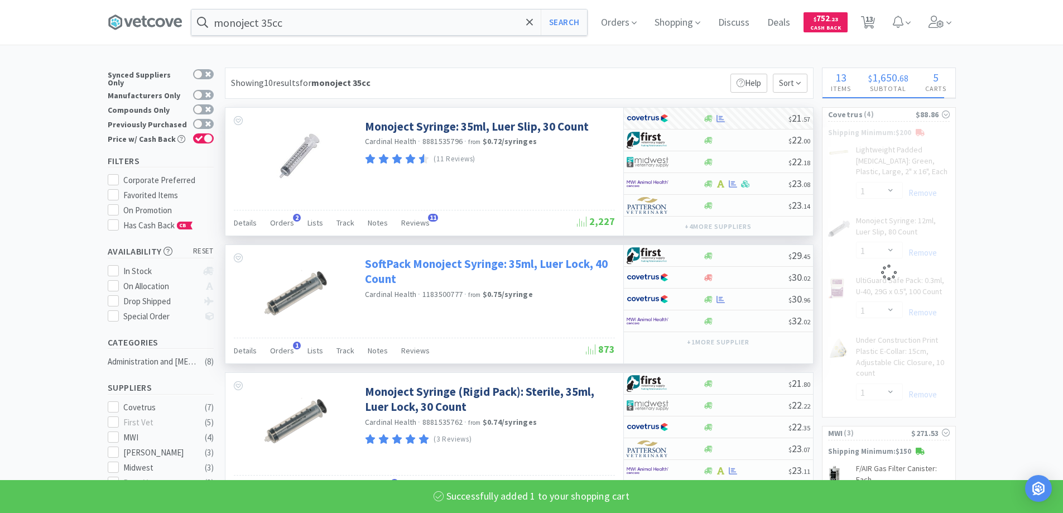
select select "1"
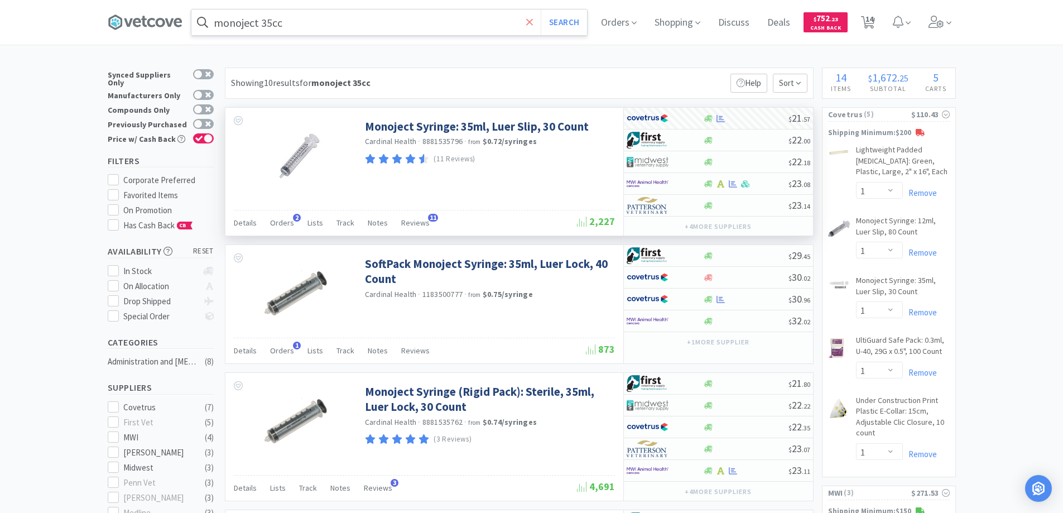
click at [533, 21] on icon at bounding box center [529, 21] width 7 height 7
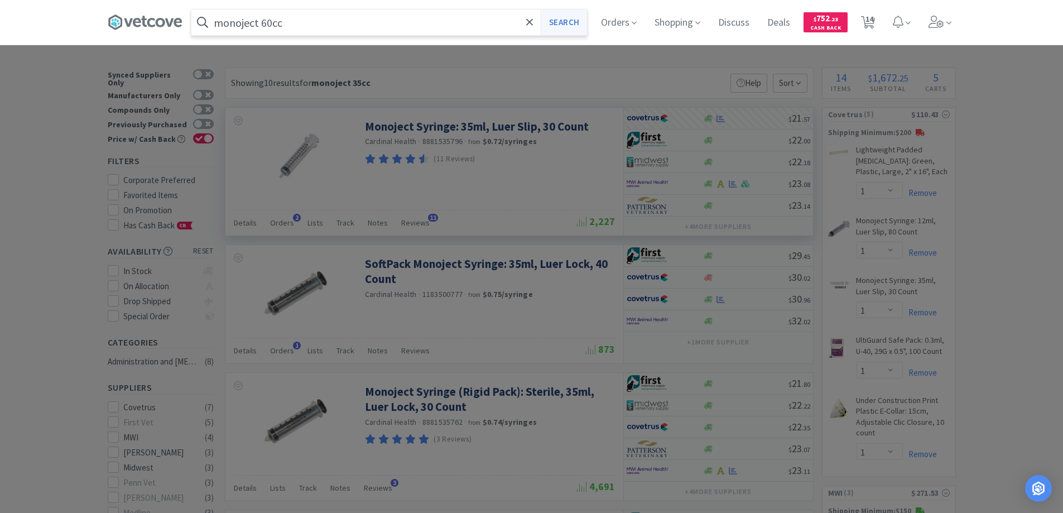
type input "monoject 60cc"
click at [566, 20] on button "Search" at bounding box center [564, 22] width 46 height 26
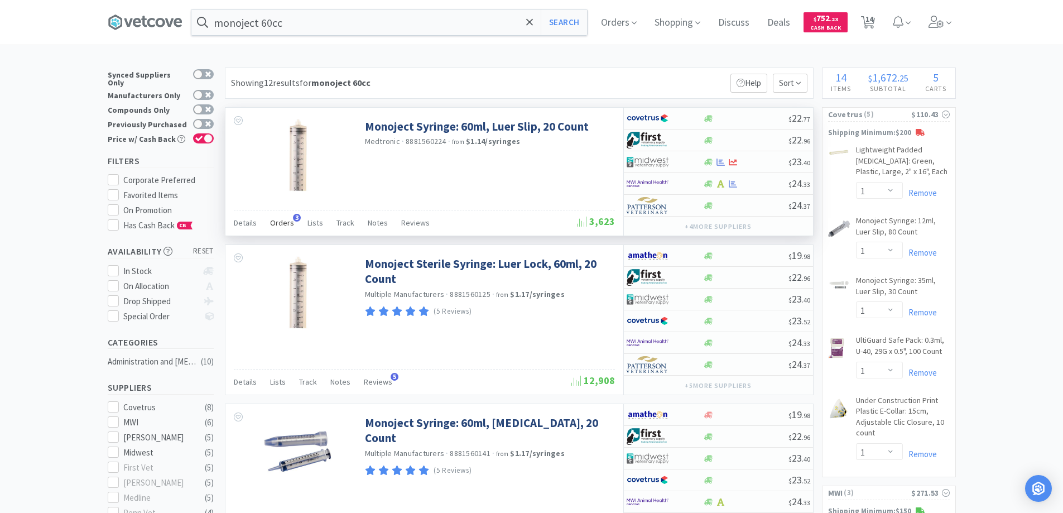
click at [293, 216] on span "3" at bounding box center [297, 218] width 8 height 8
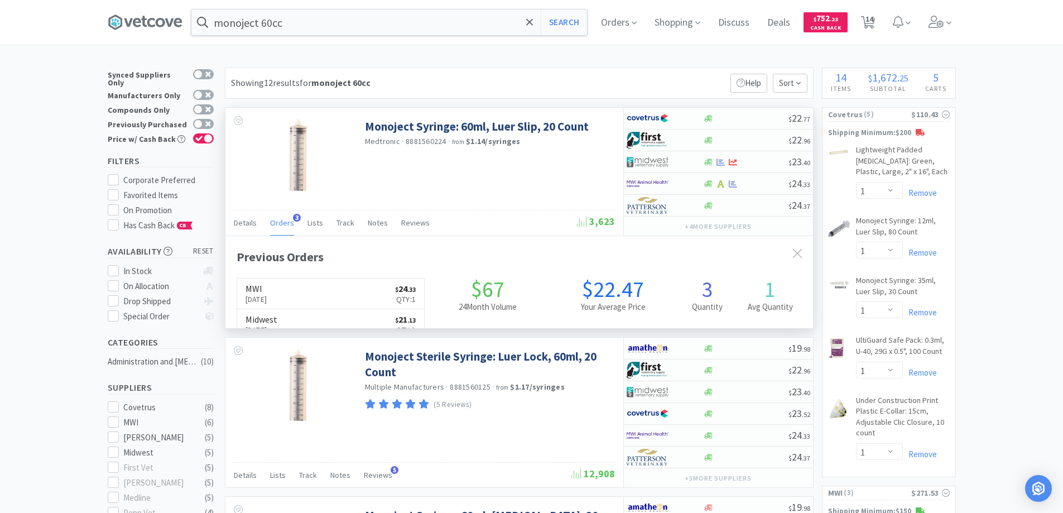
scroll to position [289, 588]
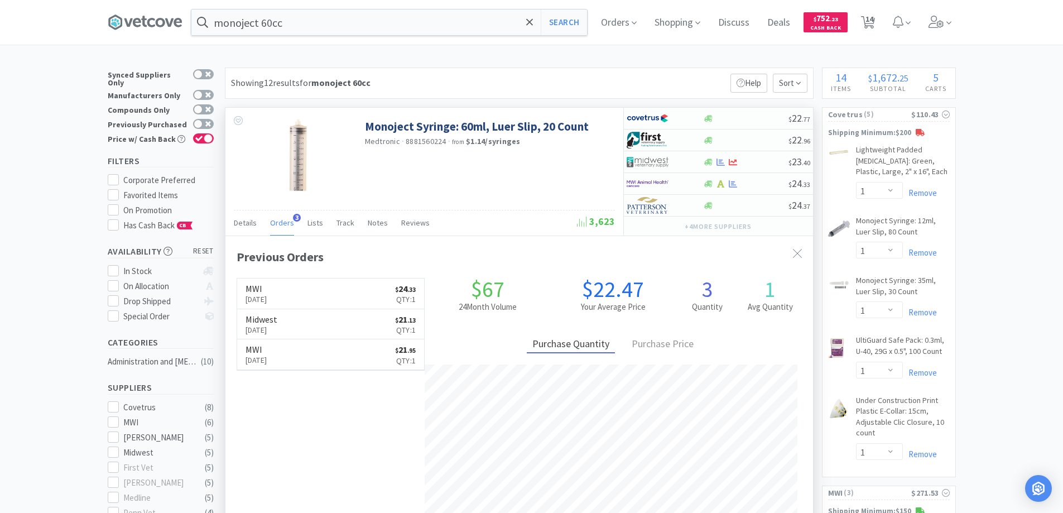
click at [293, 216] on span "3" at bounding box center [297, 218] width 8 height 8
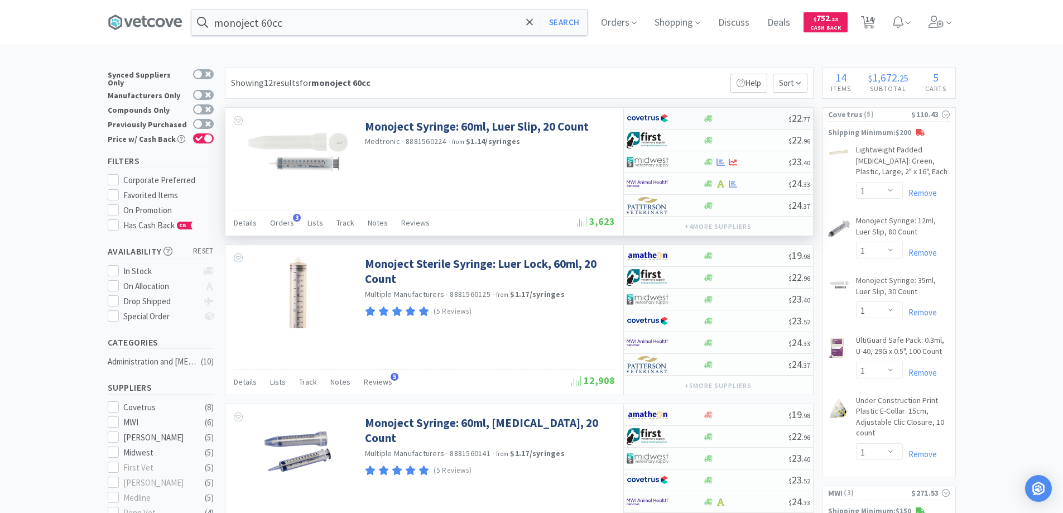
click at [683, 117] on div at bounding box center [657, 118] width 61 height 19
select select "1"
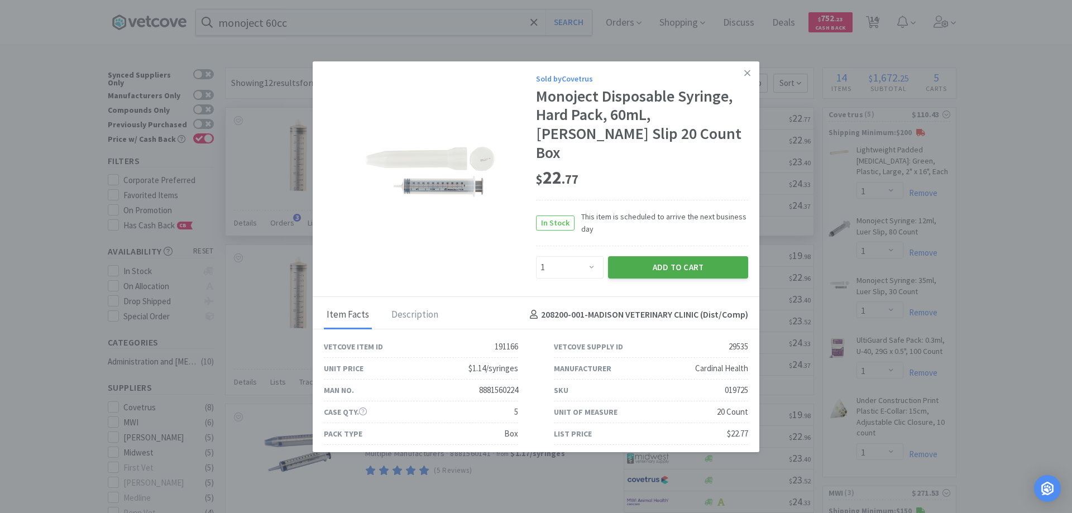
click at [660, 256] on button "Add to Cart" at bounding box center [678, 267] width 140 height 22
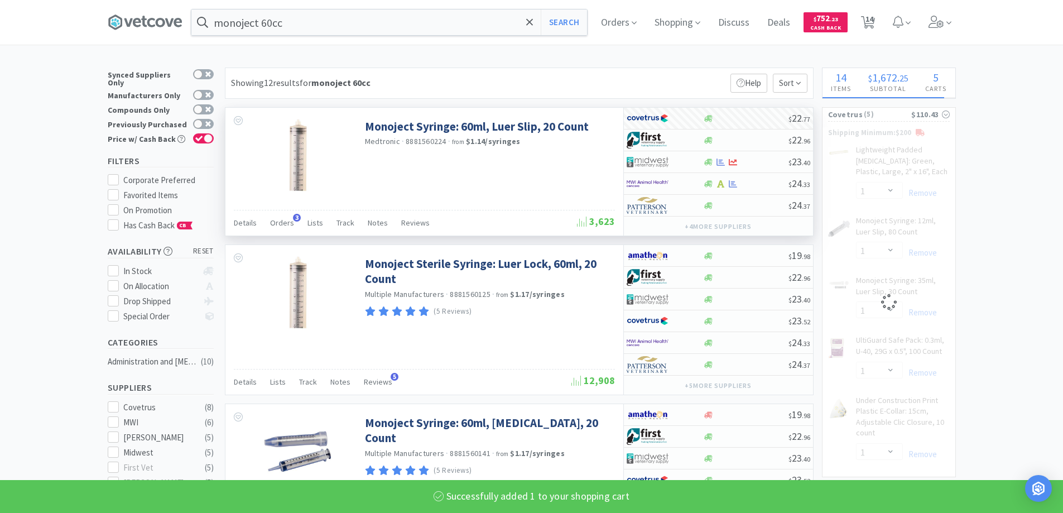
select select "1"
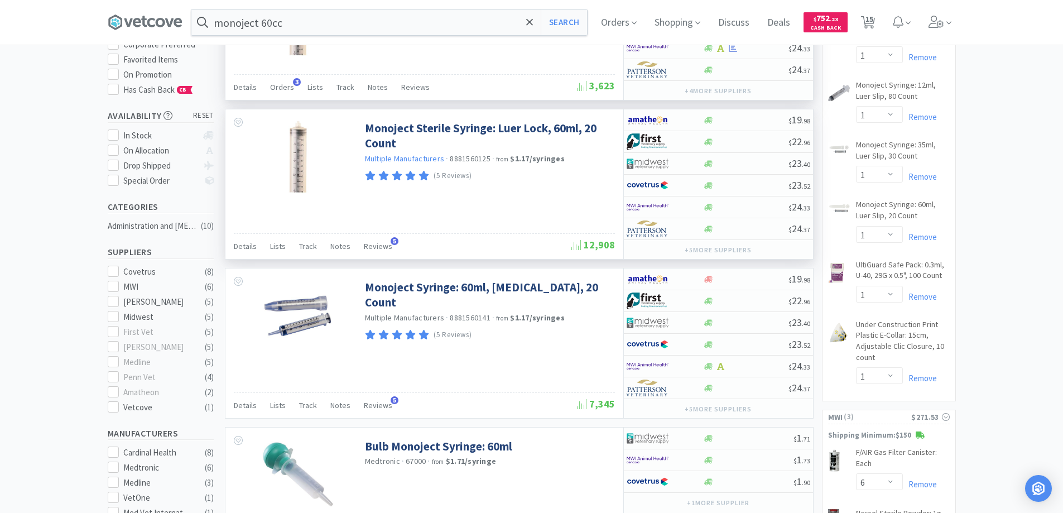
scroll to position [0, 0]
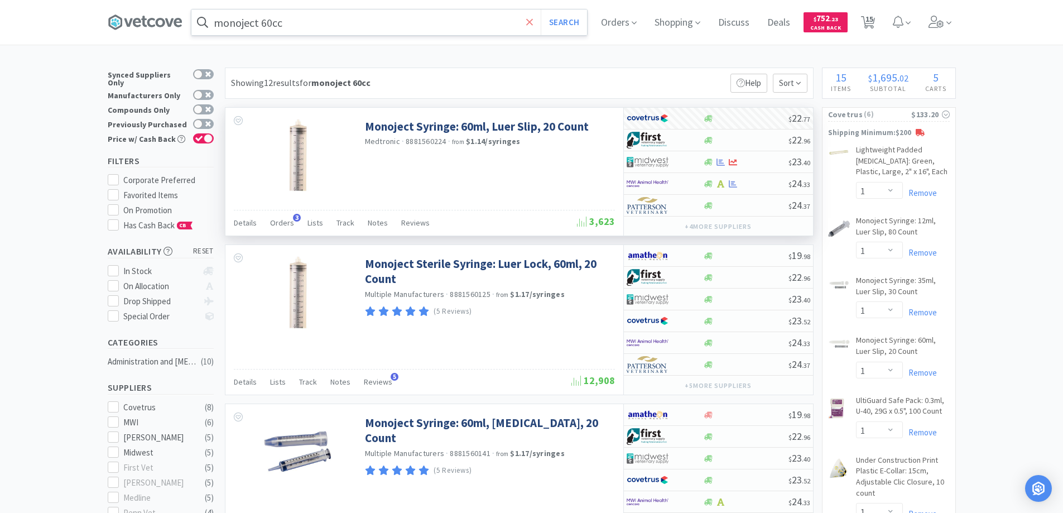
click at [532, 23] on icon at bounding box center [529, 21] width 7 height 7
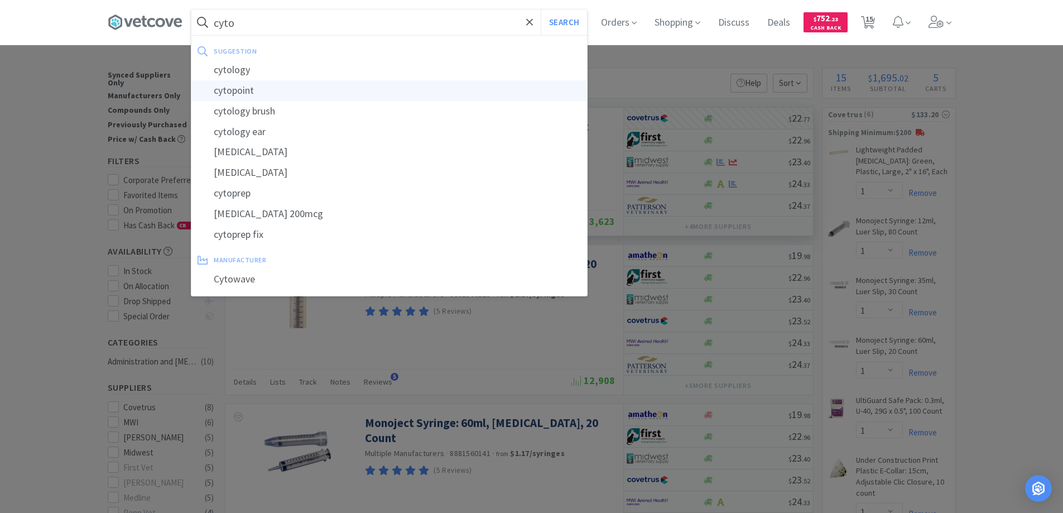
click at [240, 90] on div "cytopoint" at bounding box center [389, 90] width 396 height 21
type input "cytopoint"
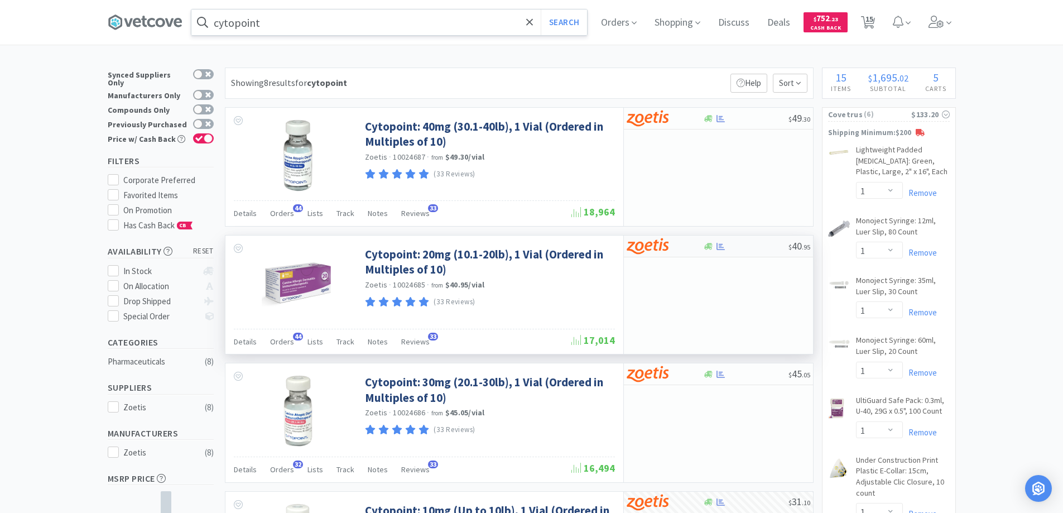
click at [689, 245] on div at bounding box center [665, 246] width 76 height 19
select select "10"
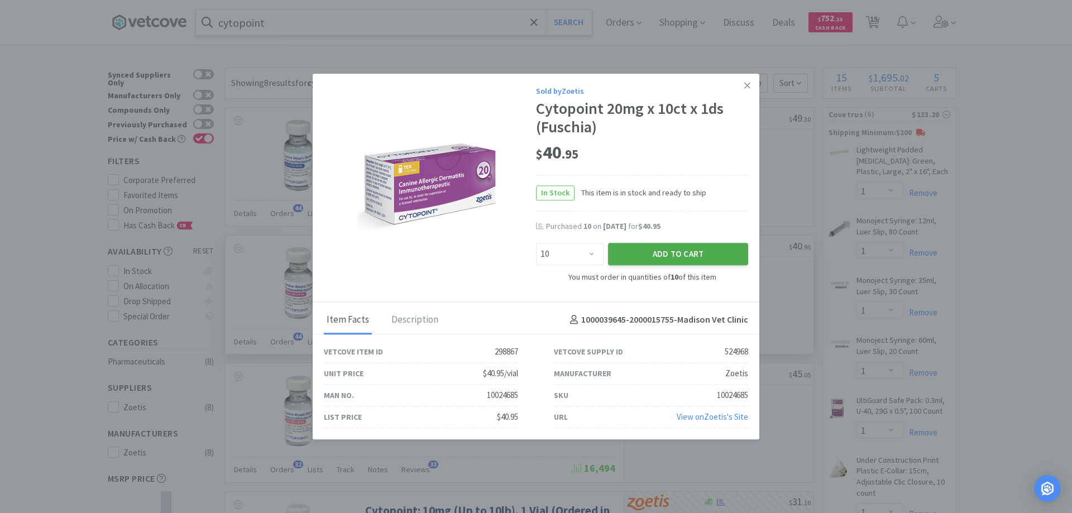
click at [653, 254] on button "Add to Cart" at bounding box center [678, 254] width 140 height 22
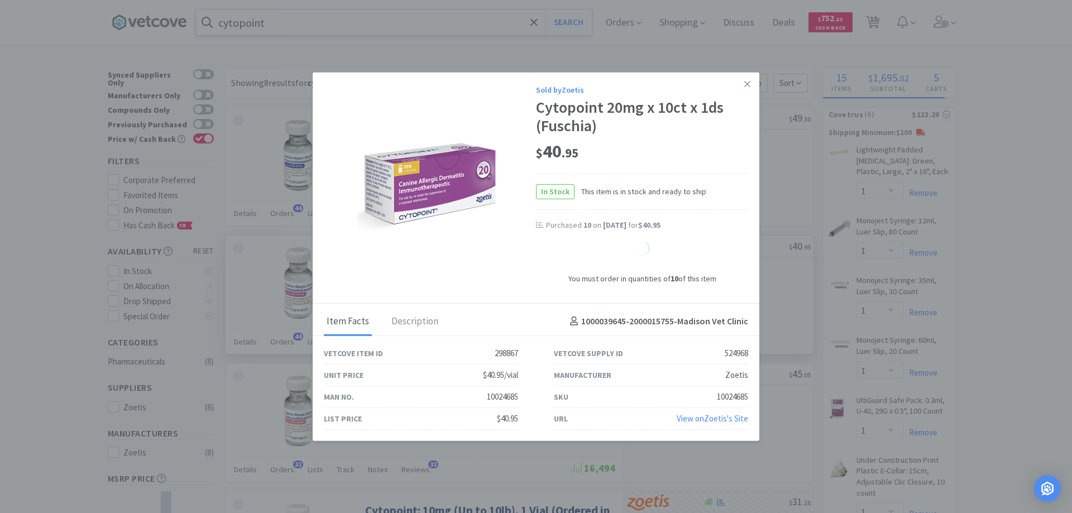
select select "10"
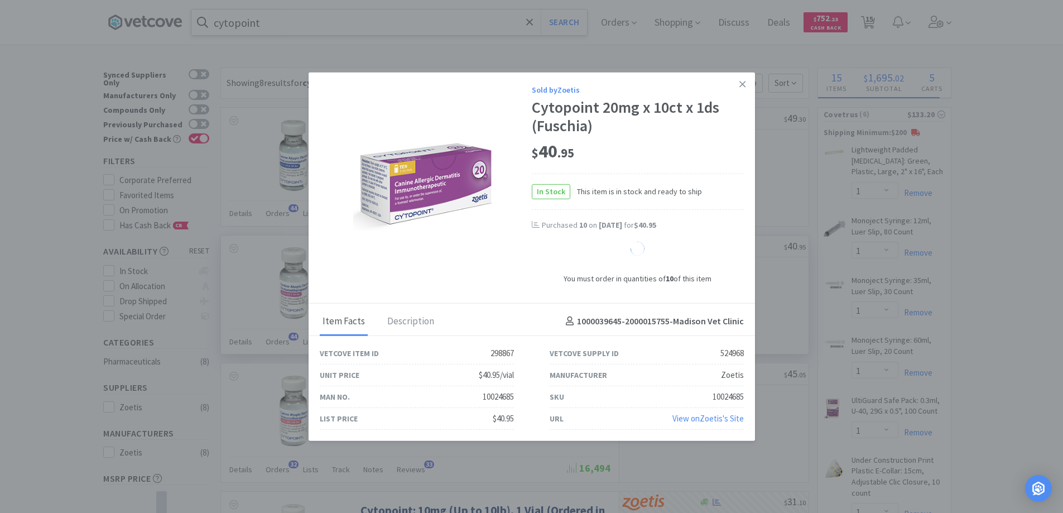
select select "1"
